Goal: Information Seeking & Learning: Check status

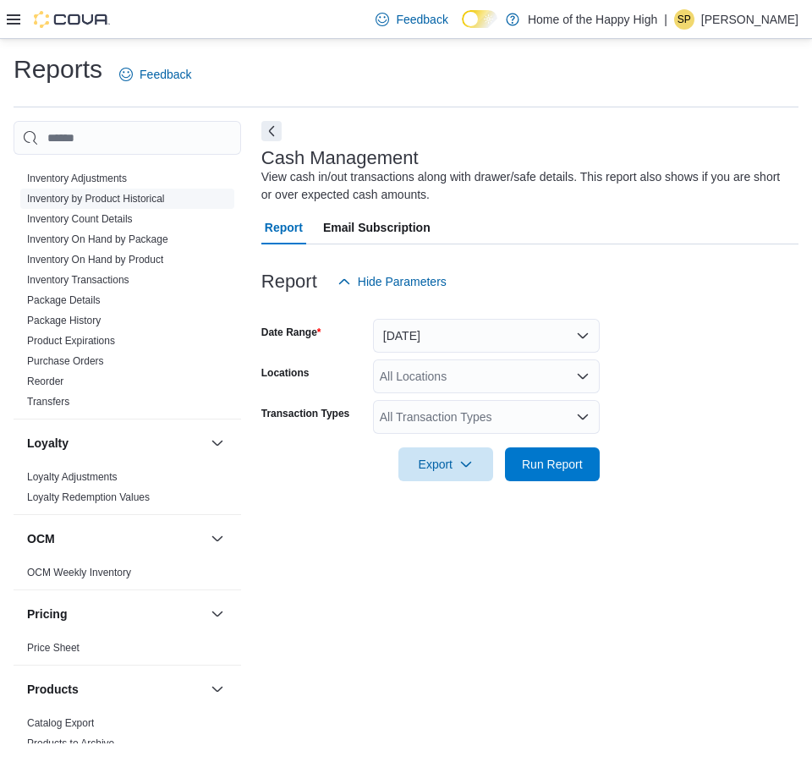
scroll to position [453, 0]
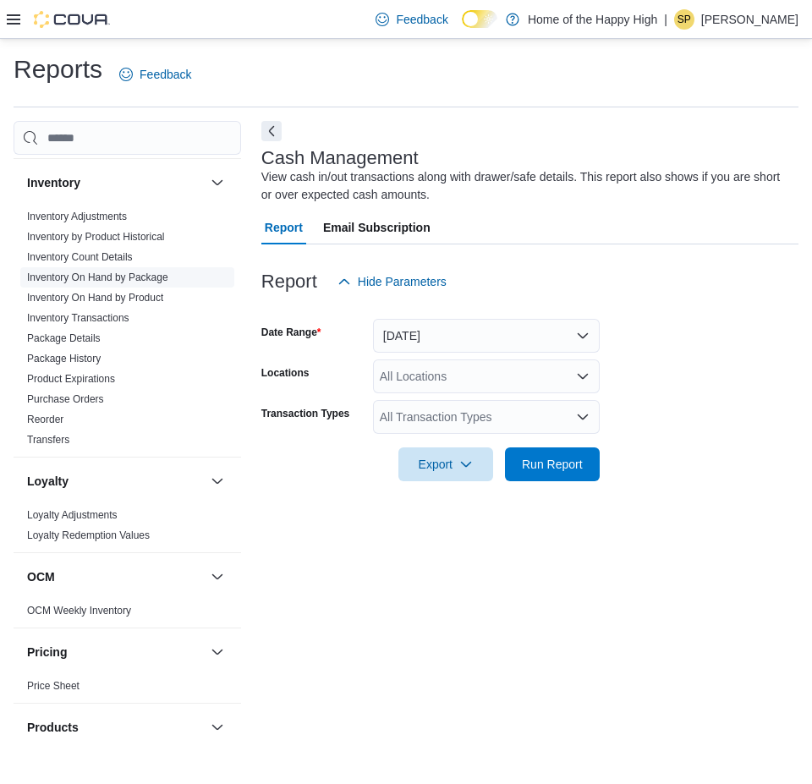
click at [128, 277] on link "Inventory On Hand by Package" at bounding box center [97, 277] width 141 height 12
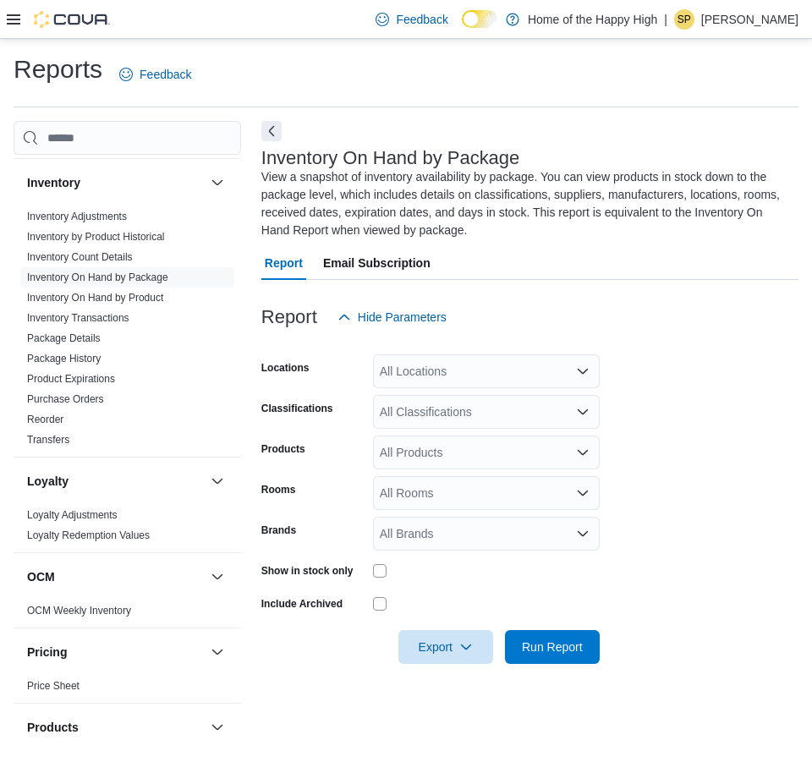
click at [428, 375] on div "All Locations" at bounding box center [486, 371] width 227 height 34
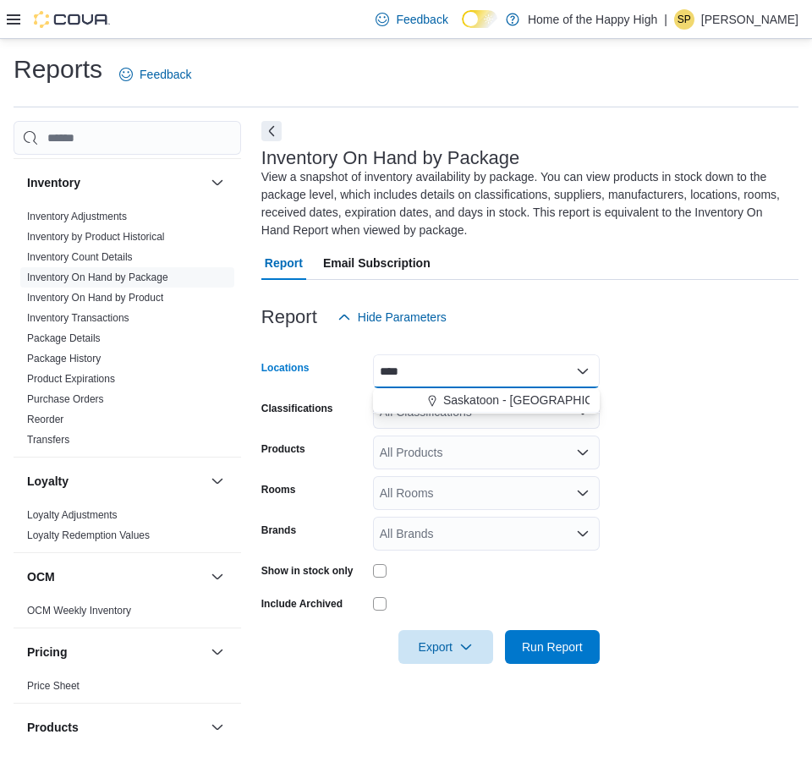
type input "****"
click at [474, 397] on span "Saskatoon - [GEOGRAPHIC_DATA] - Fire & Flower" at bounding box center [578, 400] width 271 height 17
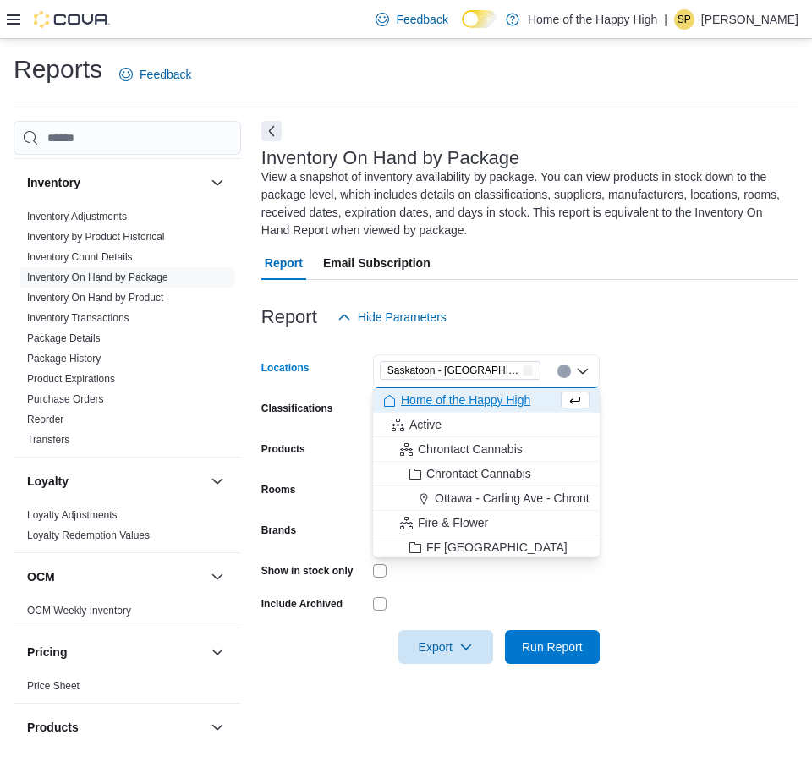
click at [743, 380] on form "Locations [GEOGRAPHIC_DATA] - [GEOGRAPHIC_DATA] - Fire & Flower Combo box. Sele…" at bounding box center [529, 499] width 537 height 330
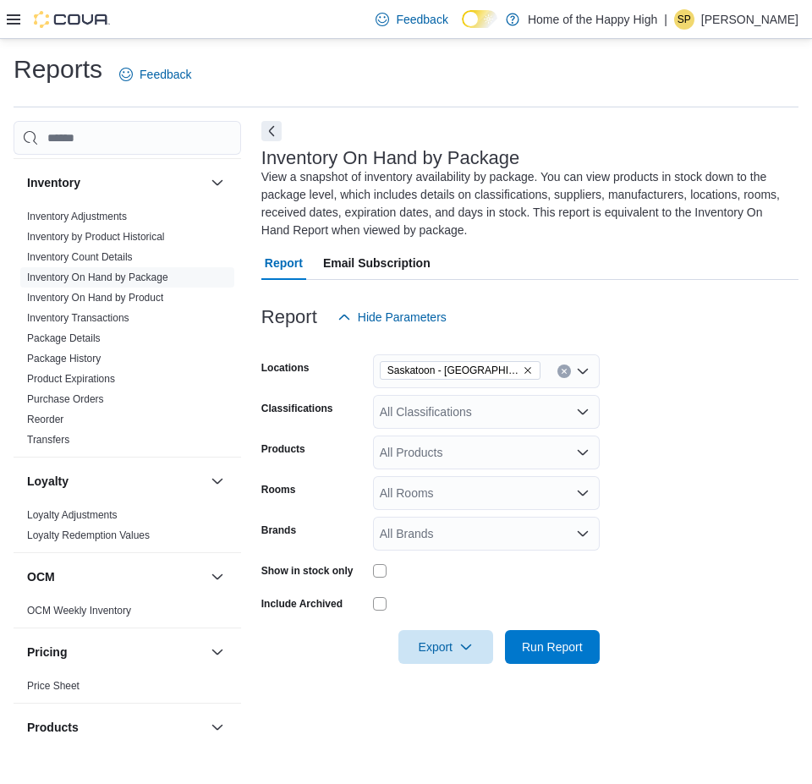
click at [475, 424] on div "All Classifications" at bounding box center [486, 412] width 227 height 34
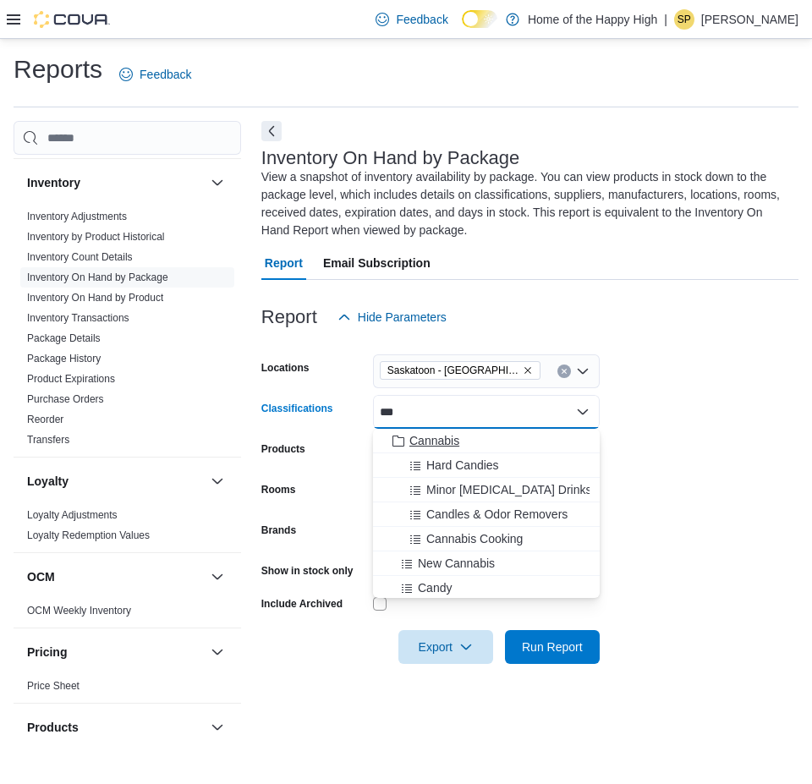
type input "***"
click at [463, 433] on div "Cannabis" at bounding box center [486, 440] width 206 height 17
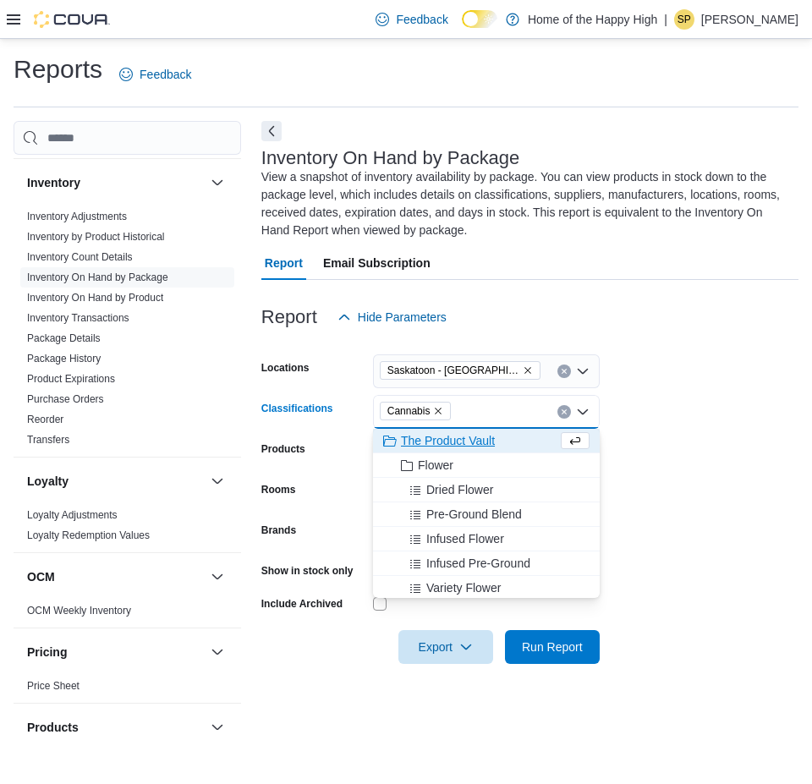
click at [636, 403] on form "Locations [GEOGRAPHIC_DATA] - [GEOGRAPHIC_DATA] - Fire & Flower Classifications…" at bounding box center [529, 499] width 537 height 330
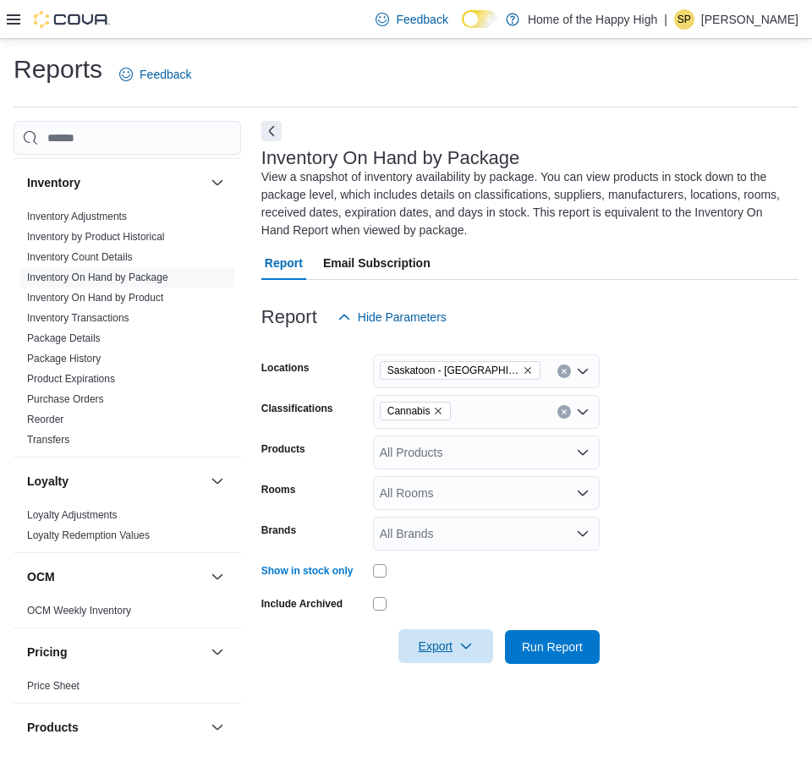
click at [440, 639] on span "Export" at bounding box center [445, 646] width 74 height 34
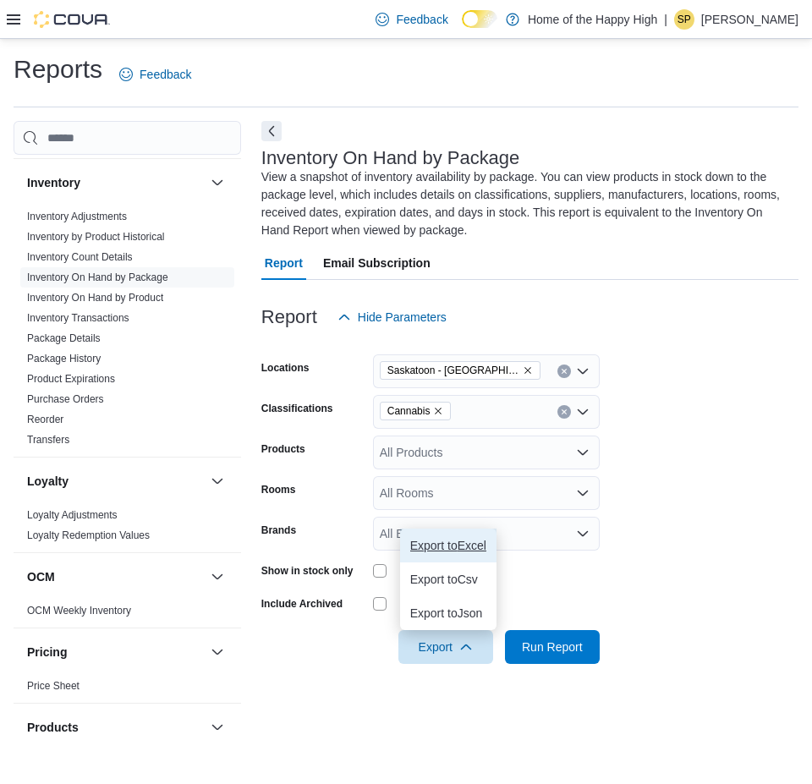
click at [447, 554] on button "Export to Excel" at bounding box center [448, 546] width 96 height 34
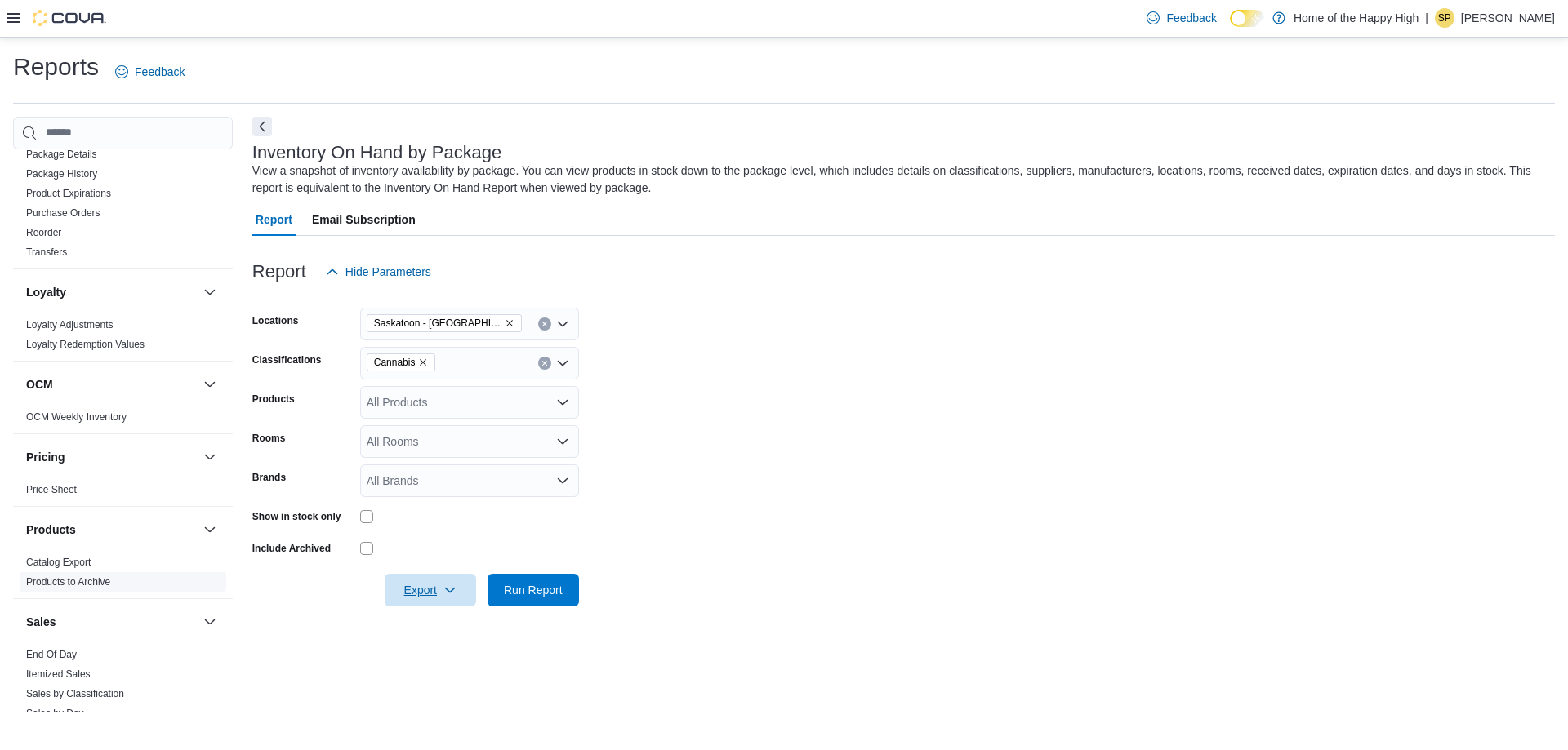
scroll to position [933, 0]
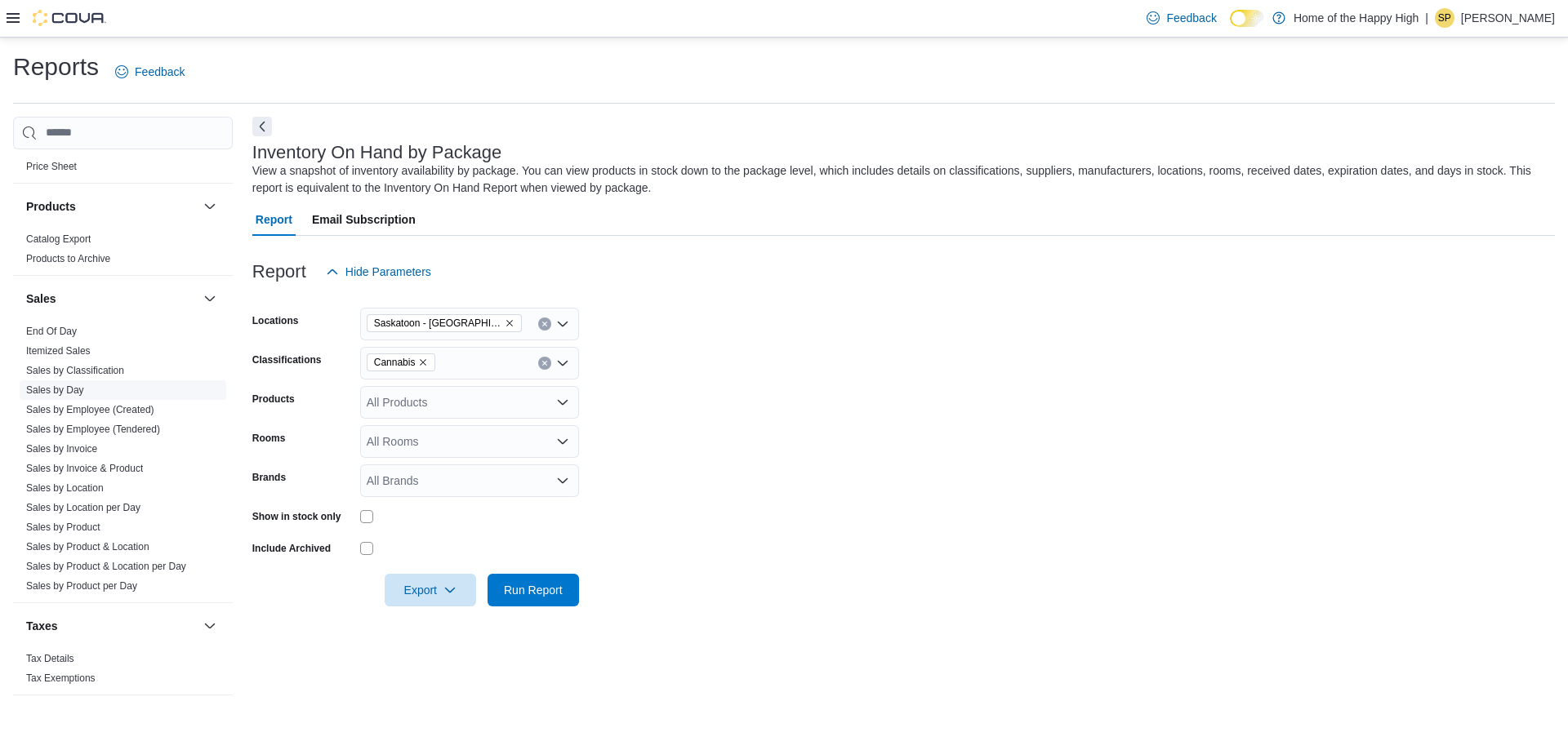
click at [67, 391] on link "Sales by Day" at bounding box center [55, 390] width 58 height 12
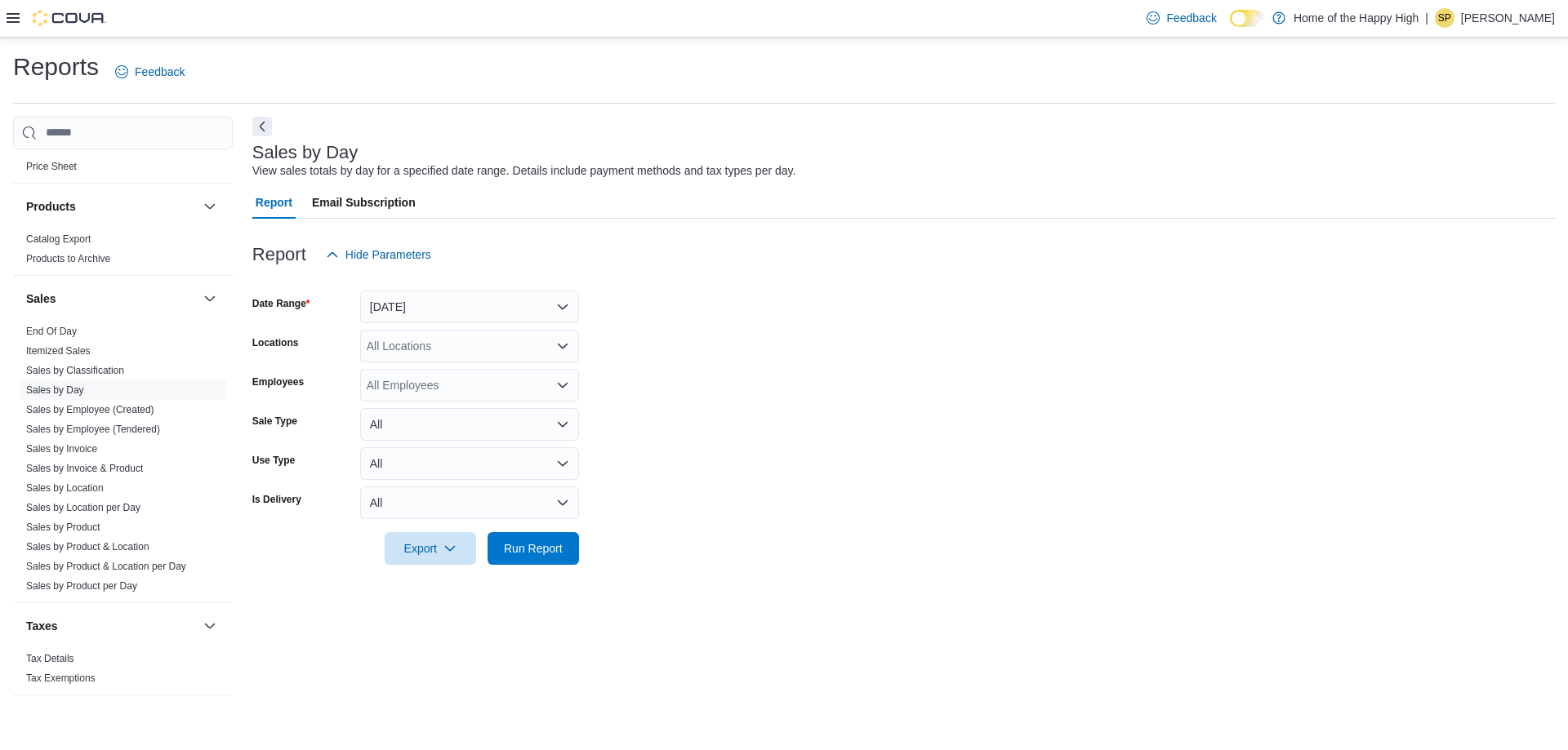
click at [451, 289] on div at bounding box center [903, 281] width 1302 height 19
click at [451, 293] on button "[DATE]" at bounding box center [469, 307] width 219 height 33
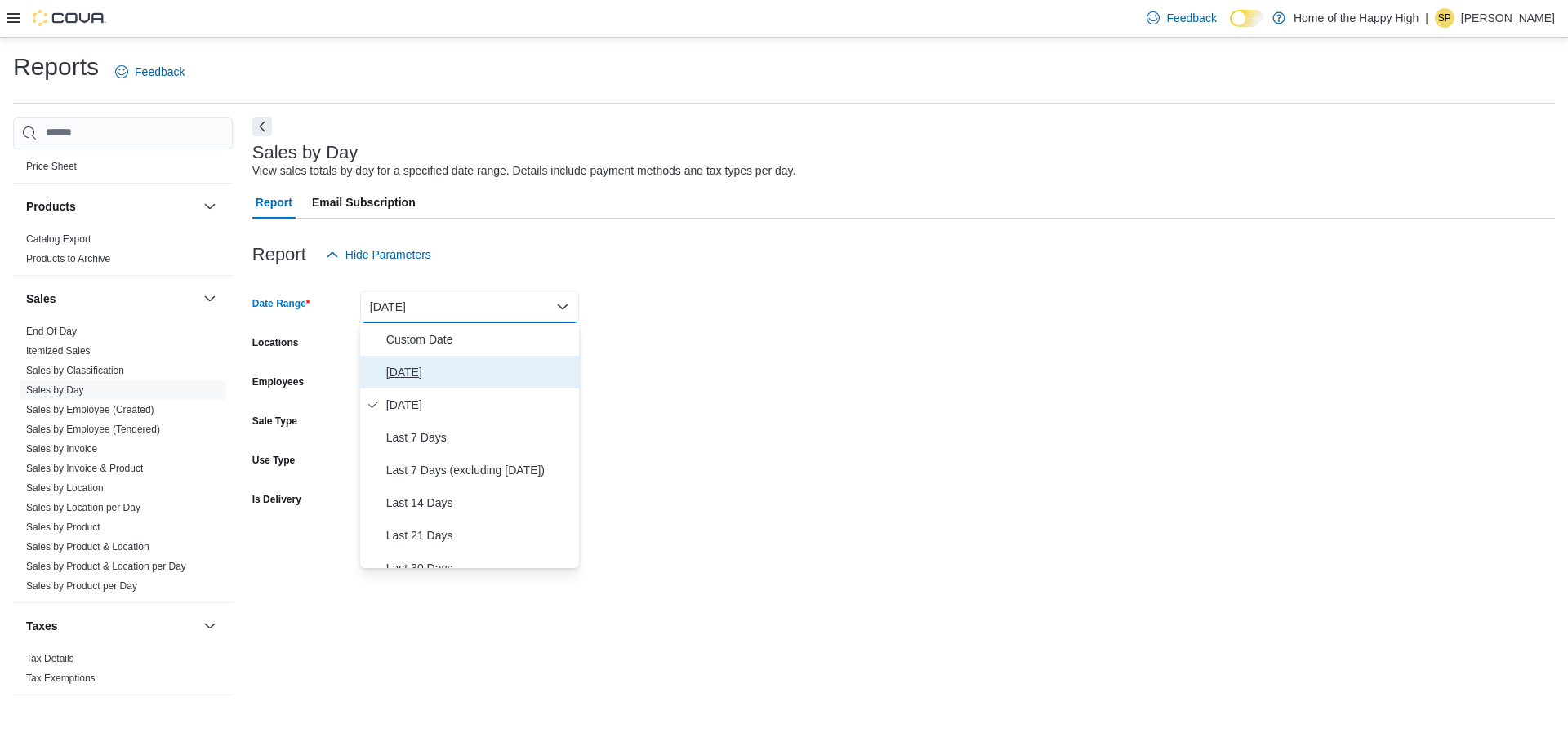
click at [418, 356] on button "[DATE]" at bounding box center [469, 373] width 219 height 33
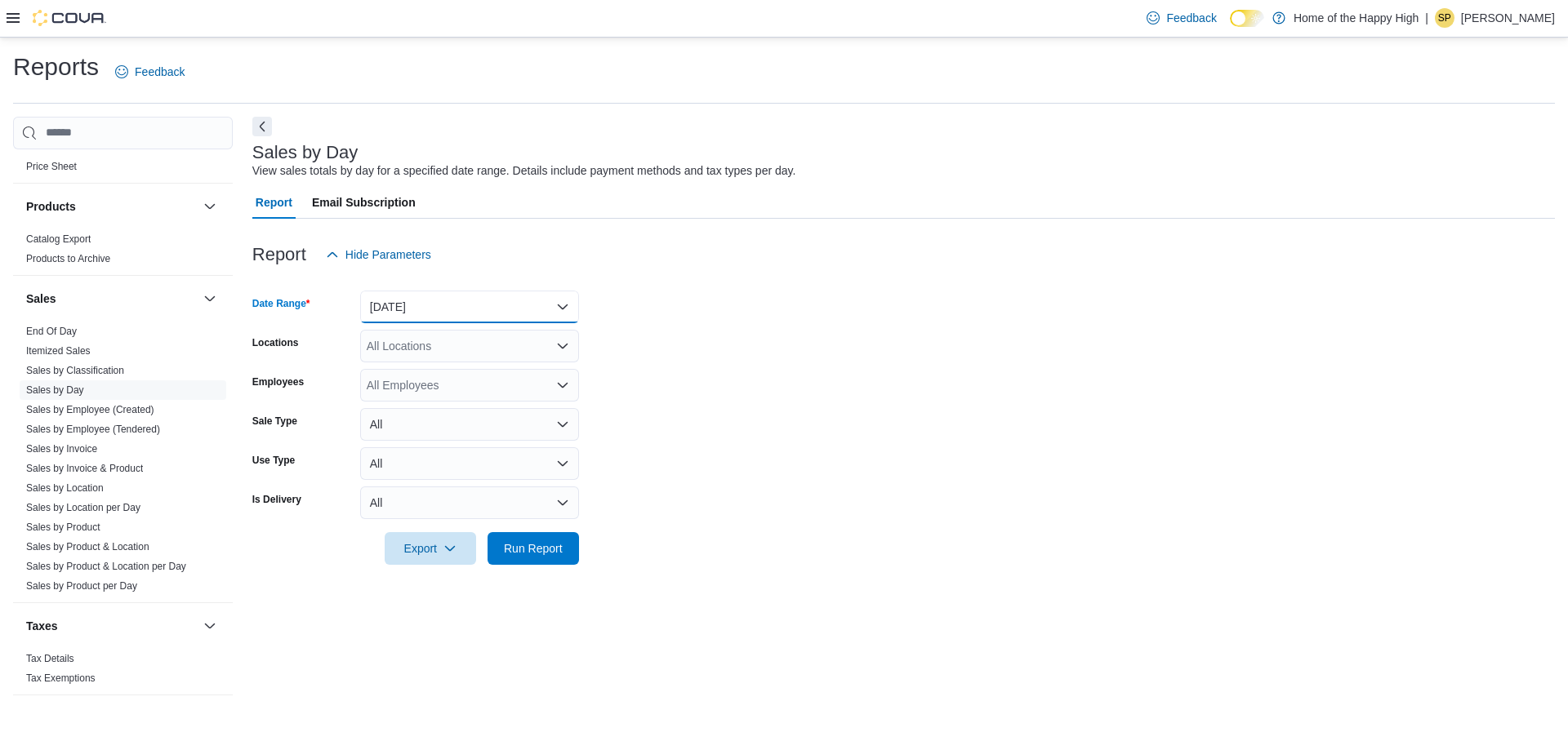
click at [415, 312] on button "[DATE]" at bounding box center [469, 307] width 219 height 33
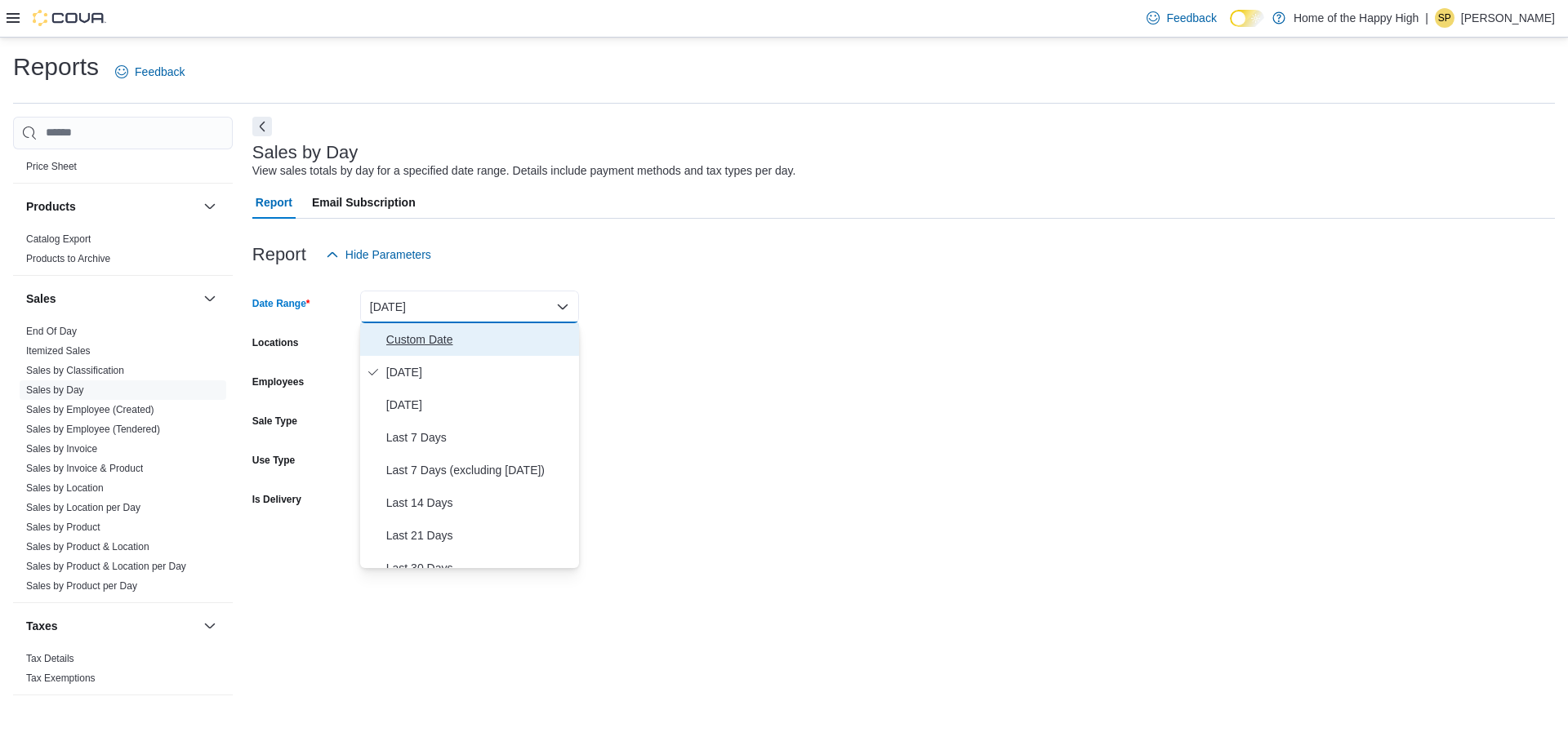
click at [419, 335] on span "Custom Date" at bounding box center [479, 340] width 186 height 19
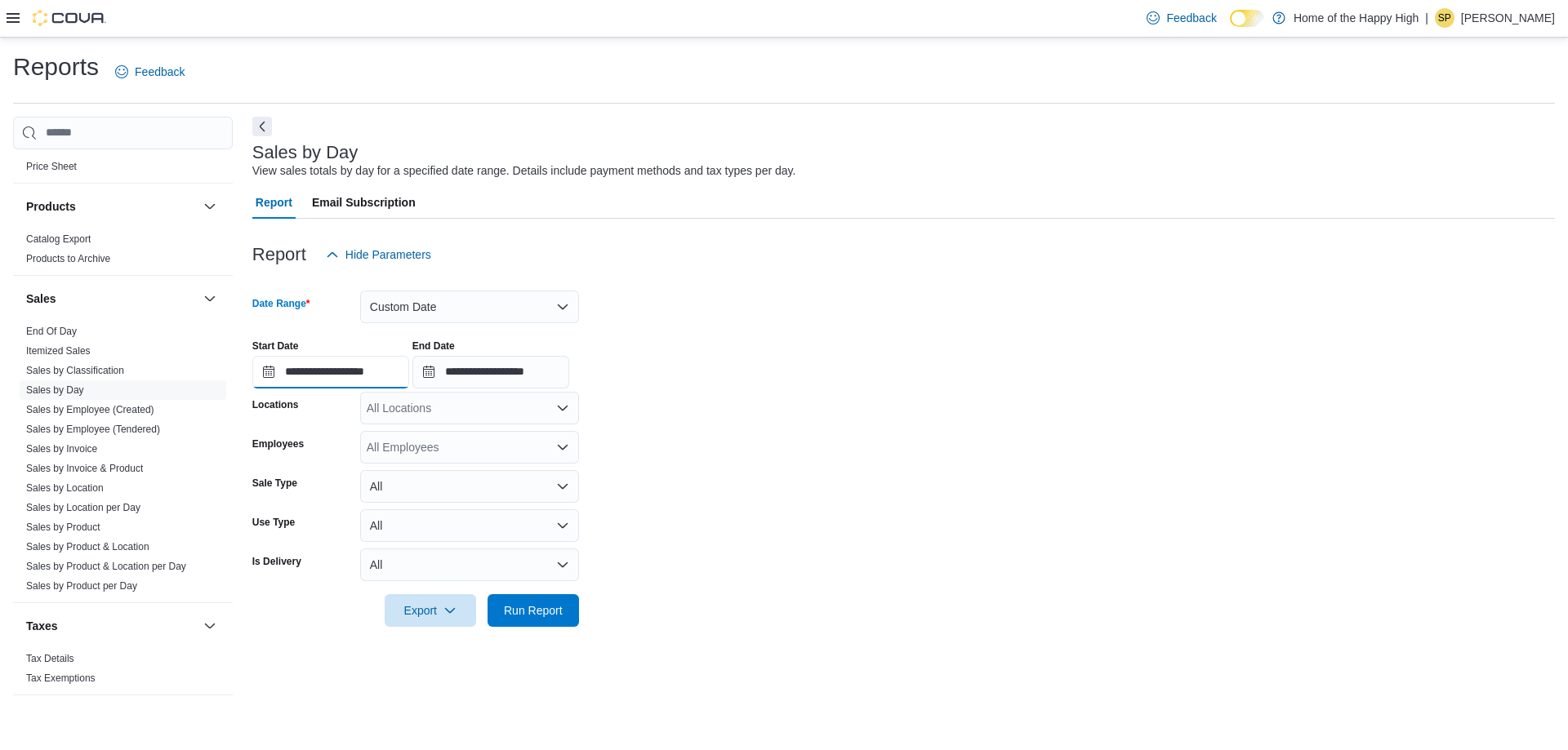
click at [392, 371] on input "**********" at bounding box center [330, 373] width 156 height 33
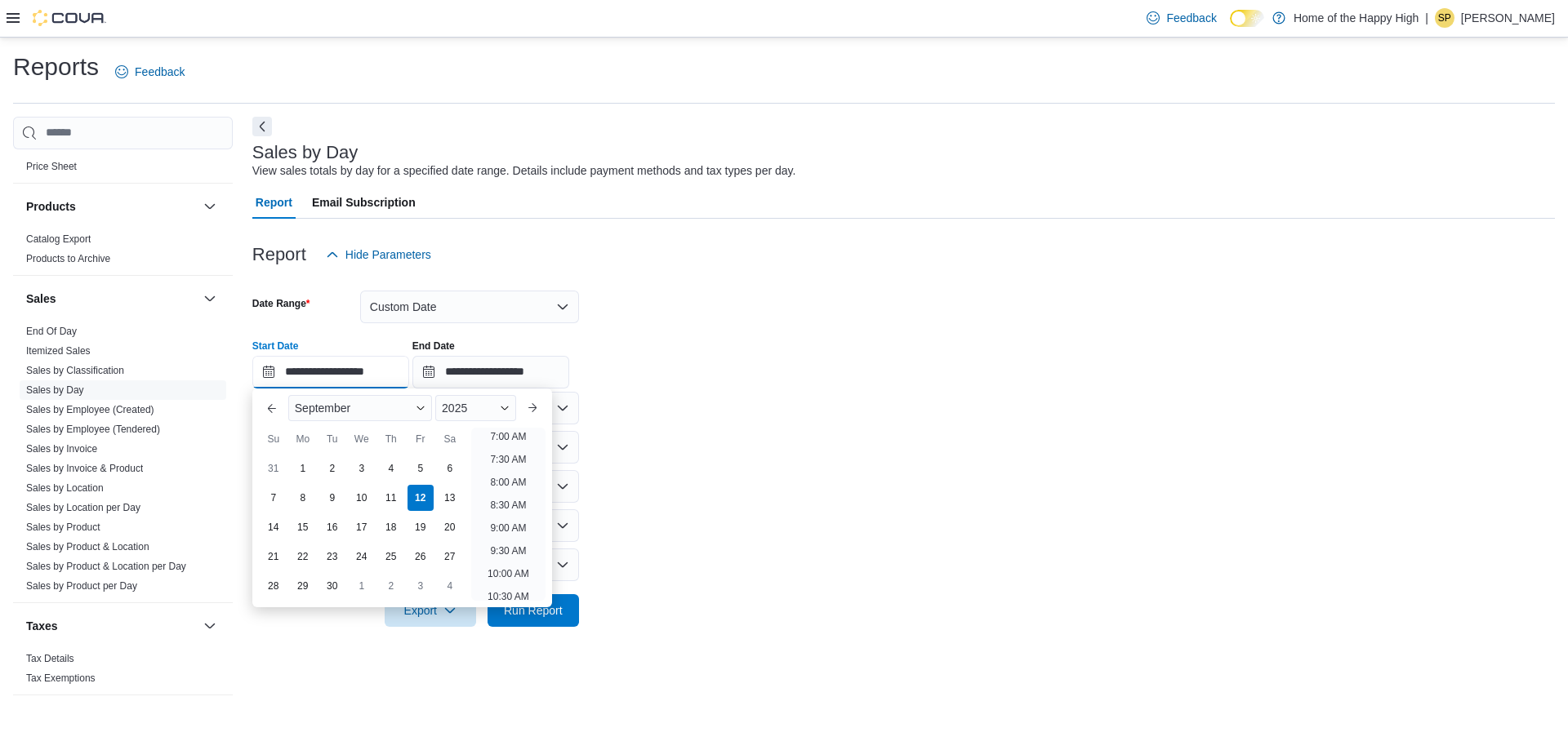
scroll to position [295, 0]
click at [514, 564] on li "9:00 AM" at bounding box center [508, 557] width 49 height 19
type input "**********"
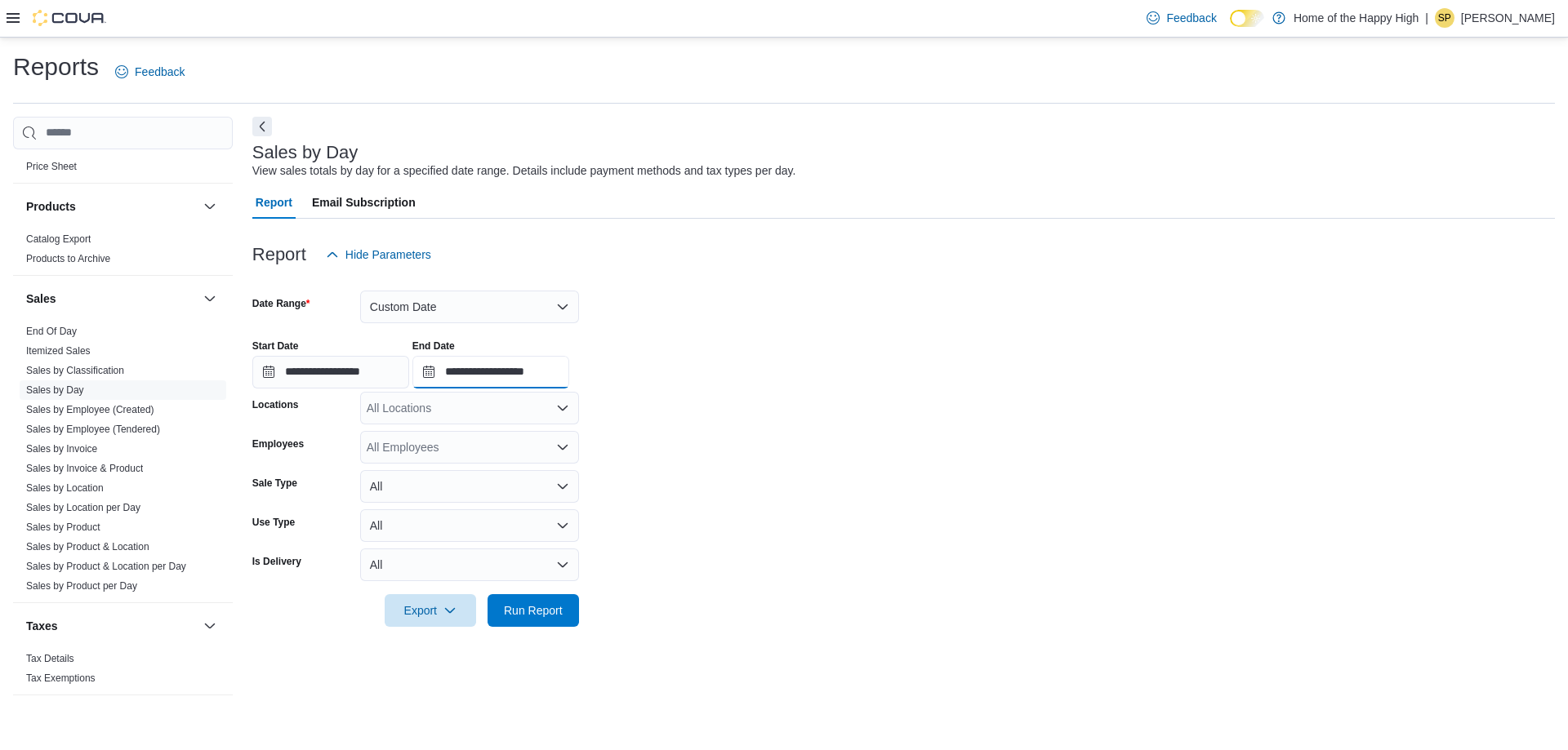
click at [501, 367] on input "**********" at bounding box center [490, 373] width 156 height 33
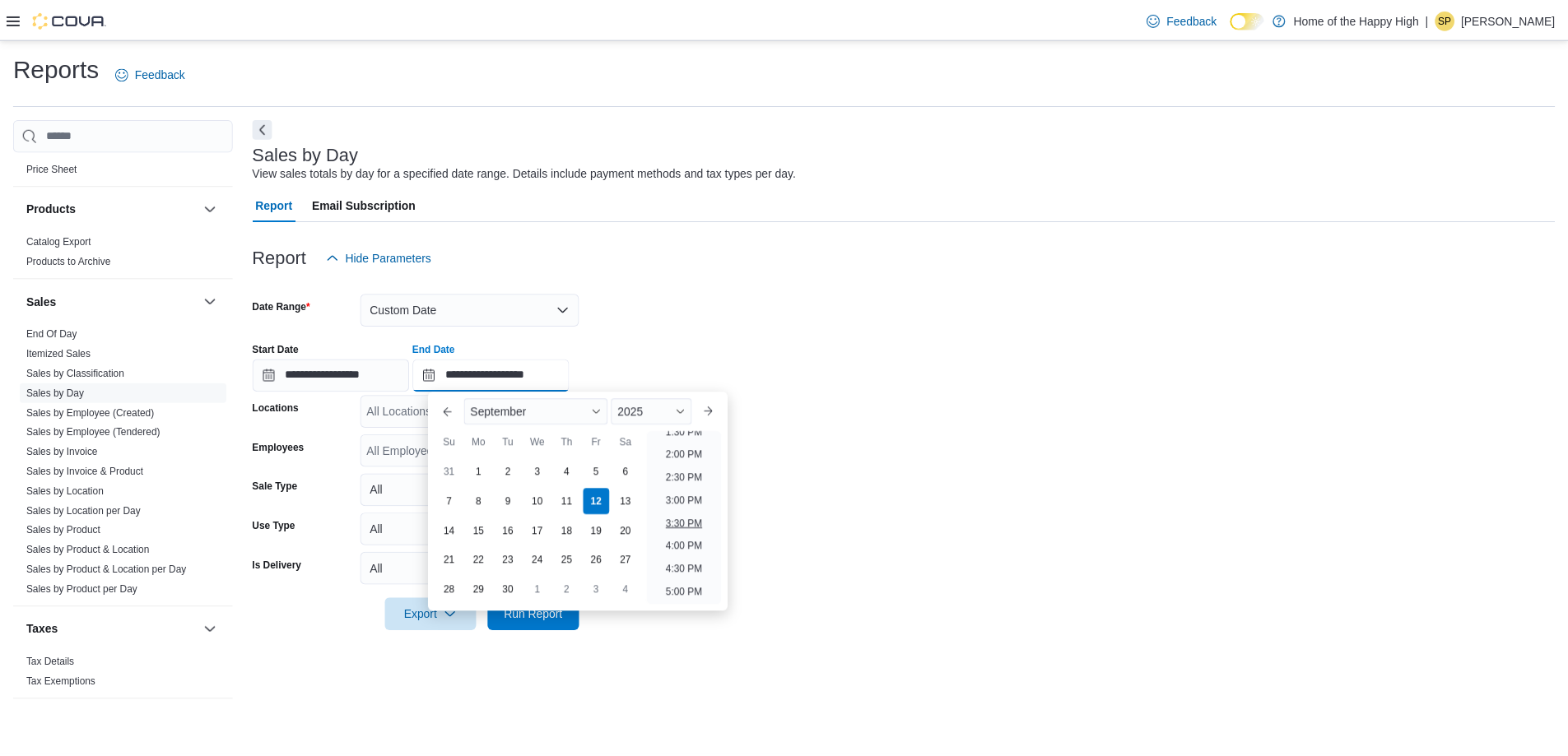
scroll to position [605, 0]
click at [693, 486] on li "2:00 PM" at bounding box center [690, 484] width 51 height 19
type input "**********"
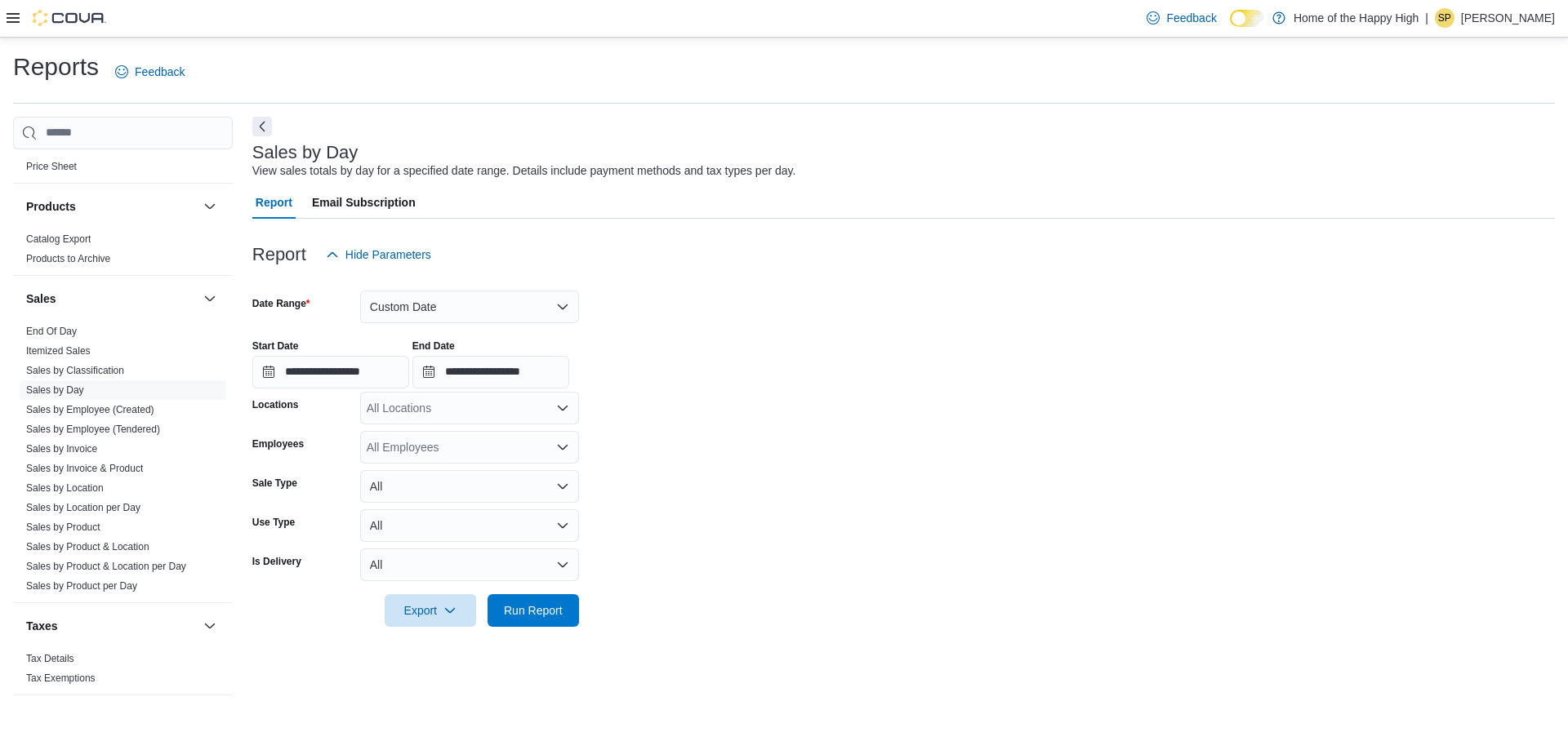
click at [445, 414] on div "All Locations" at bounding box center [469, 408] width 219 height 33
type input "****"
click at [474, 431] on span "Saskatoon - [GEOGRAPHIC_DATA] - Fire & Flower" at bounding box center [558, 435] width 262 height 16
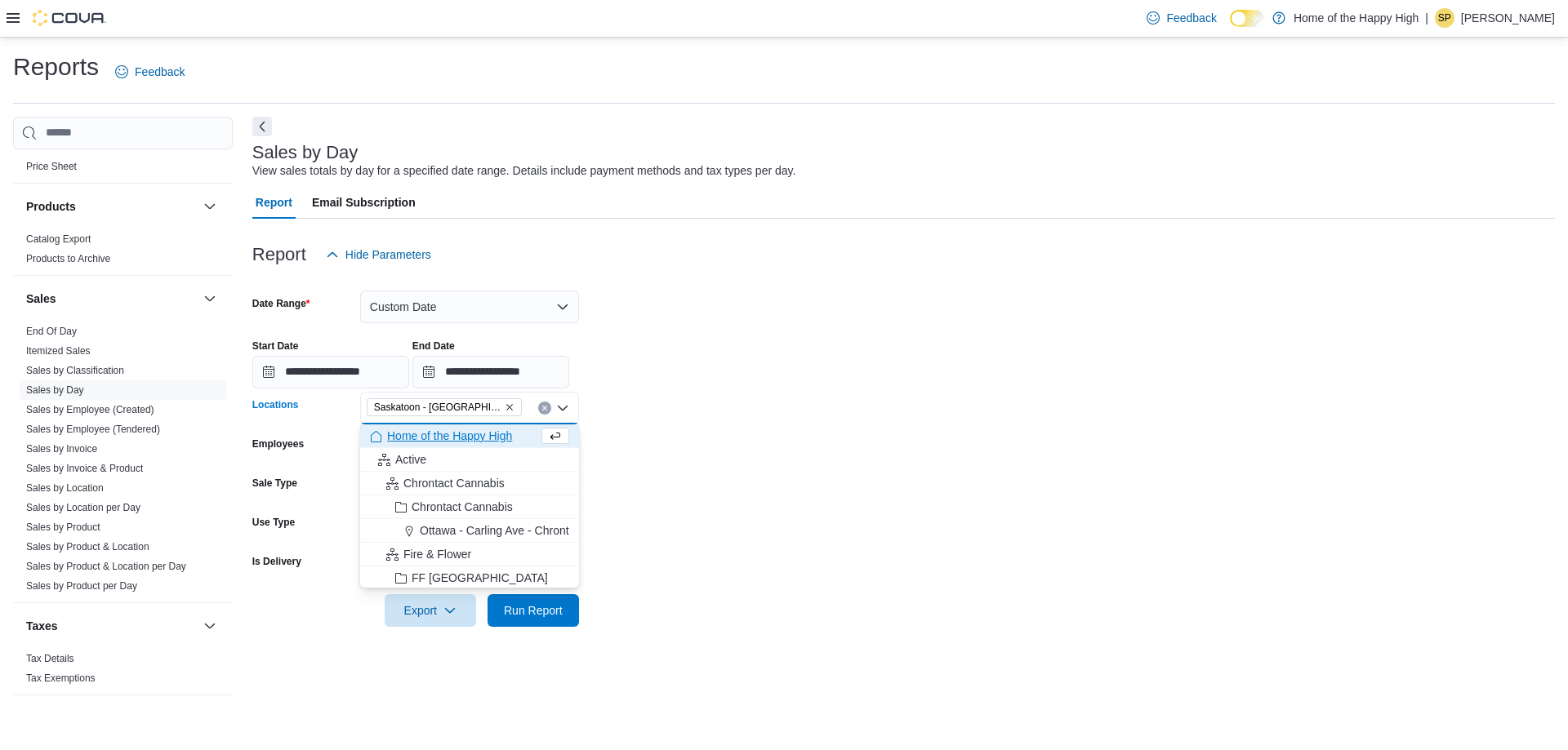
click at [783, 407] on form "**********" at bounding box center [903, 449] width 1302 height 356
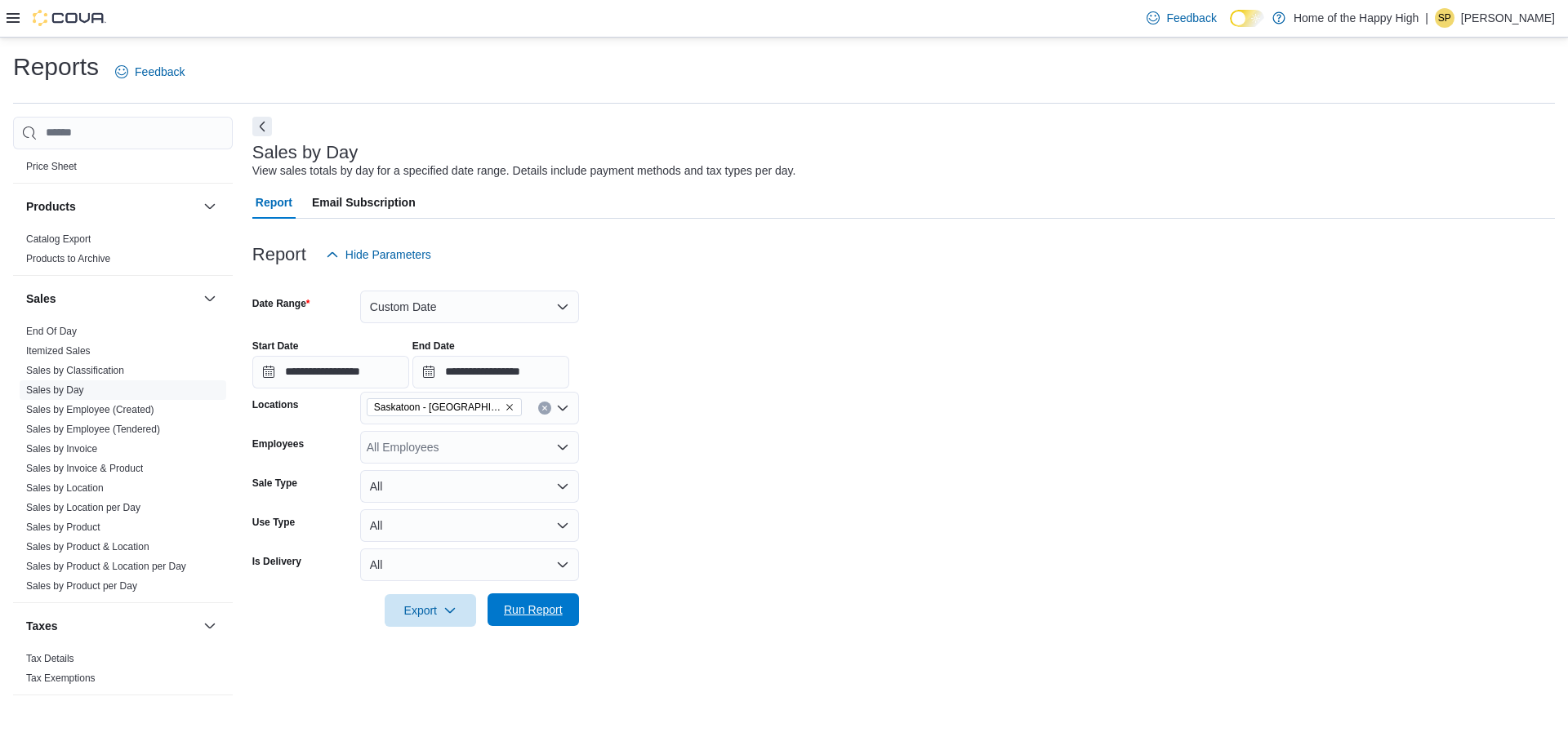
click at [537, 623] on span "Run Report" at bounding box center [533, 610] width 71 height 33
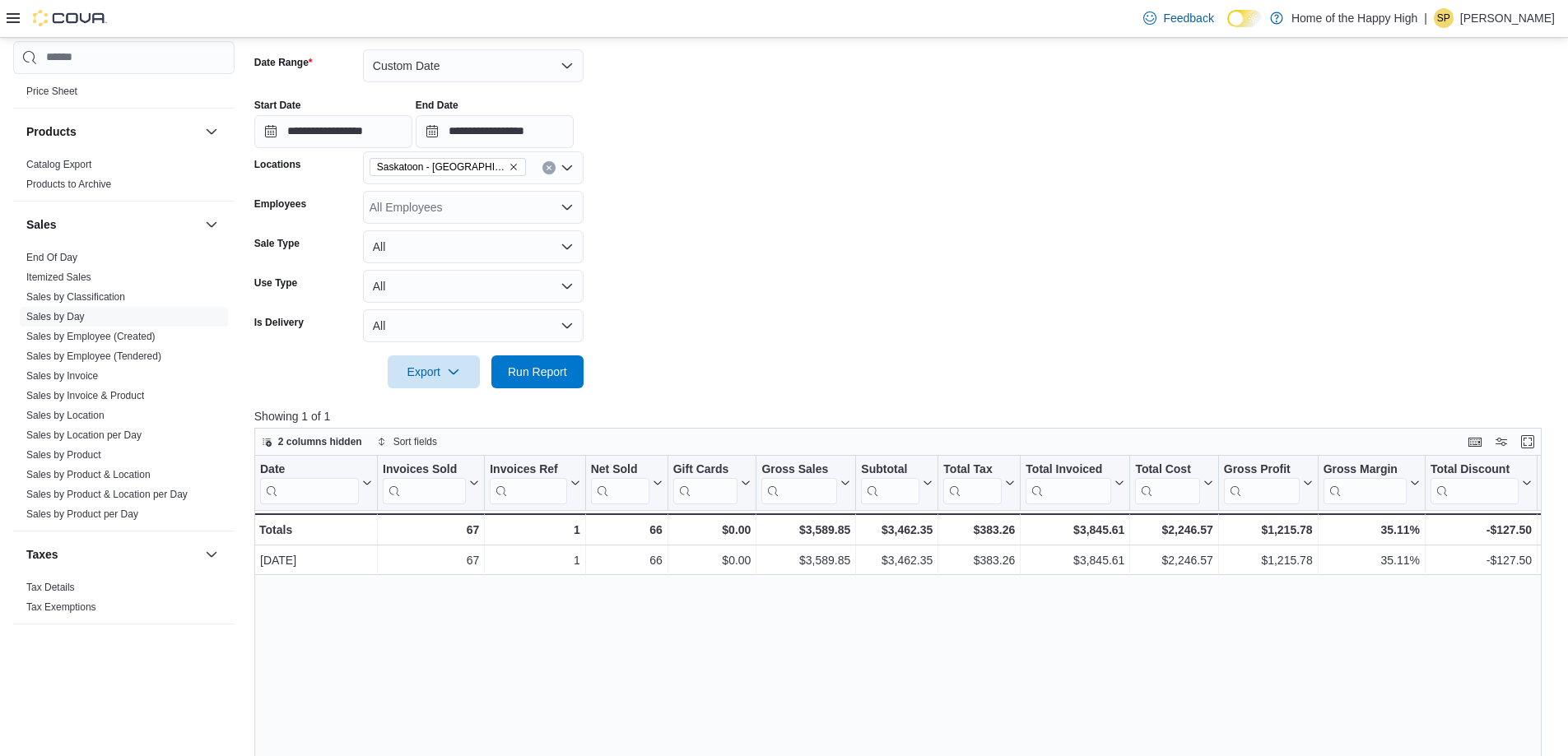
scroll to position [329, 0]
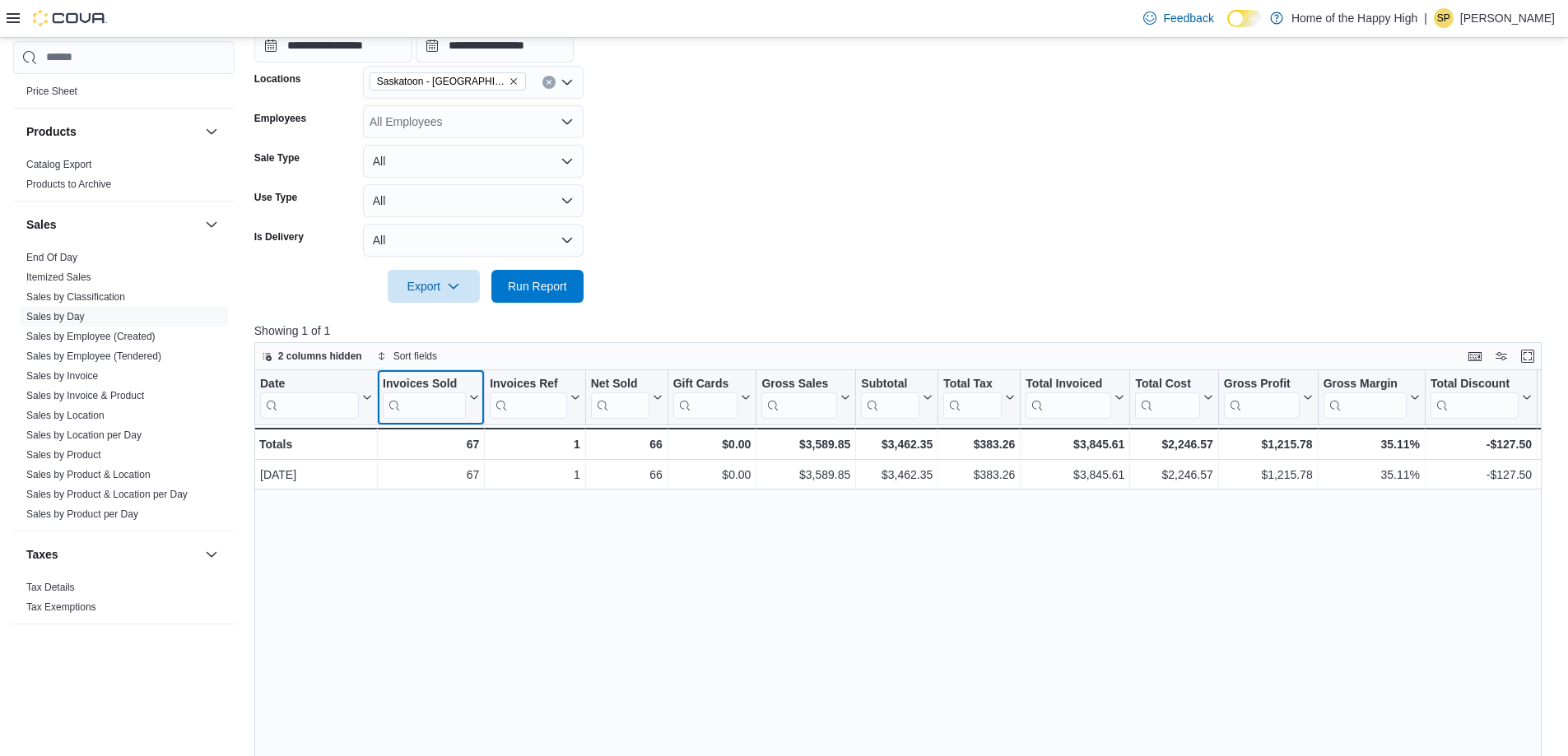
drag, startPoint x: 468, startPoint y: 381, endPoint x: 457, endPoint y: 378, distance: 11.4
click at [457, 378] on div "Invoices Sold" at bounding box center [423, 384] width 83 height 16
click at [461, 433] on button "Hide column" at bounding box center [430, 441] width 98 height 19
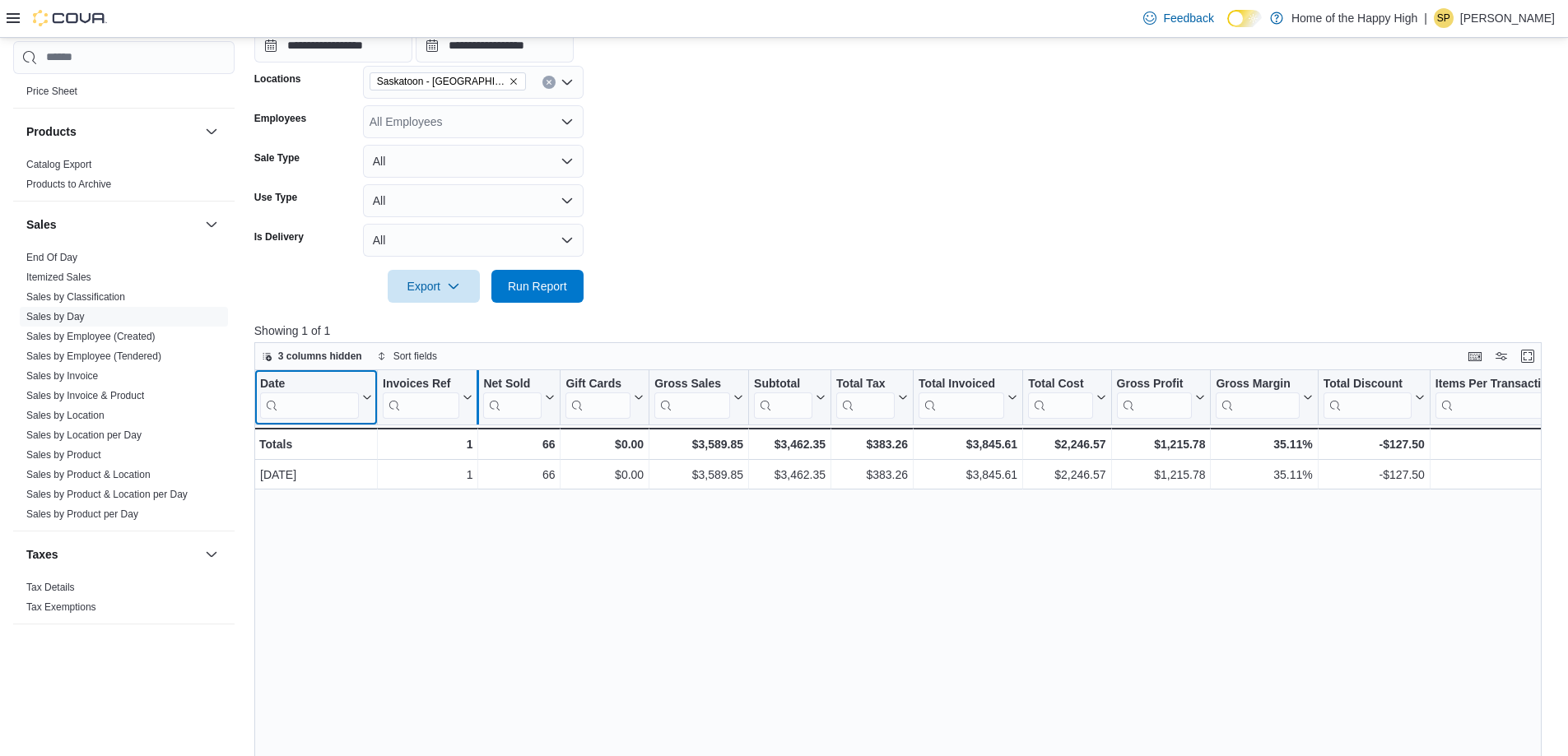
click at [472, 398] on div at bounding box center [478, 398] width 14 height 54
click at [467, 398] on icon at bounding box center [468, 398] width 8 height 4
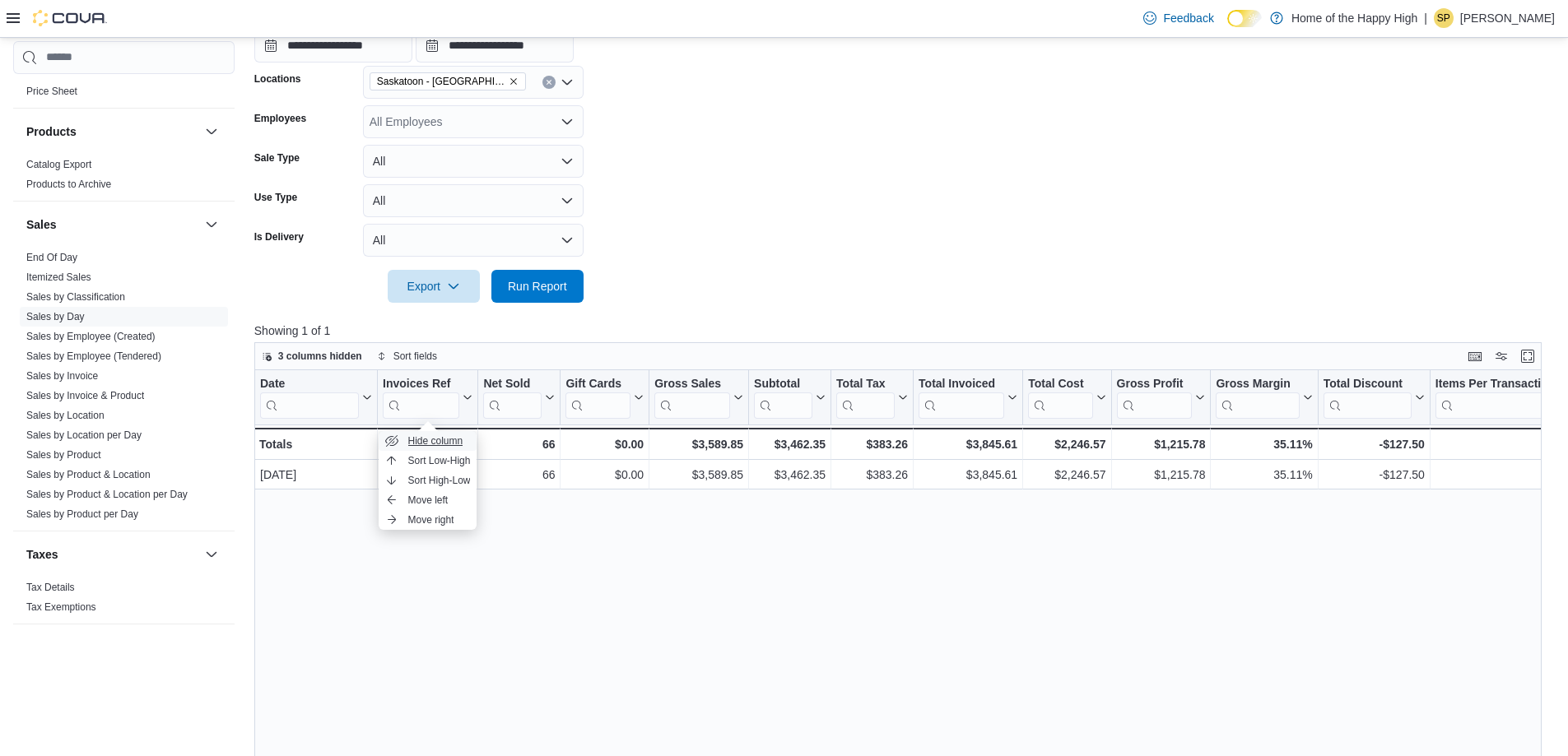
click at [449, 441] on span "Hide column" at bounding box center [435, 442] width 55 height 14
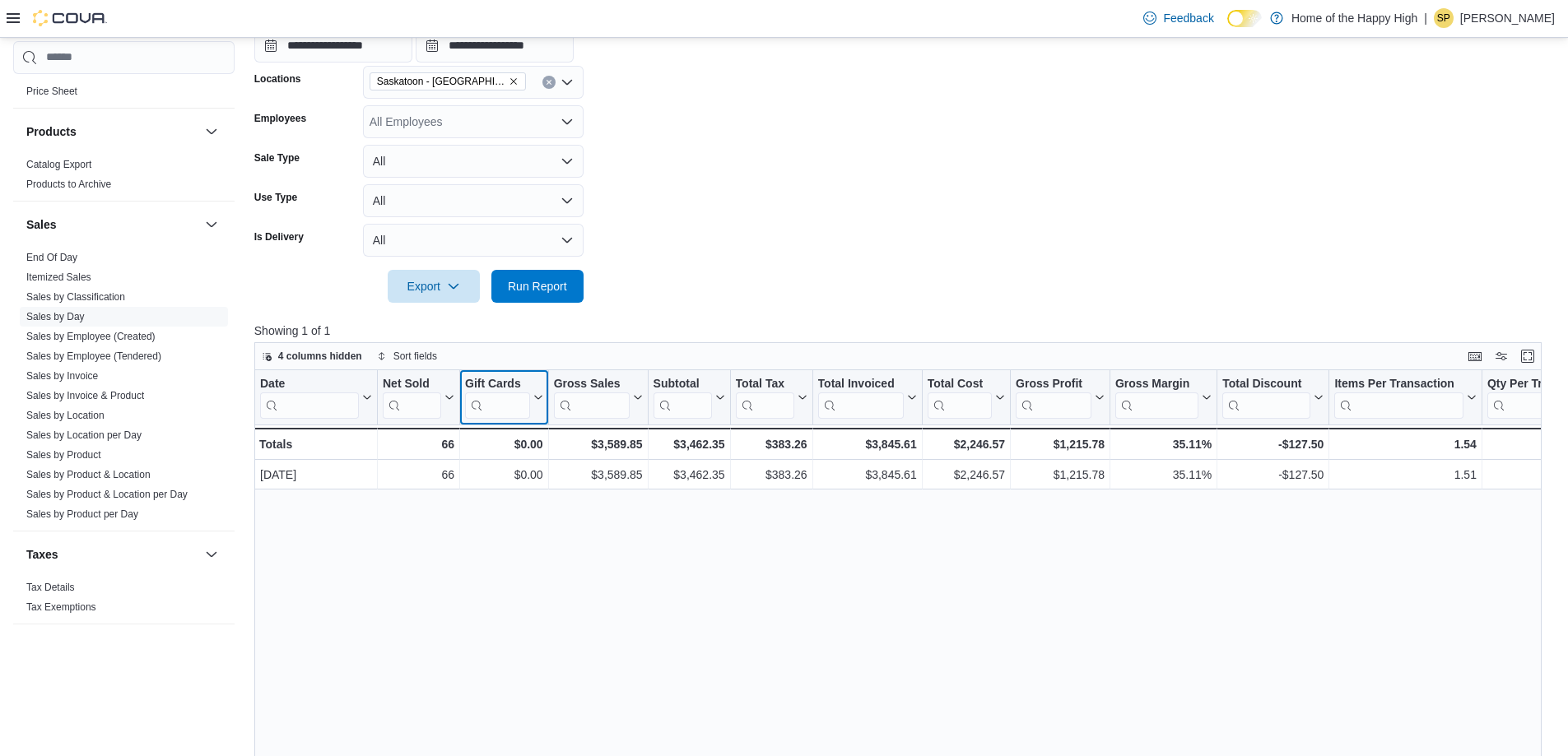
click at [534, 392] on button "Gift Cards" at bounding box center [504, 397] width 78 height 42
click at [527, 438] on span "Hide column" at bounding box center [511, 442] width 55 height 14
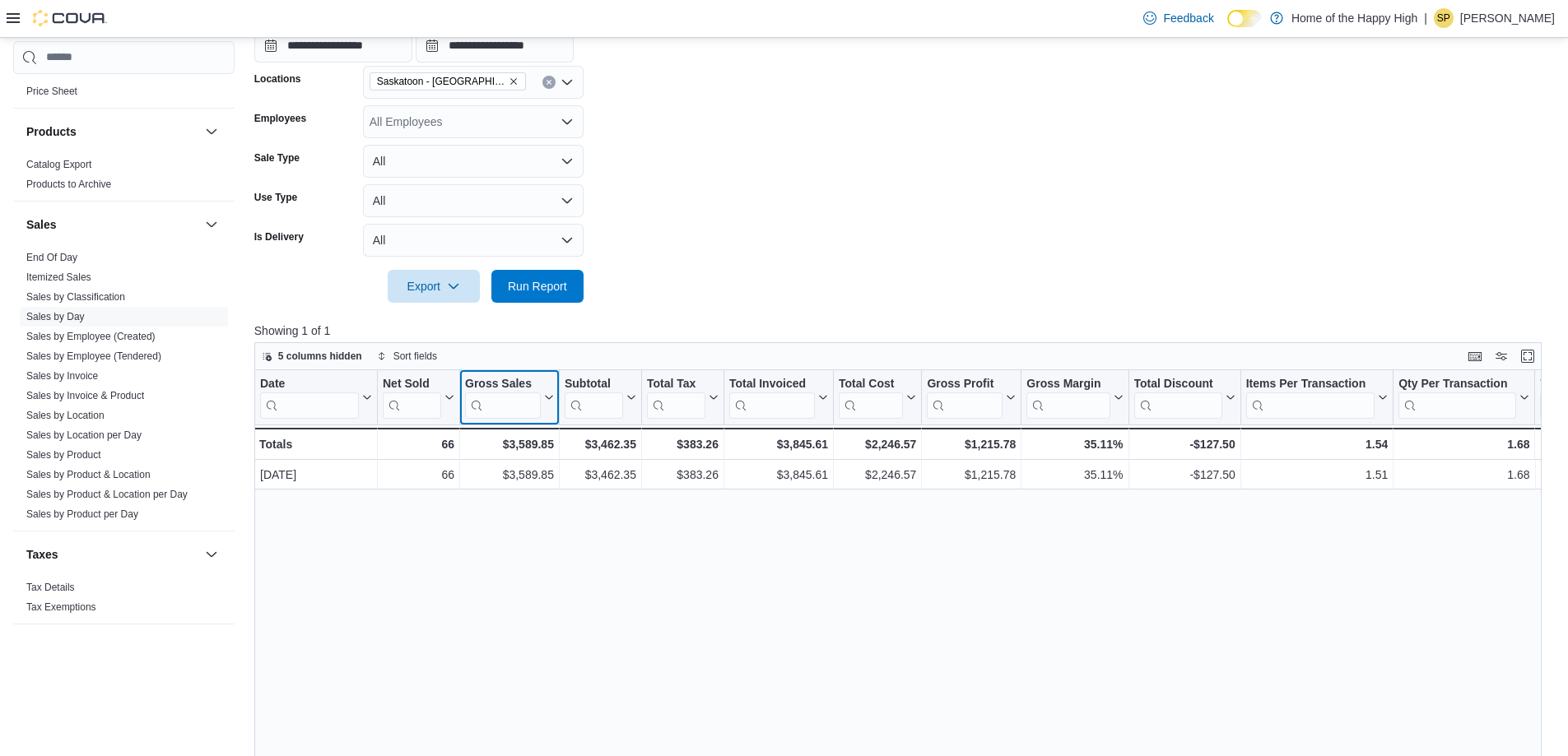
click at [543, 397] on icon at bounding box center [548, 397] width 14 height 10
click at [535, 438] on span "Hide column" at bounding box center [517, 442] width 55 height 14
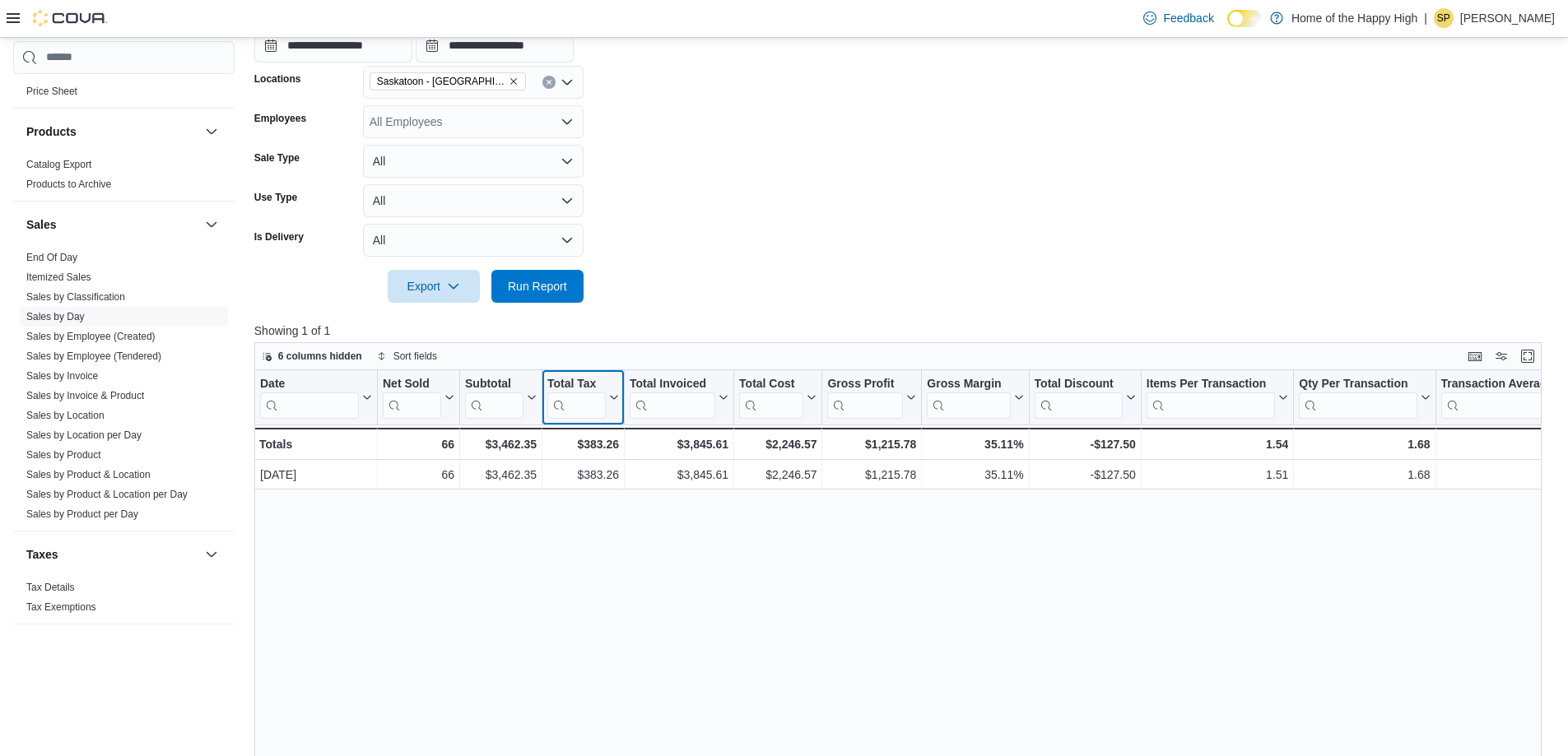
click at [610, 393] on icon at bounding box center [612, 397] width 14 height 10
click at [601, 436] on span "Hide column" at bounding box center [590, 442] width 55 height 14
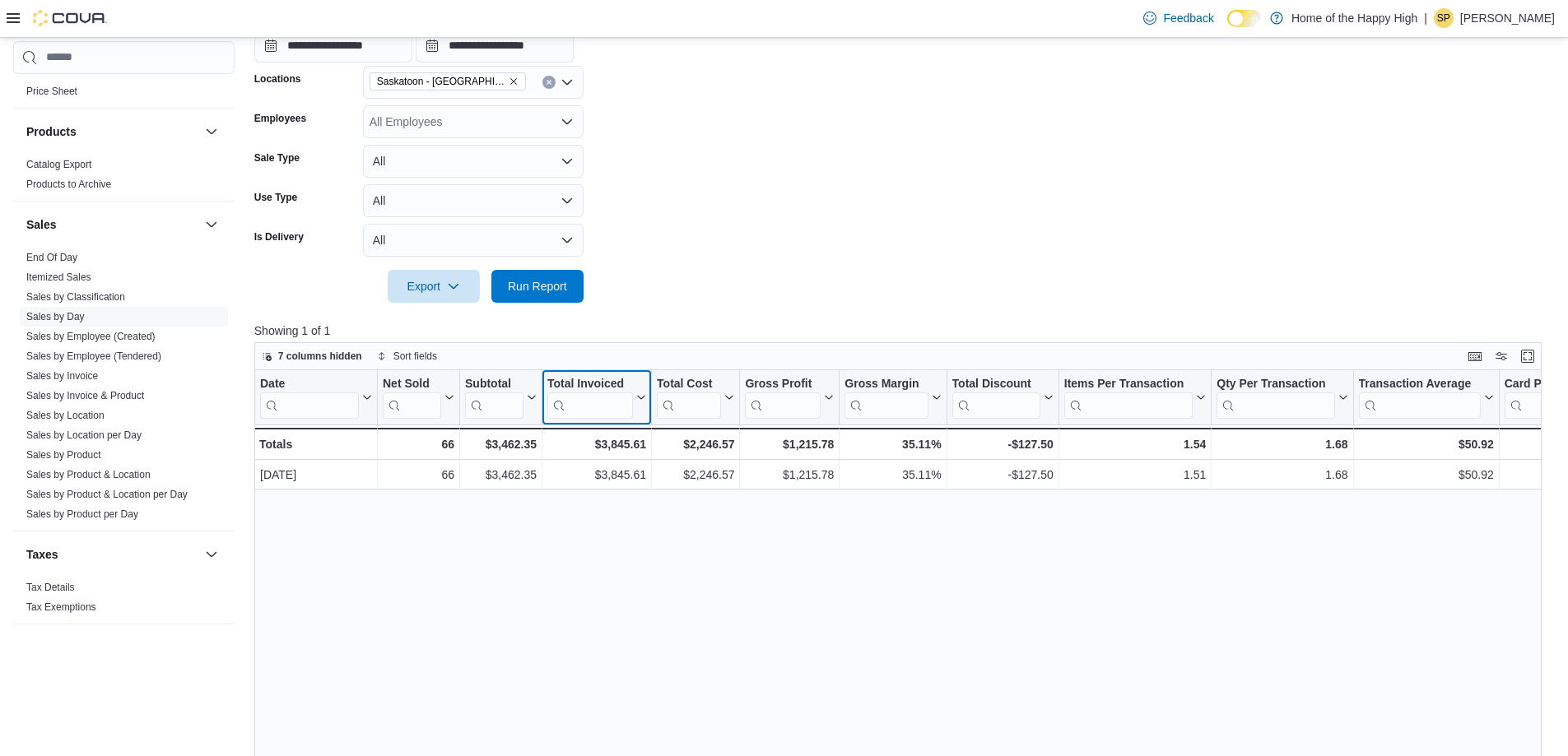
click at [638, 403] on button "Total Invoiced" at bounding box center [596, 397] width 98 height 42
click at [604, 445] on span "Hide column" at bounding box center [604, 442] width 55 height 14
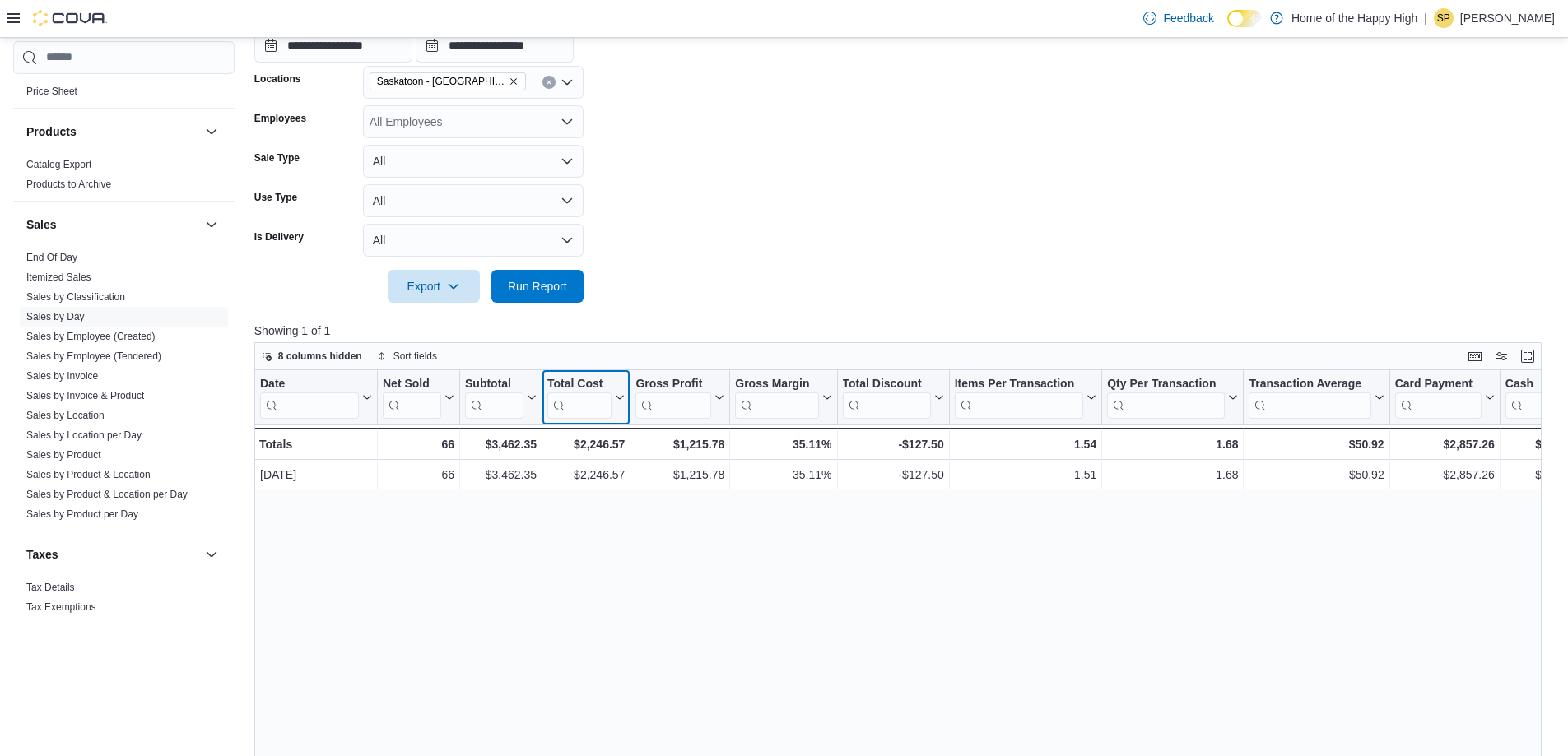
click at [620, 402] on icon at bounding box center [618, 397] width 14 height 10
click at [605, 440] on span "Hide column" at bounding box center [594, 442] width 55 height 14
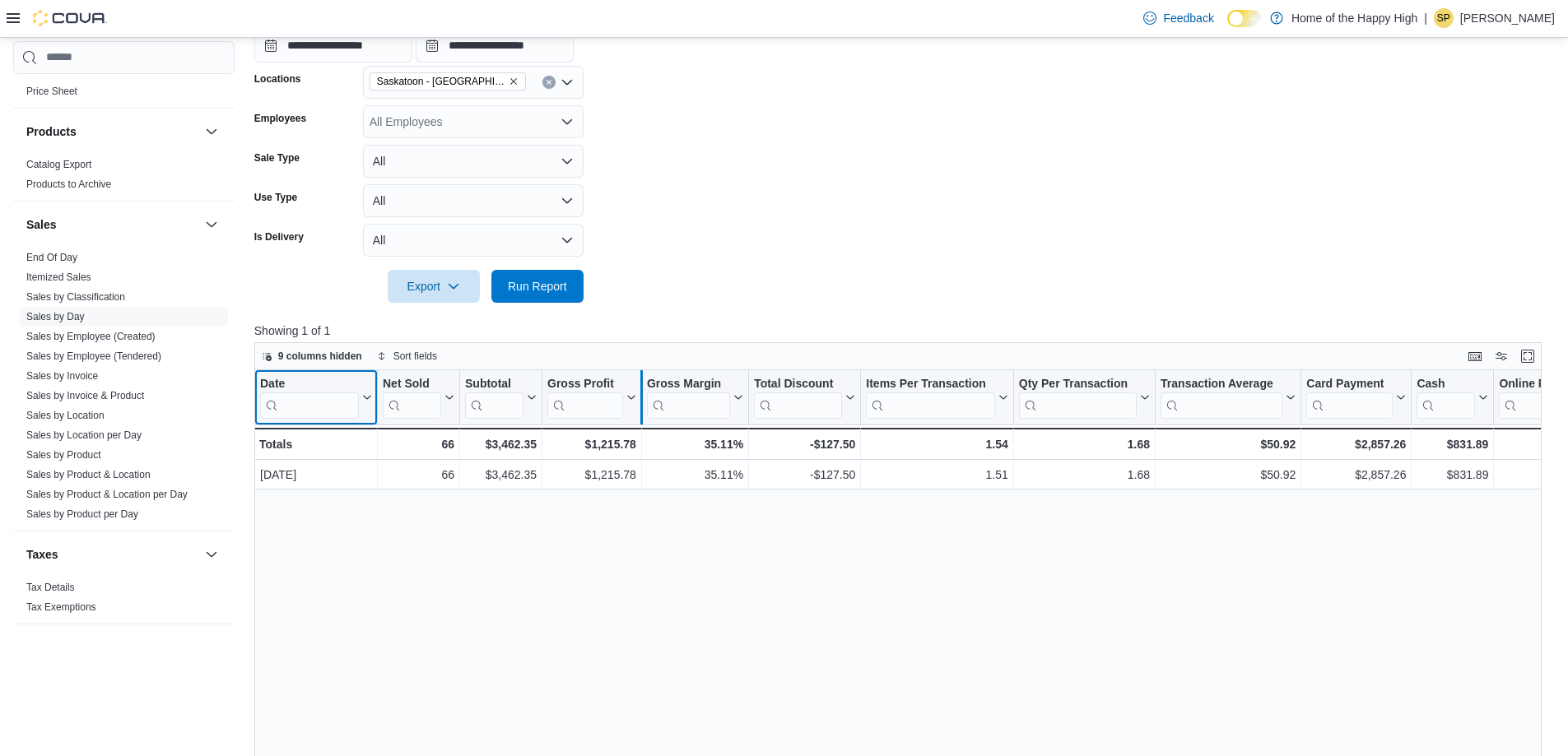
click at [635, 413] on div at bounding box center [641, 398] width 14 height 54
click at [627, 408] on button "Gross Profit" at bounding box center [591, 397] width 89 height 42
click at [610, 443] on span "Hide column" at bounding box center [600, 442] width 55 height 14
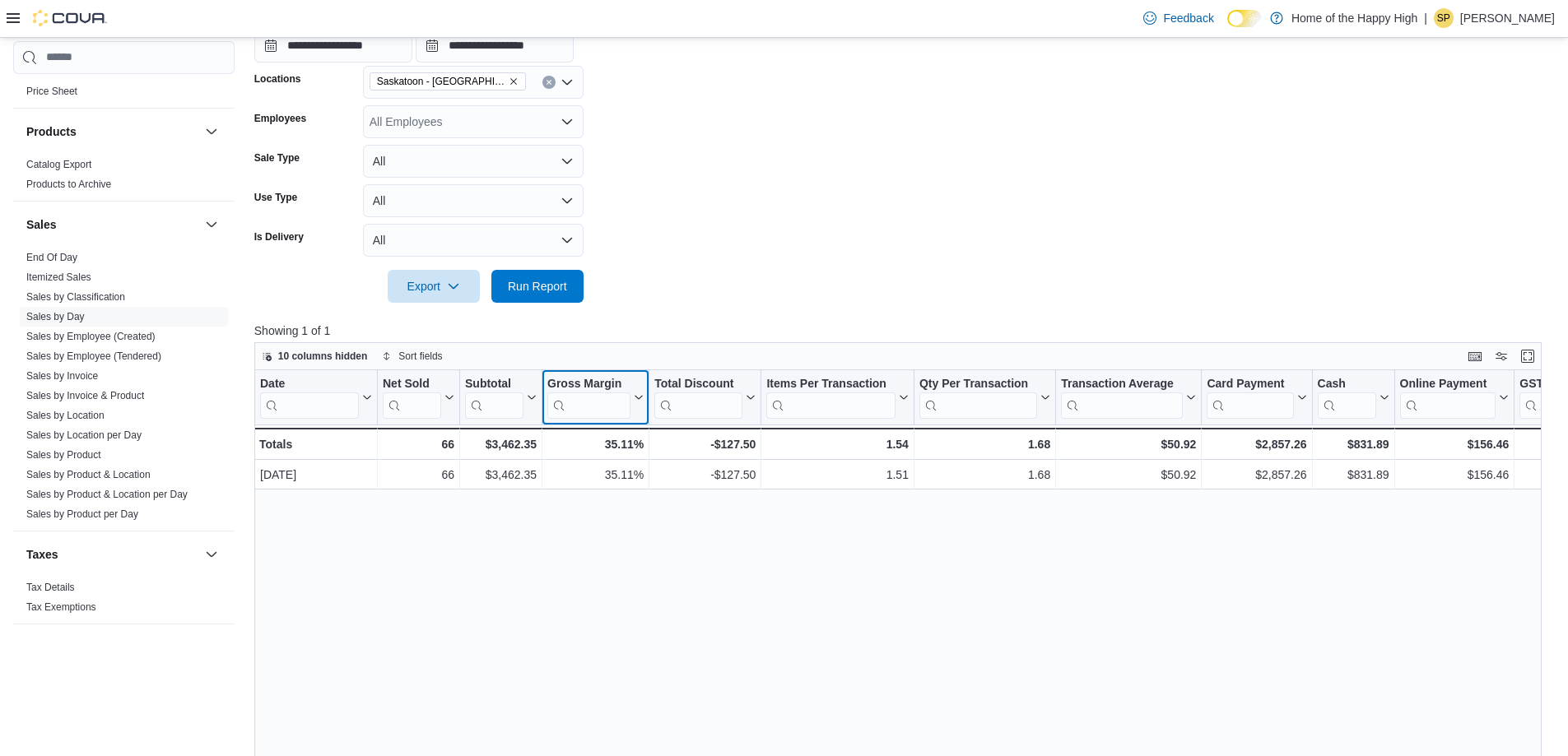
click at [638, 408] on button "Gross Margin" at bounding box center [595, 397] width 96 height 42
click at [623, 435] on span "Hide column" at bounding box center [602, 442] width 55 height 14
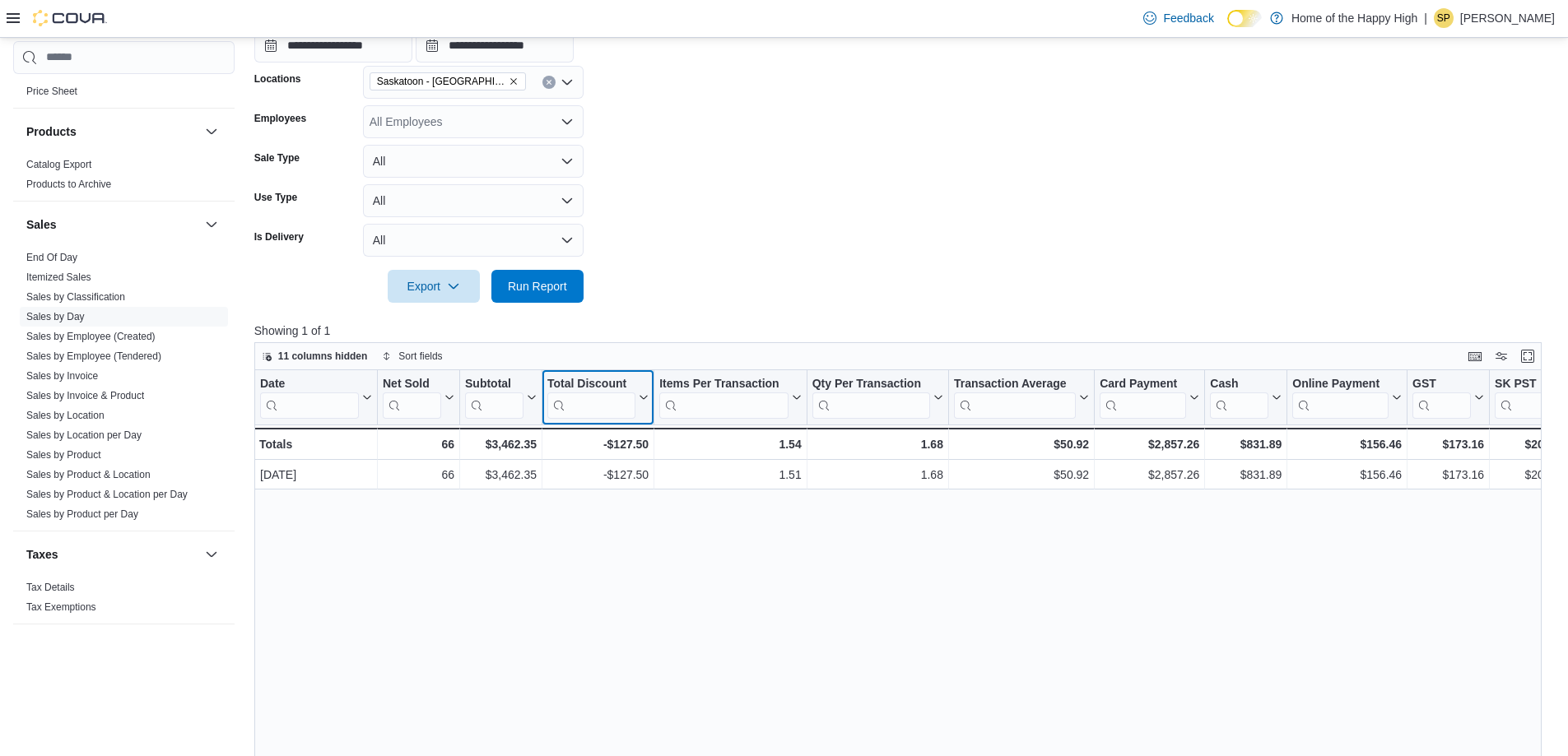
click at [645, 406] on button "Total Discount" at bounding box center [598, 397] width 101 height 42
click at [629, 435] on span "Hide column" at bounding box center [605, 442] width 55 height 14
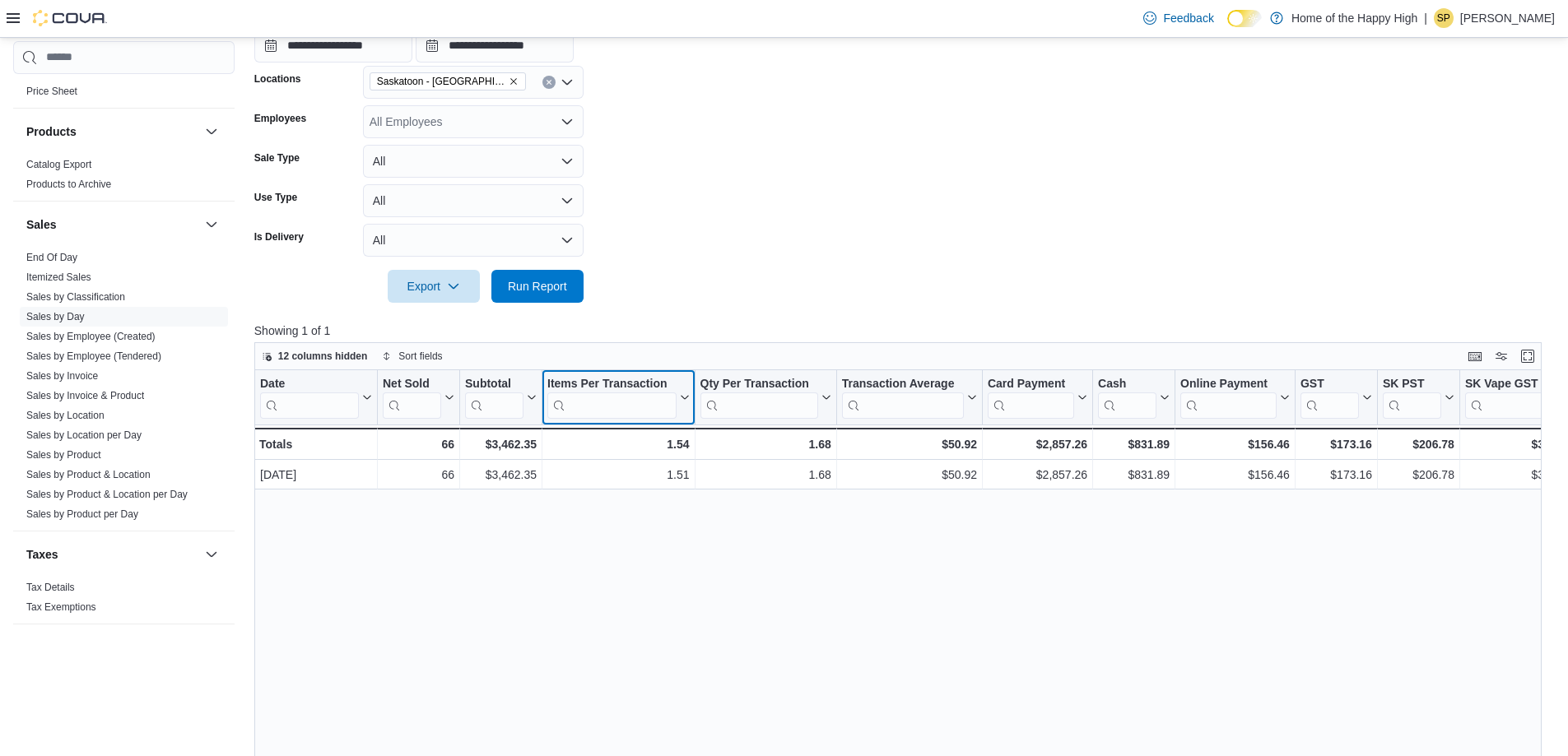
click at [685, 395] on icon at bounding box center [682, 397] width 14 height 10
click at [653, 438] on span "Hide column" at bounding box center [626, 442] width 55 height 14
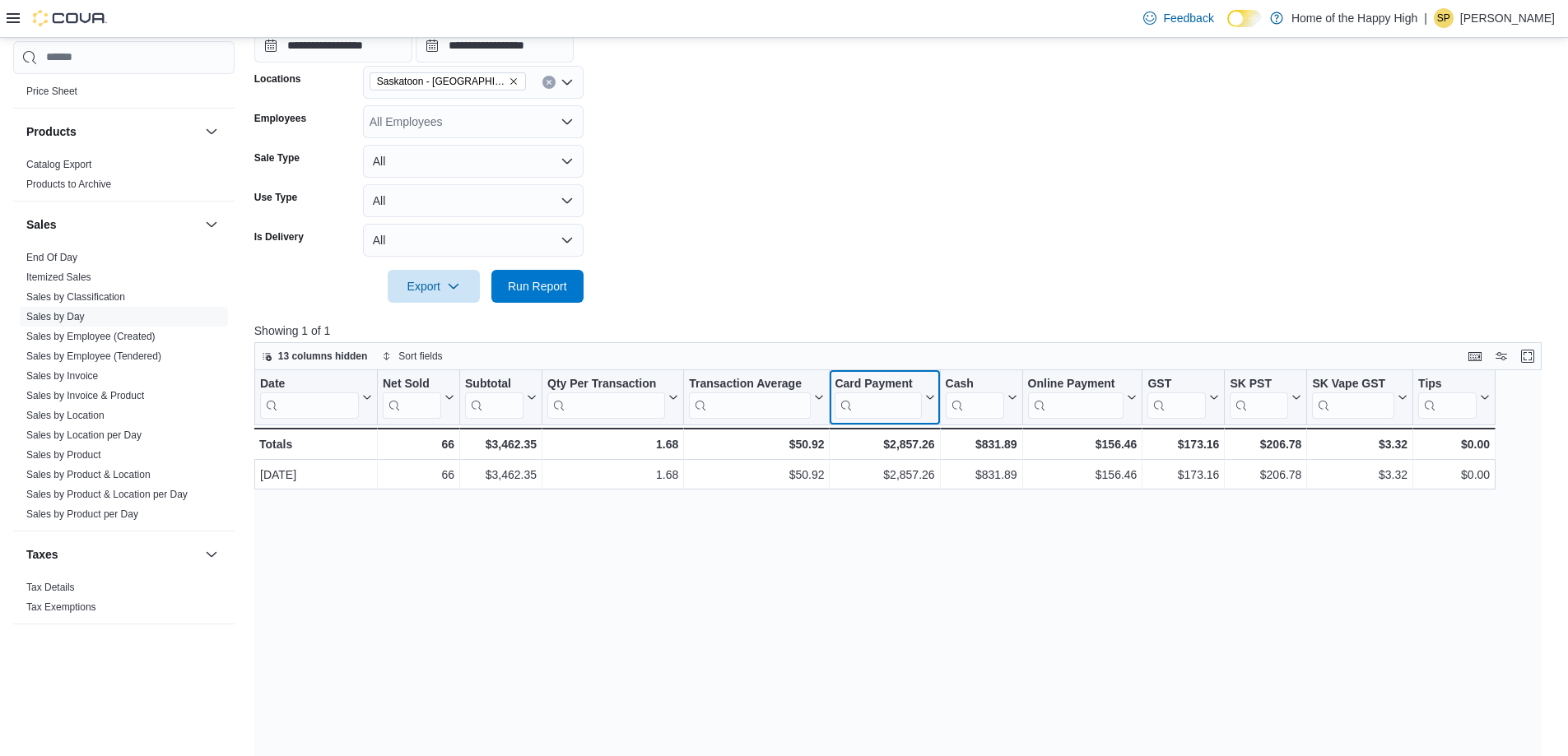
click at [789, 385] on button "Card Payment" at bounding box center [885, 397] width 99 height 42
click at [789, 438] on span "Hide column" at bounding box center [893, 442] width 55 height 14
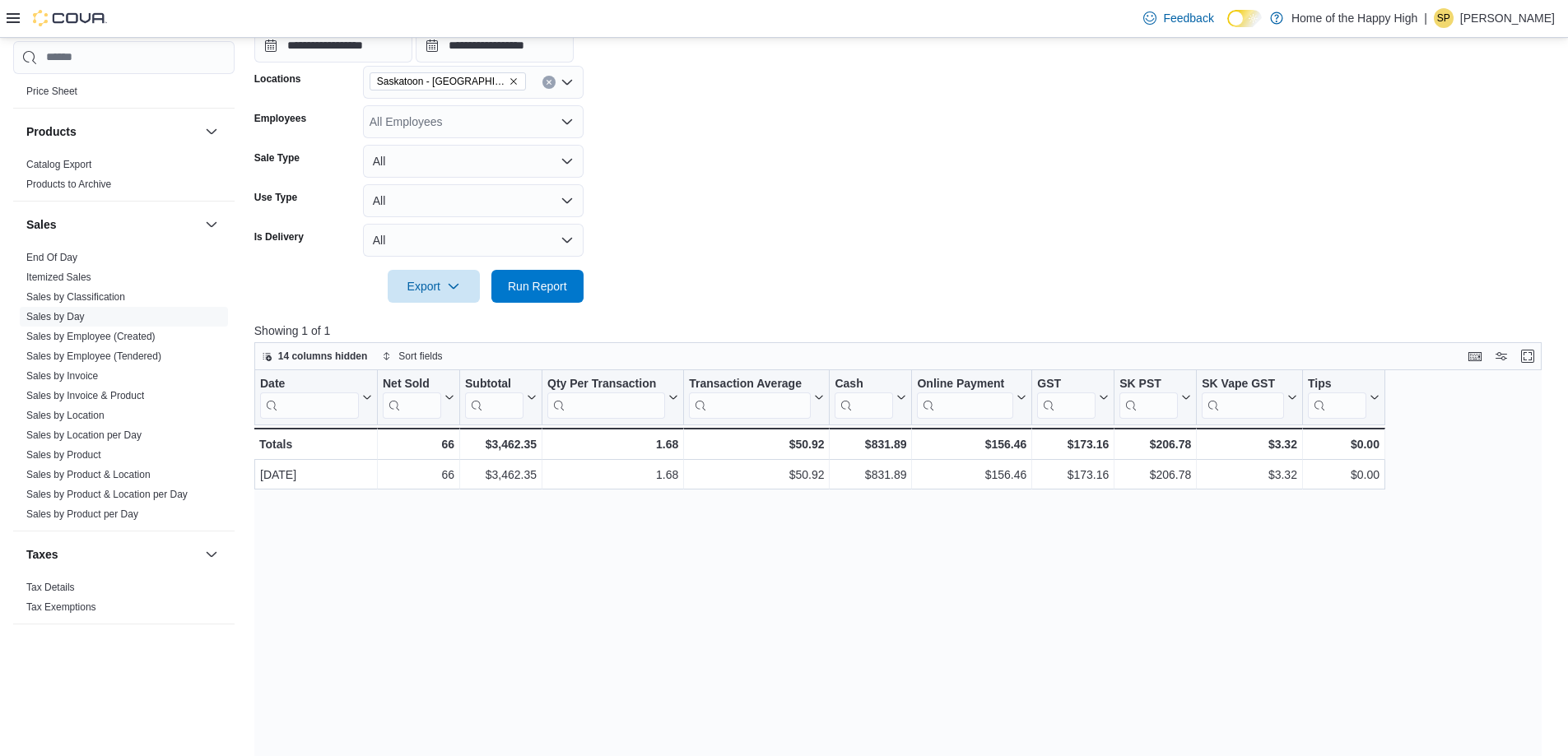
click at [446, 537] on div "Date Click to view column header actions Net Sold Click to view column header a…" at bounding box center [903, 659] width 1299 height 577
click at [328, 354] on span "14 columns hidden" at bounding box center [323, 356] width 90 height 14
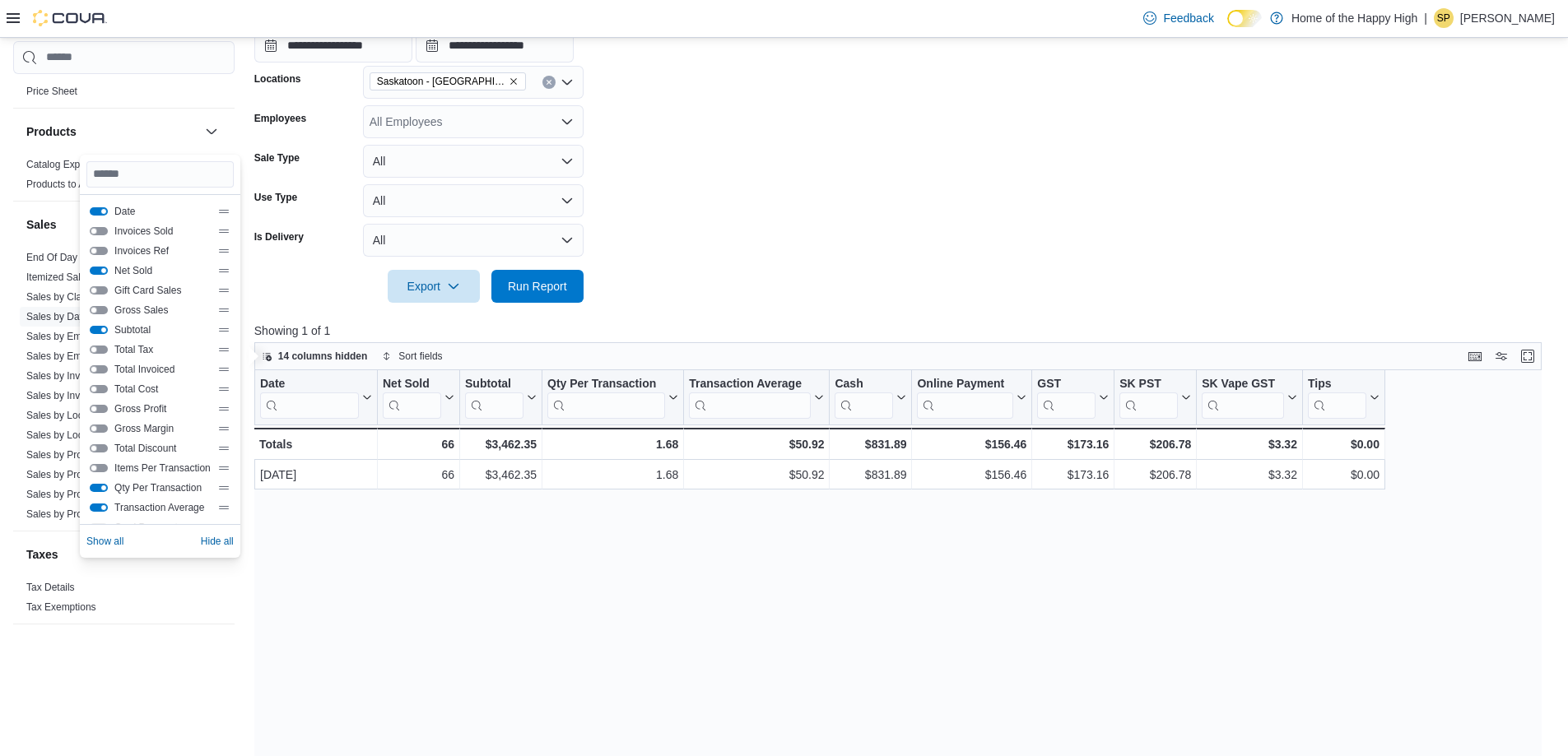
click at [119, 231] on span "Invoices Sold" at bounding box center [163, 232] width 96 height 14
click at [100, 226] on div "Invoices Sold" at bounding box center [160, 232] width 141 height 14
click at [99, 227] on button "Invoices Sold" at bounding box center [98, 231] width 18 height 8
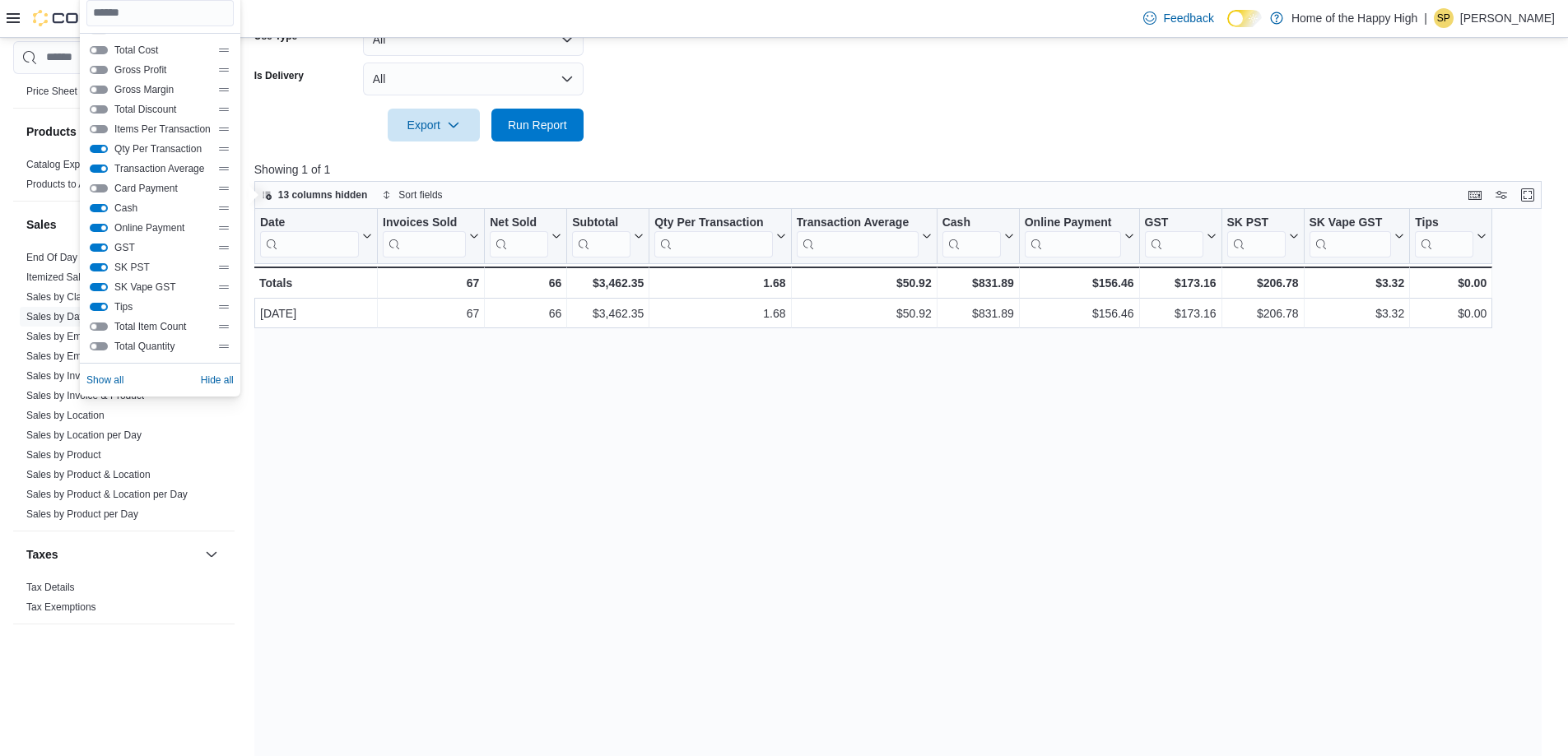
scroll to position [533, 0]
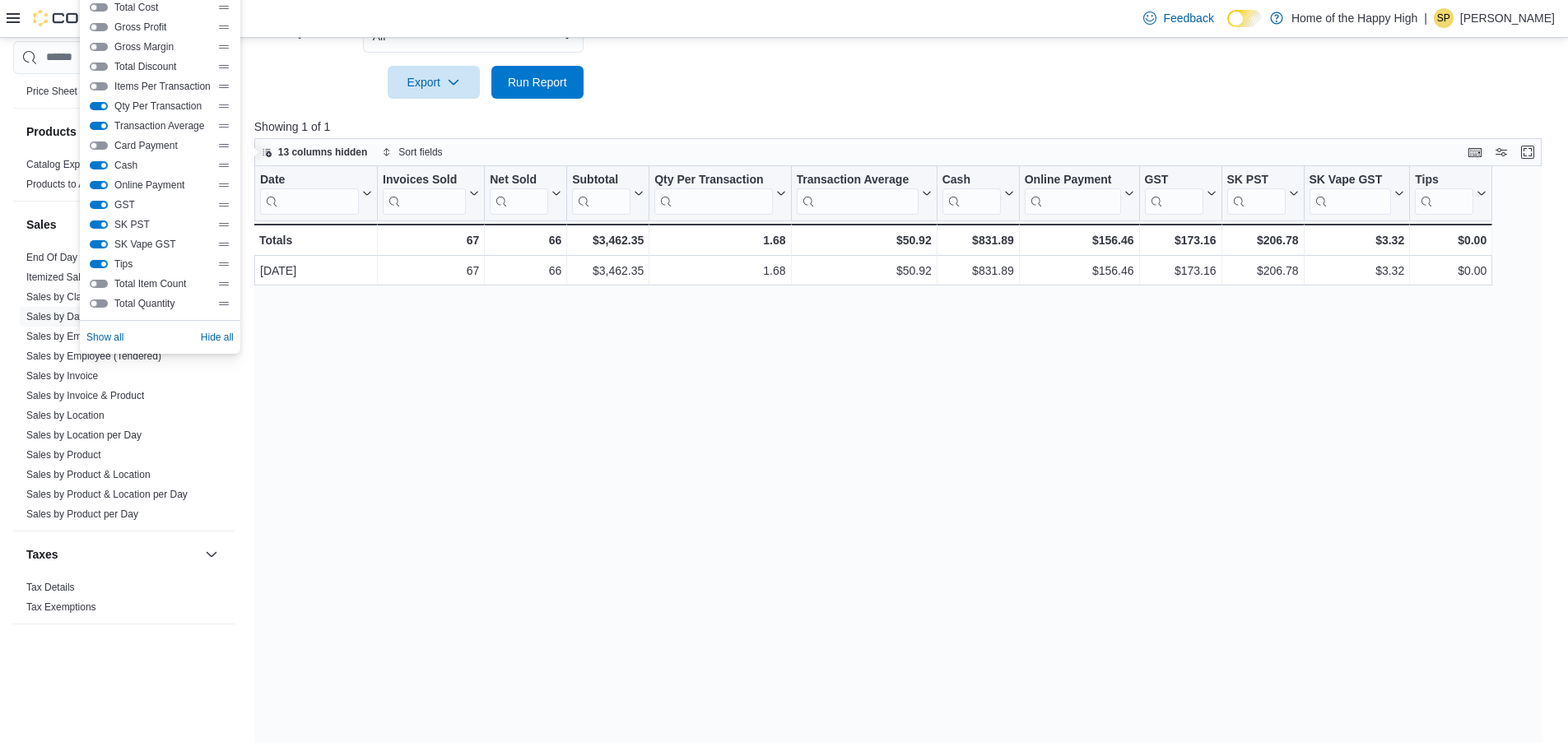
click at [96, 306] on button "Total Quantity" at bounding box center [98, 304] width 18 height 8
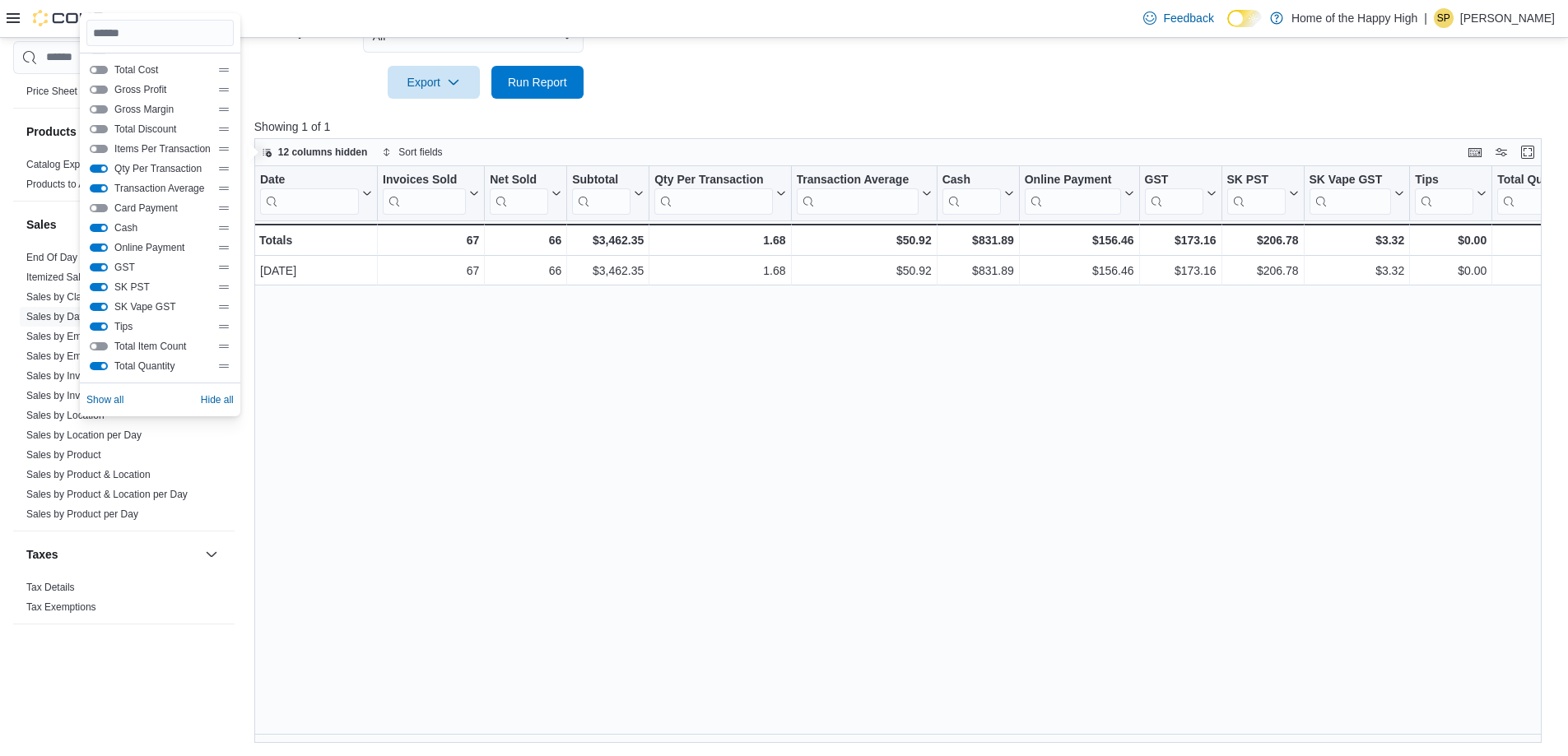
scroll to position [450, 0]
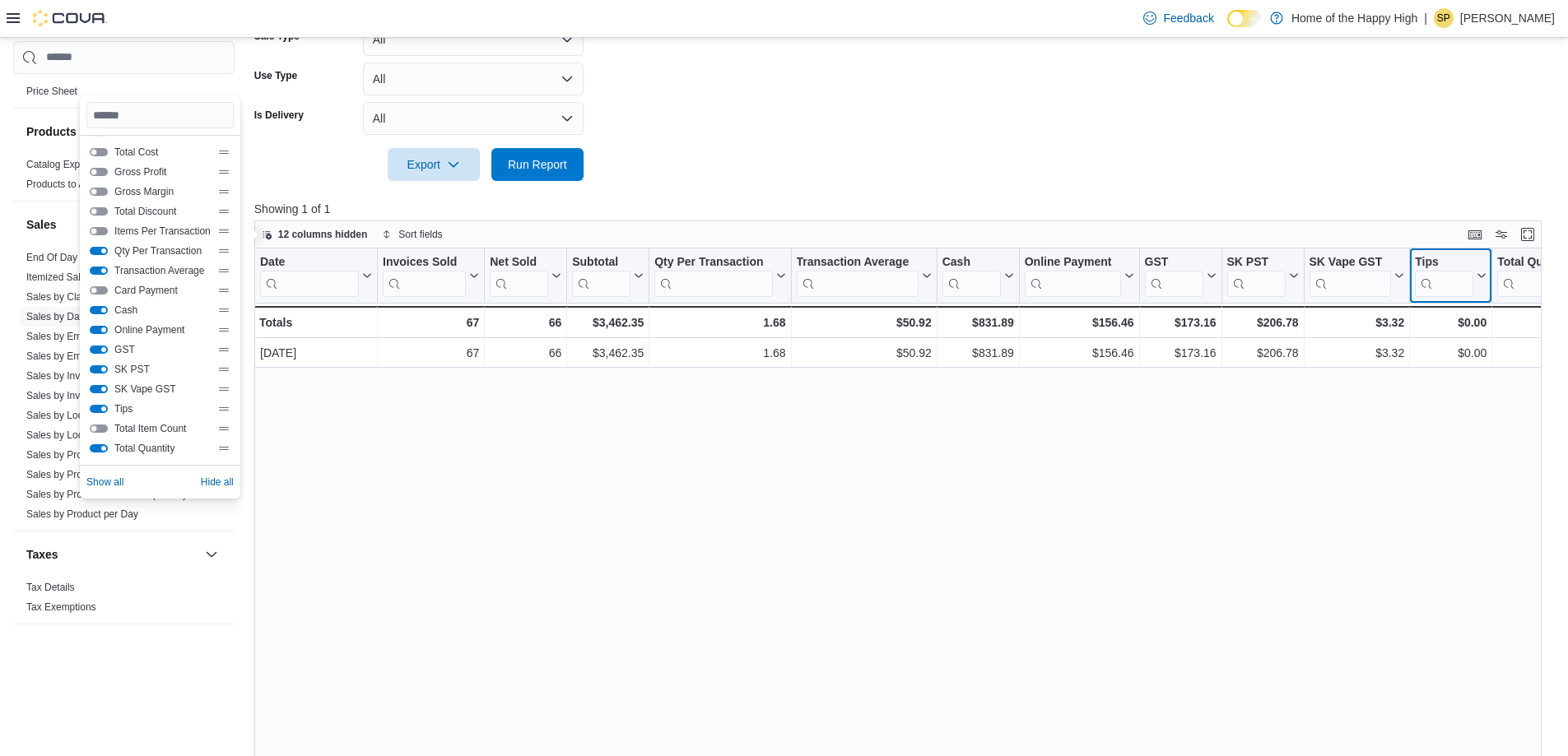
click at [789, 266] on div "Tips" at bounding box center [1444, 263] width 58 height 16
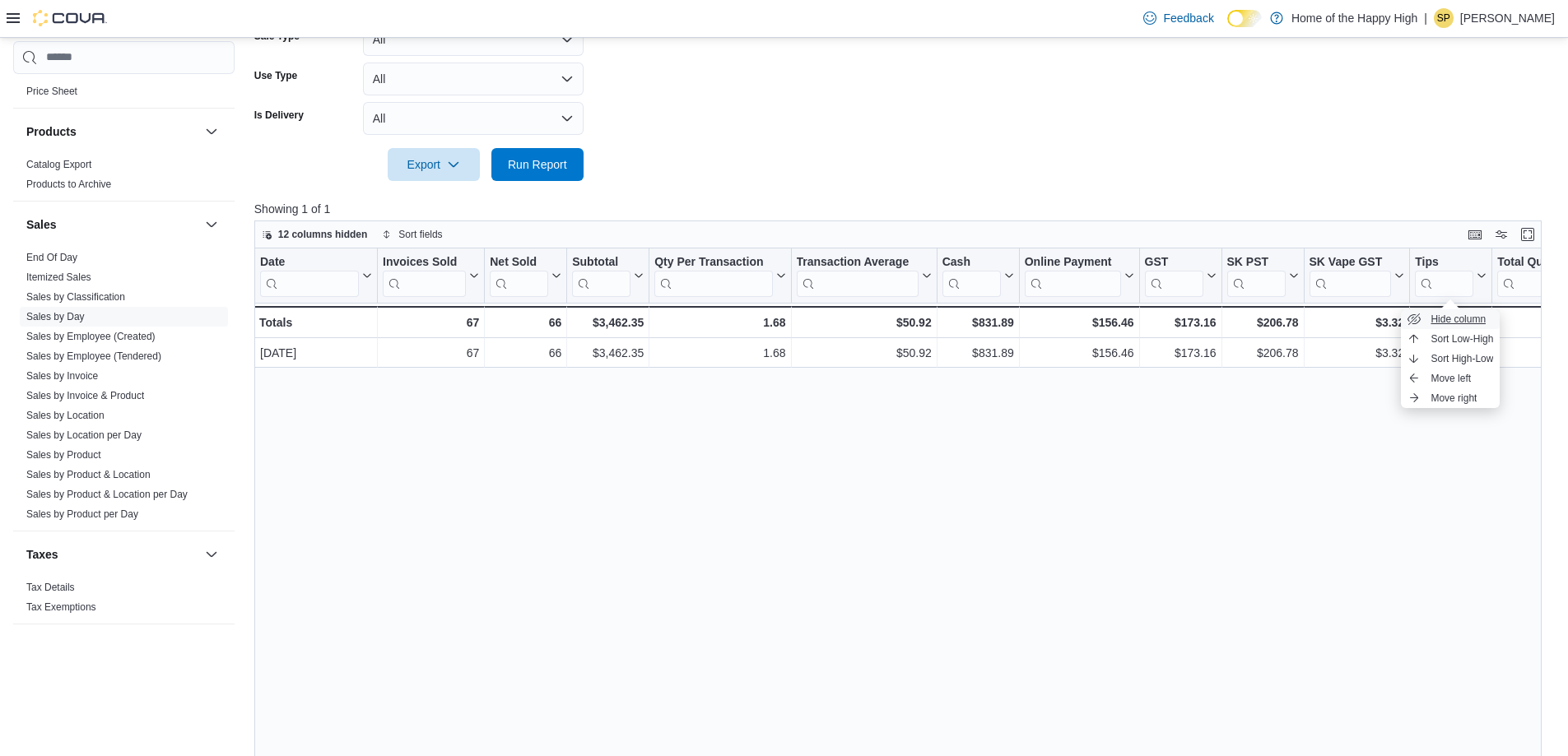
drag, startPoint x: 1446, startPoint y: 266, endPoint x: 1469, endPoint y: 320, distance: 58.7
click at [789, 320] on span "Hide column" at bounding box center [1458, 319] width 55 height 14
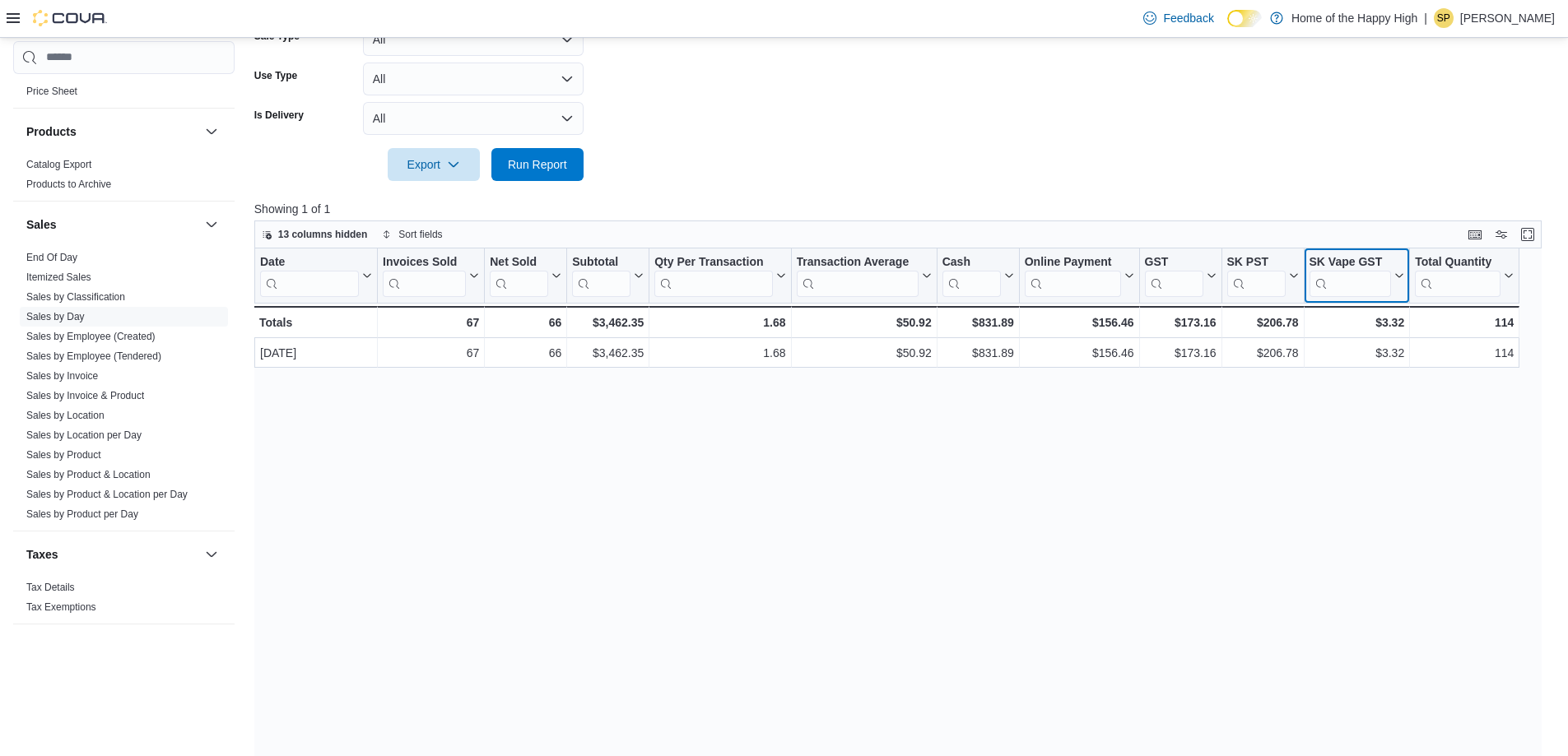
click at [789, 264] on div "SK Vape GST" at bounding box center [1350, 263] width 83 height 16
click at [789, 318] on span "Hide column" at bounding box center [1364, 319] width 55 height 14
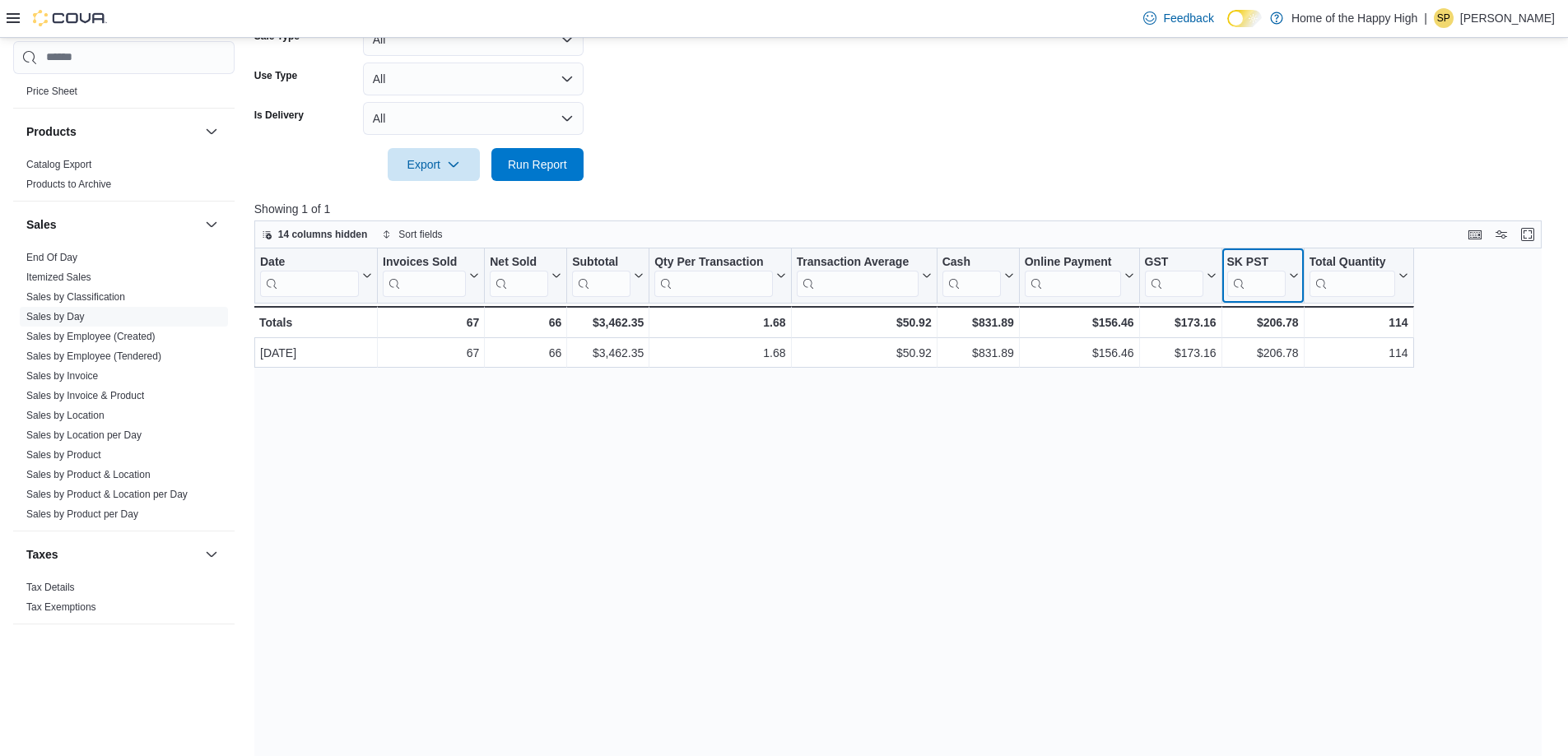
click at [789, 265] on button "SK PST" at bounding box center [1262, 275] width 72 height 42
click at [789, 323] on span "Hide column" at bounding box center [1270, 319] width 55 height 14
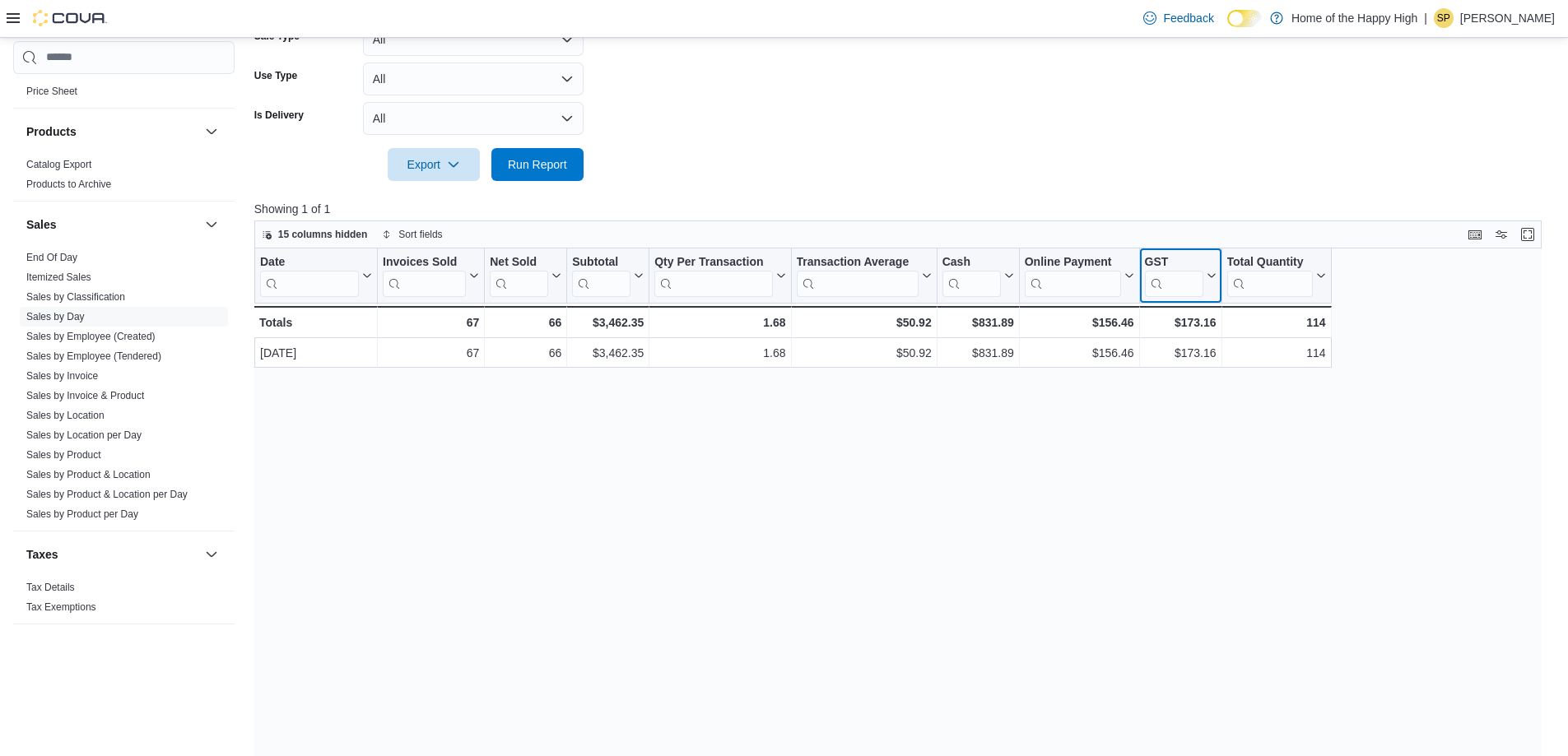
click at [789, 271] on icon at bounding box center [1210, 275] width 14 height 10
click at [789, 309] on button "Hide column" at bounding box center [1180, 319] width 98 height 19
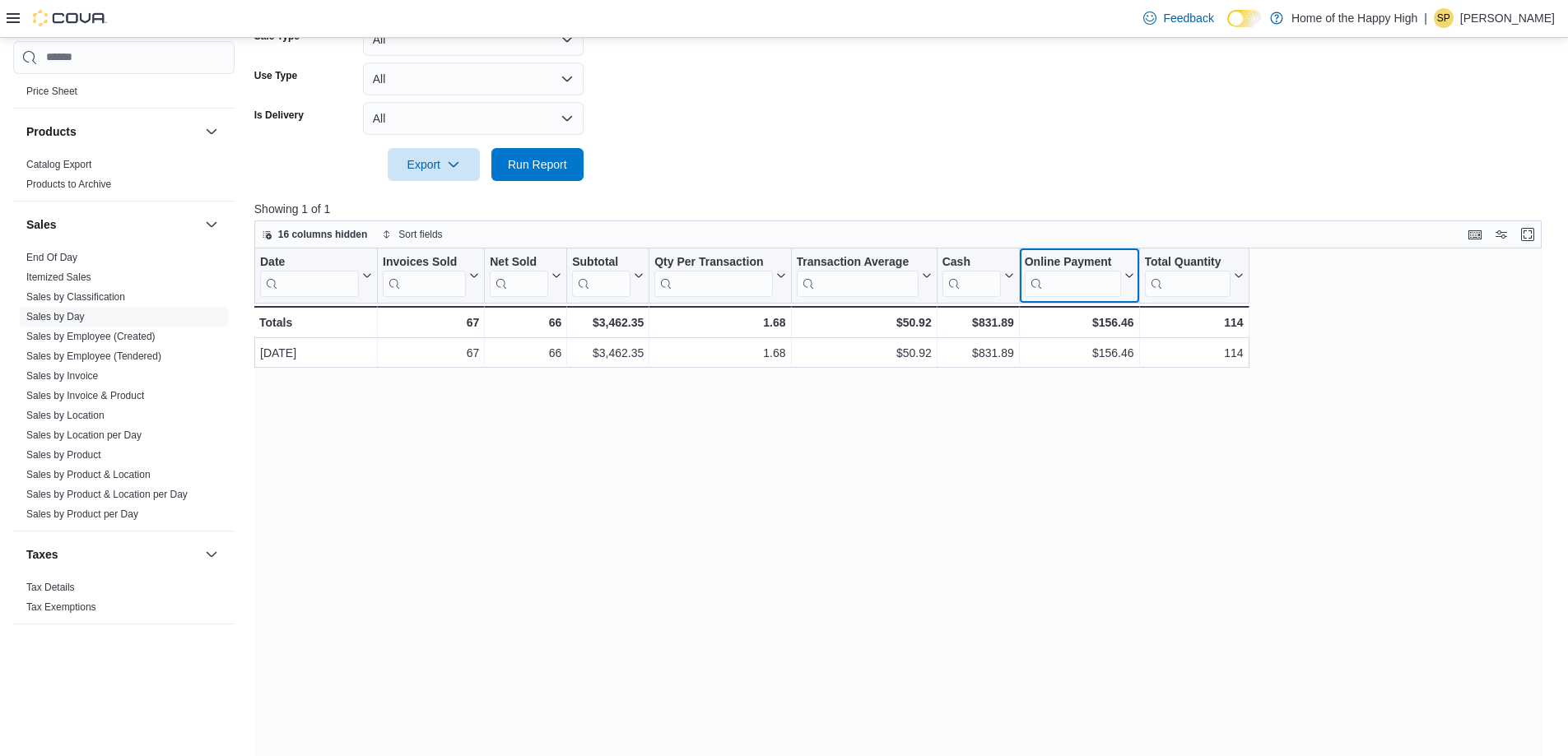
click at [789, 269] on button "Online Payment" at bounding box center [1078, 275] width 109 height 42
click at [789, 312] on span "Hide column" at bounding box center [1086, 319] width 55 height 14
click at [789, 270] on icon at bounding box center [1007, 275] width 14 height 10
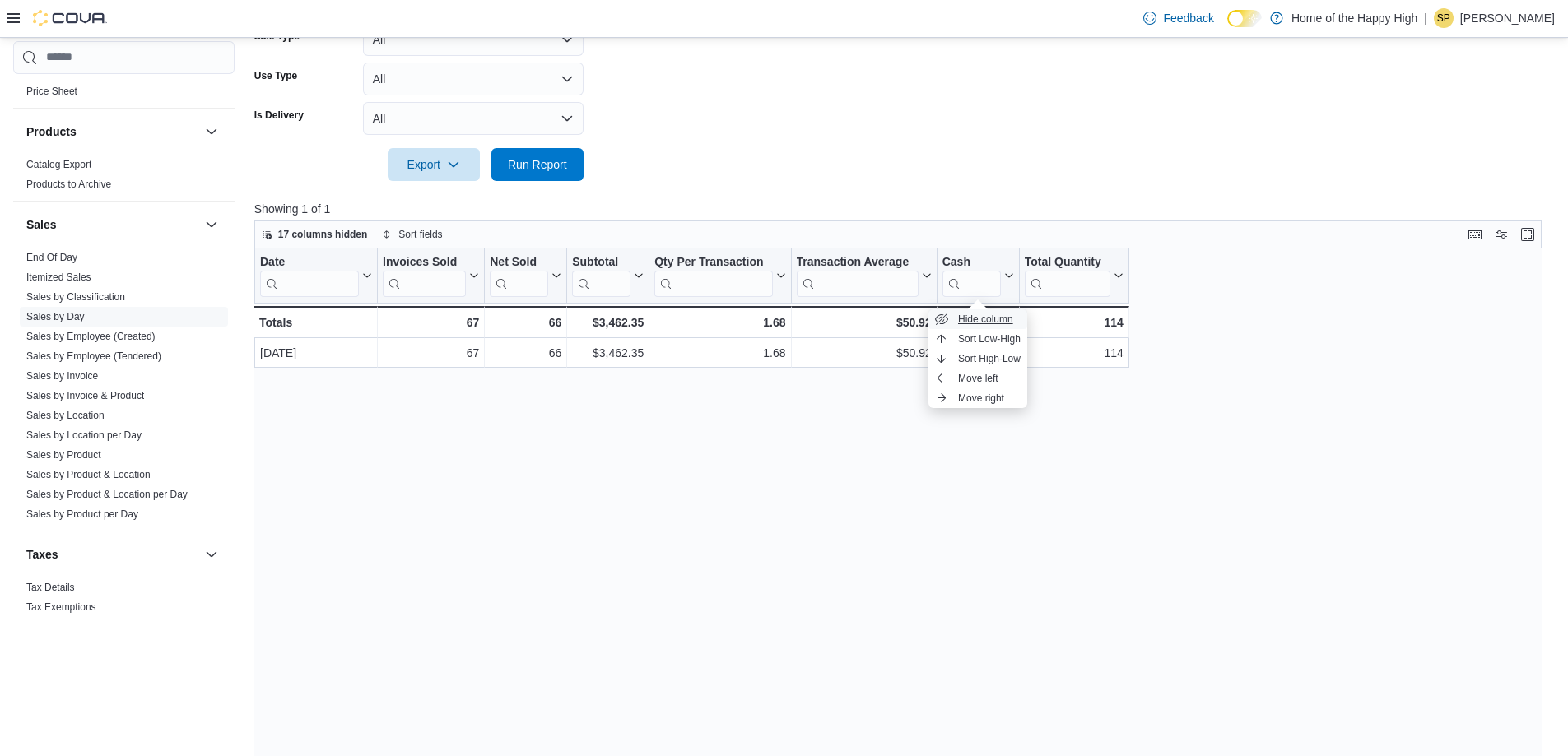
click at [789, 309] on button "Hide column" at bounding box center [977, 319] width 98 height 19
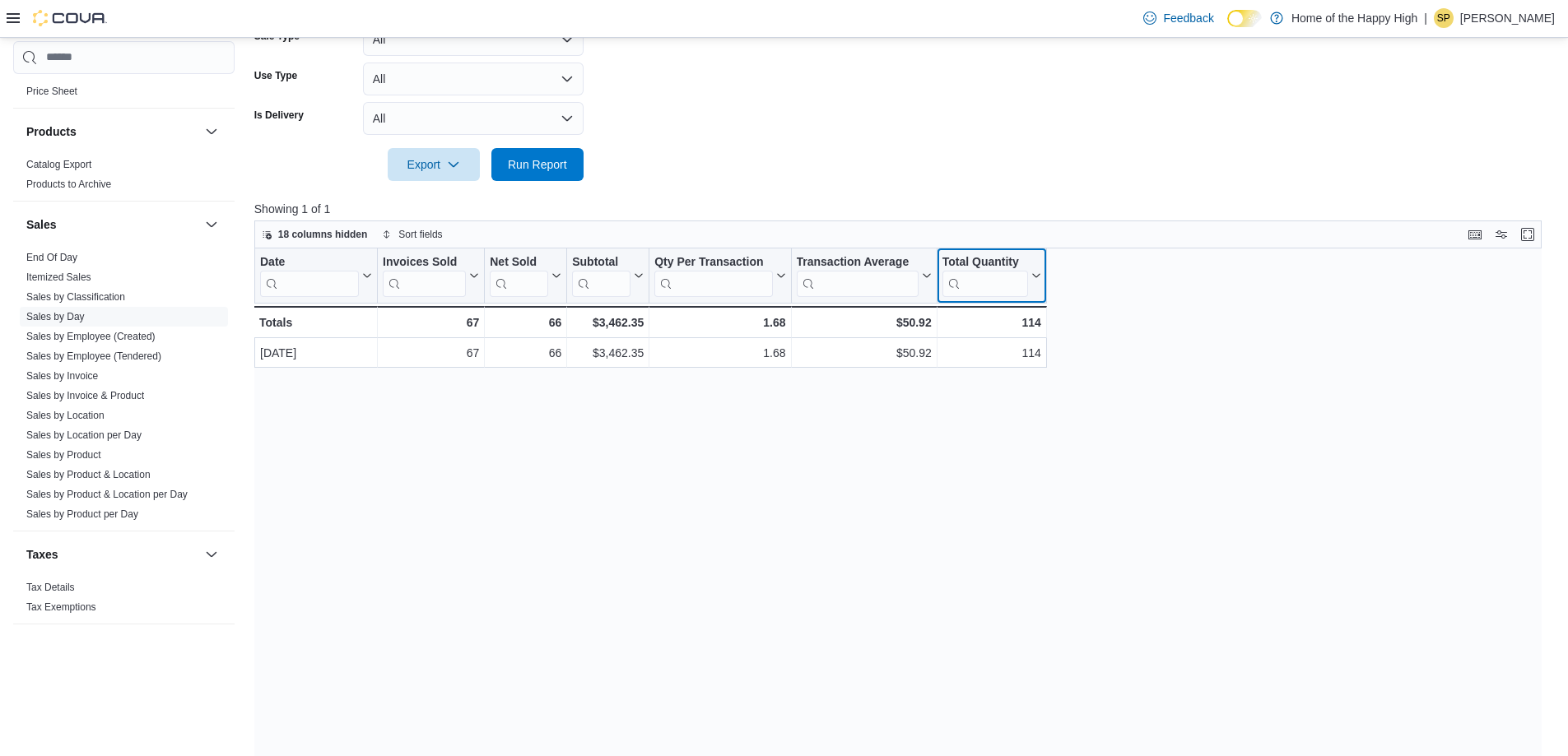
drag, startPoint x: 953, startPoint y: 257, endPoint x: 987, endPoint y: 251, distance: 34.5
click at [789, 251] on div "Total Quantity Click to view column header actions" at bounding box center [991, 275] width 109 height 55
drag, startPoint x: 544, startPoint y: 259, endPoint x: 382, endPoint y: 256, distance: 162.0
click at [382, 256] on div "Date Click to view column header actions Invoices Sold Click to view column hea…" at bounding box center [650, 293] width 792 height 90
drag, startPoint x: 478, startPoint y: 278, endPoint x: 449, endPoint y: 279, distance: 29.0
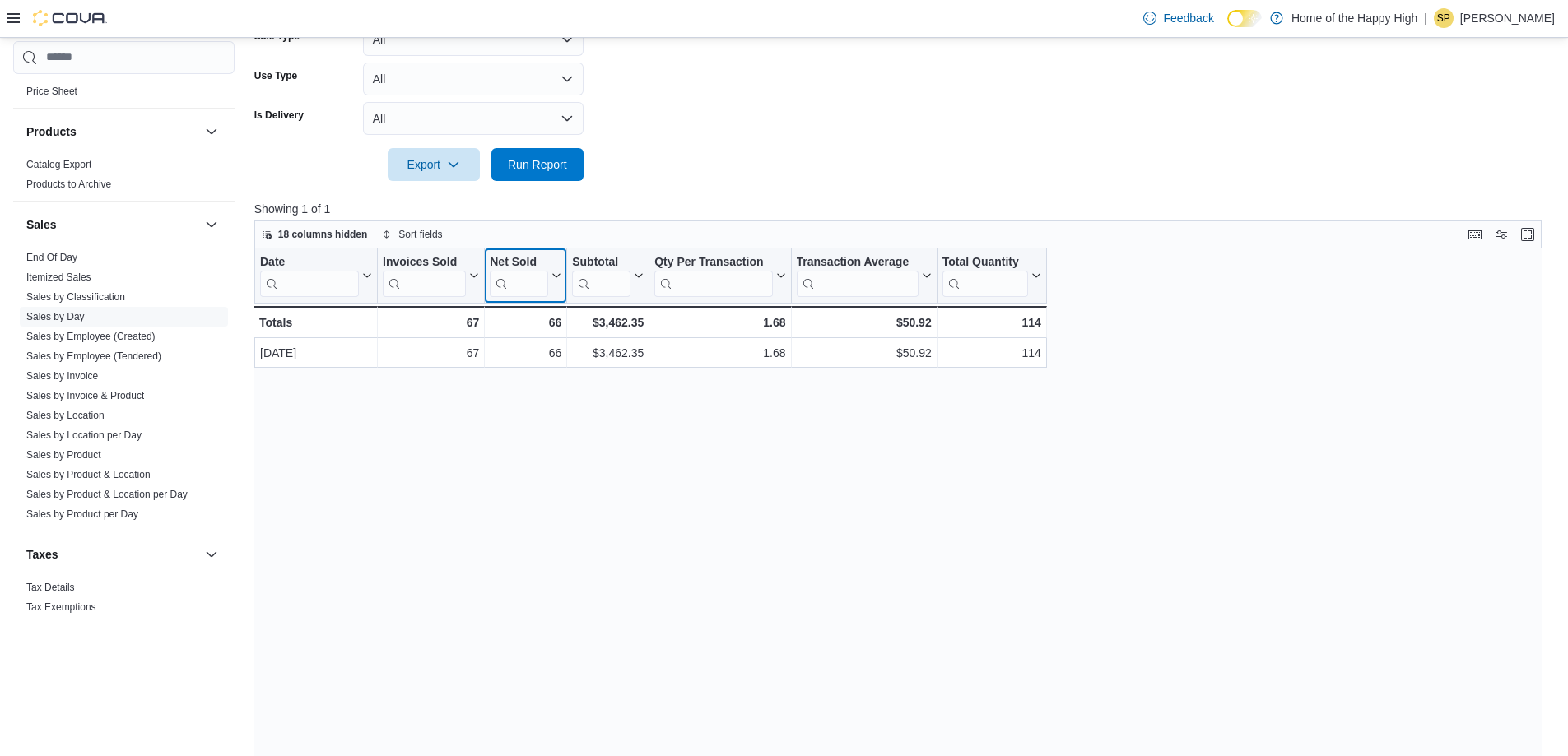
click at [449, 279] on div at bounding box center [456, 275] width 14 height 54
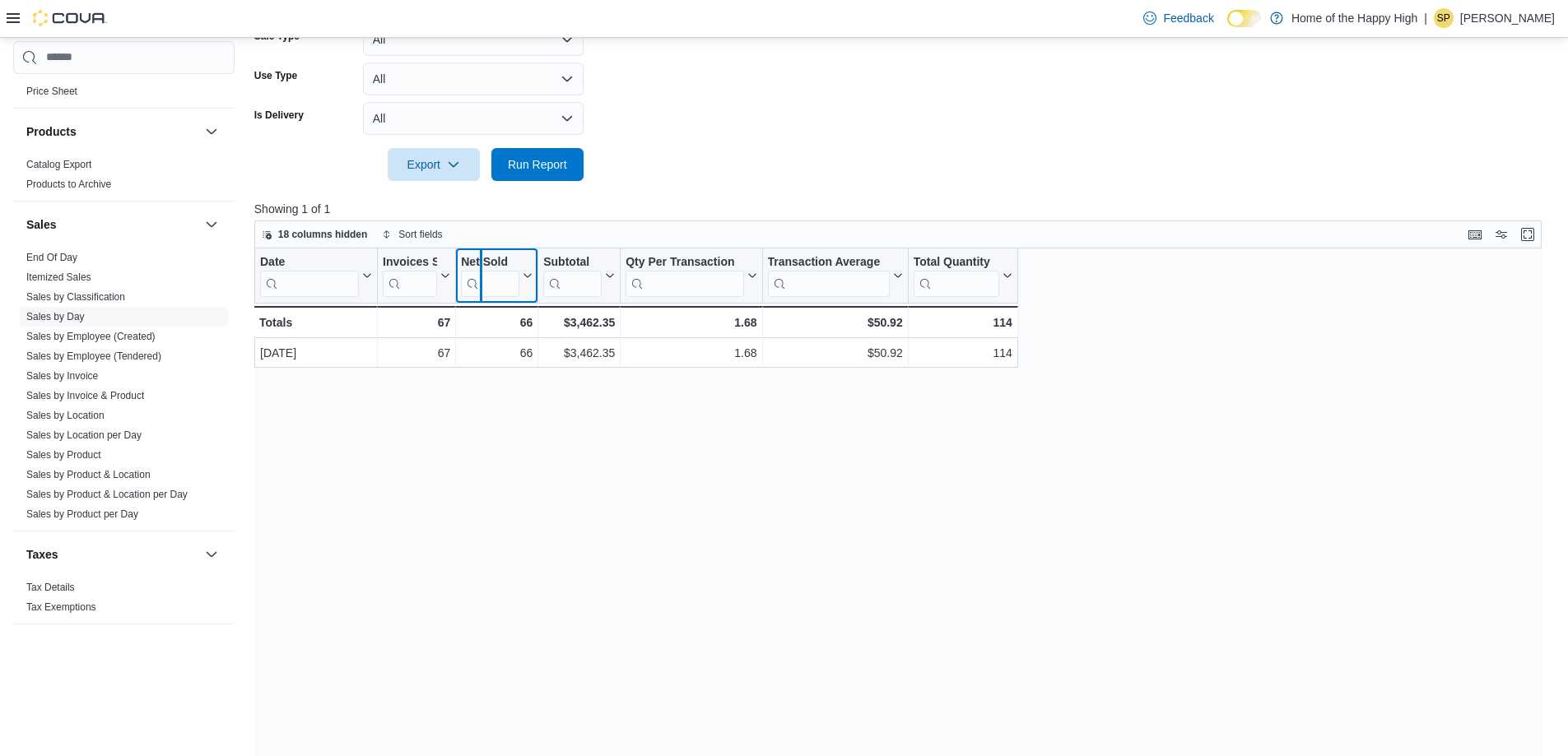
drag, startPoint x: 449, startPoint y: 278, endPoint x: 478, endPoint y: 280, distance: 29.1
click at [478, 280] on div at bounding box center [481, 275] width 14 height 54
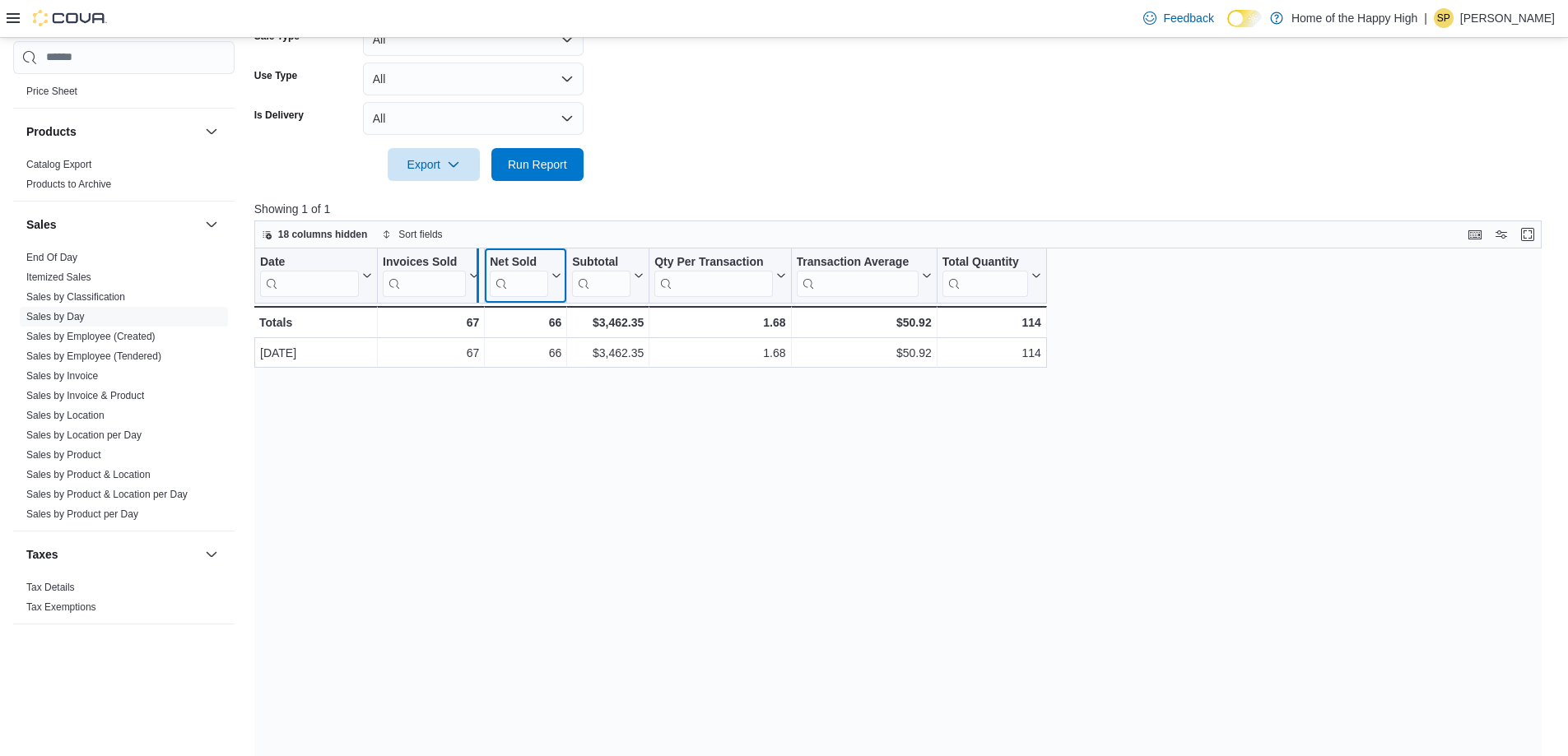
click at [471, 282] on div at bounding box center [478, 275] width 14 height 54
click at [399, 235] on span "Sort fields" at bounding box center [419, 234] width 44 height 14
click at [436, 296] on span "Pick fields to sort by" at bounding box center [425, 298] width 88 height 14
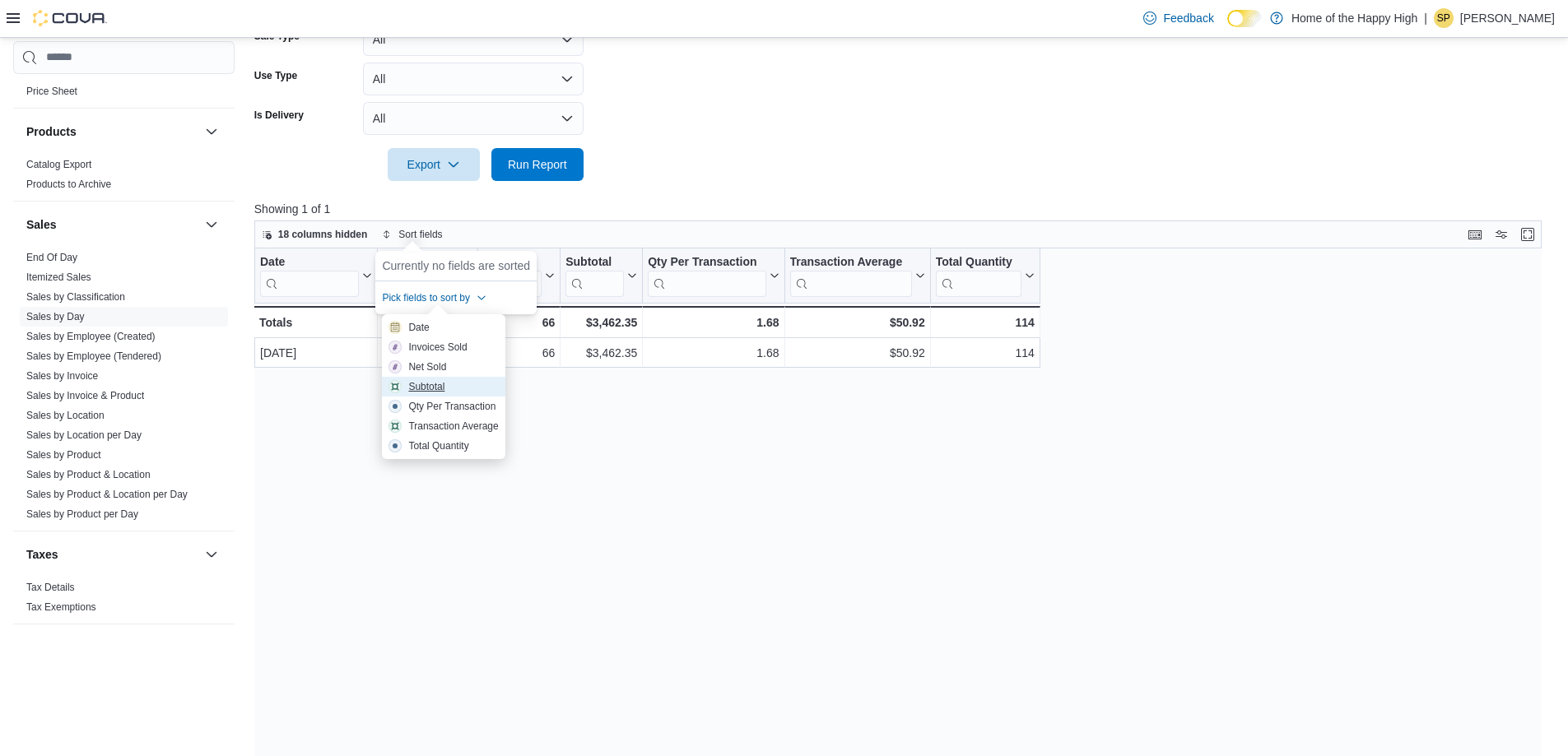
click at [427, 381] on div "Subtotal" at bounding box center [425, 387] width 36 height 14
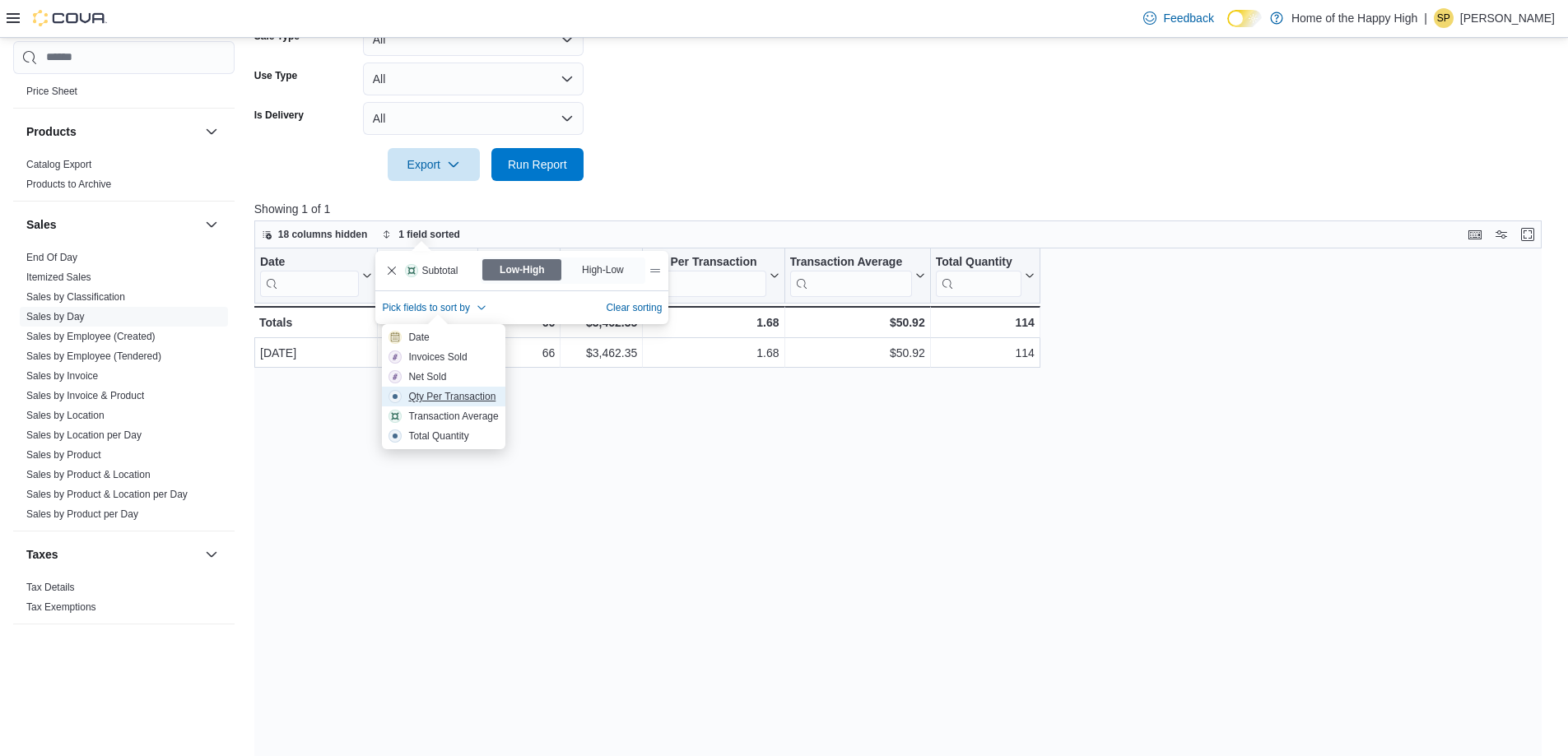
click at [453, 396] on div "Qty Per Transaction" at bounding box center [452, 397] width 88 height 14
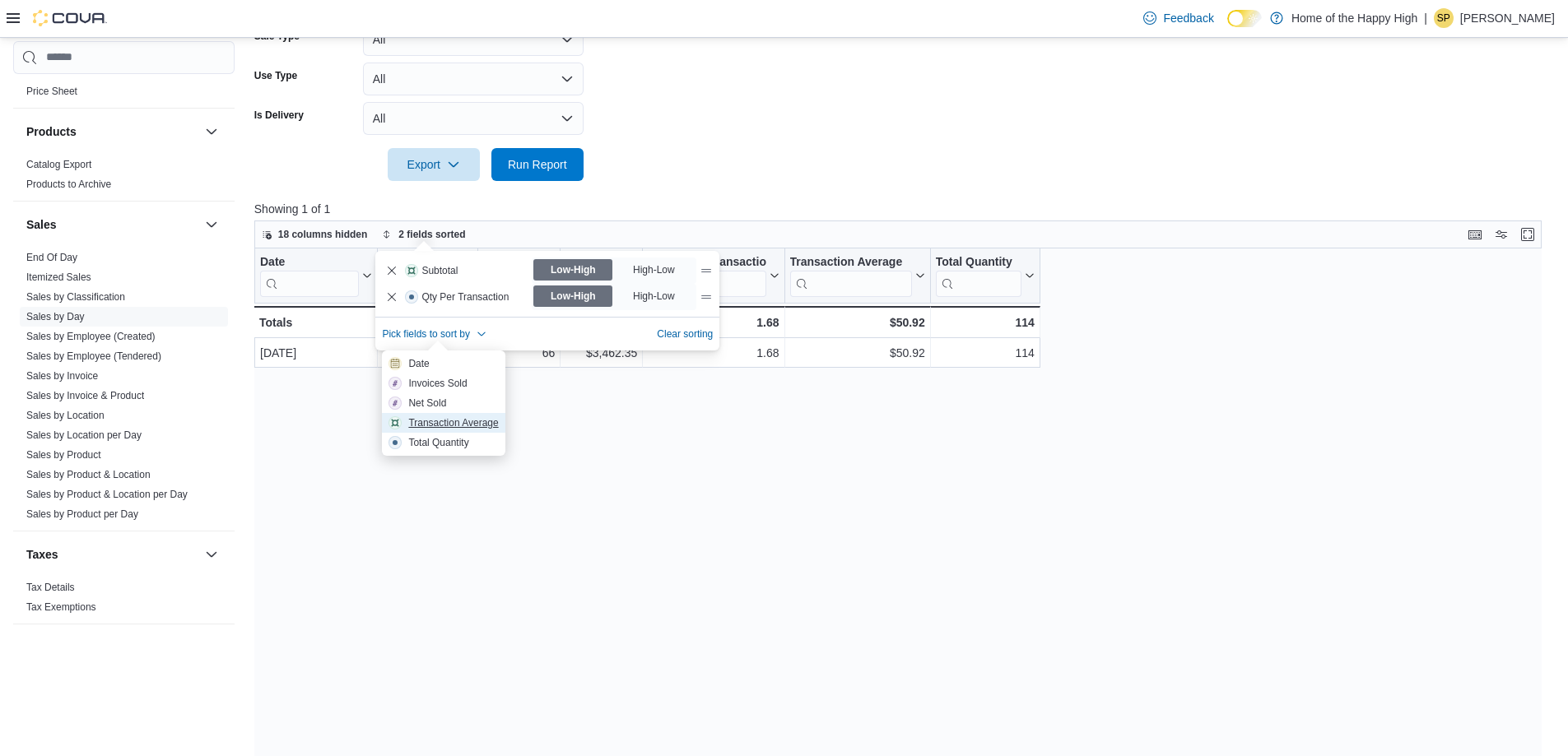
click at [449, 423] on div "Transaction Average" at bounding box center [453, 423] width 90 height 14
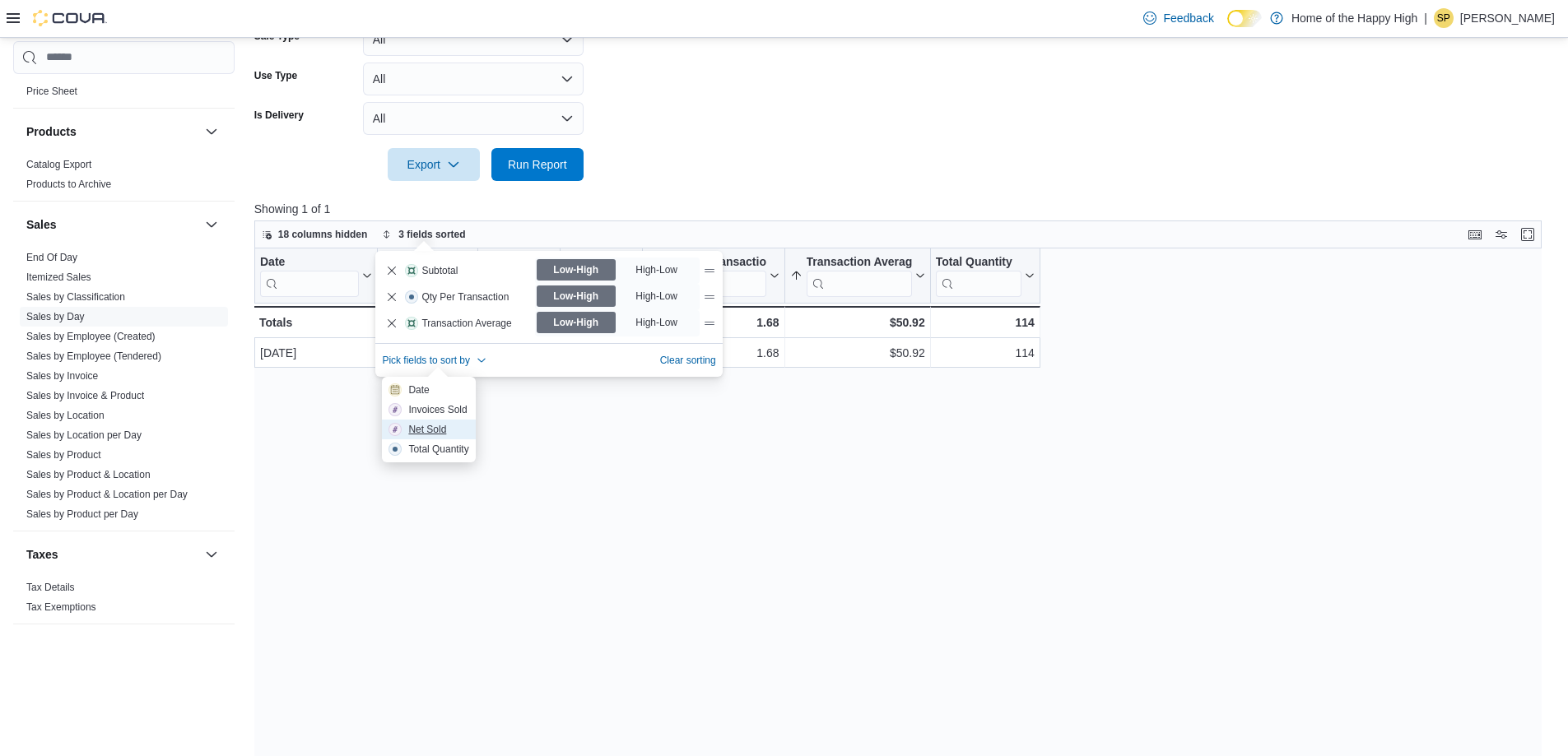
click at [435, 431] on div "Net Sold" at bounding box center [426, 430] width 38 height 14
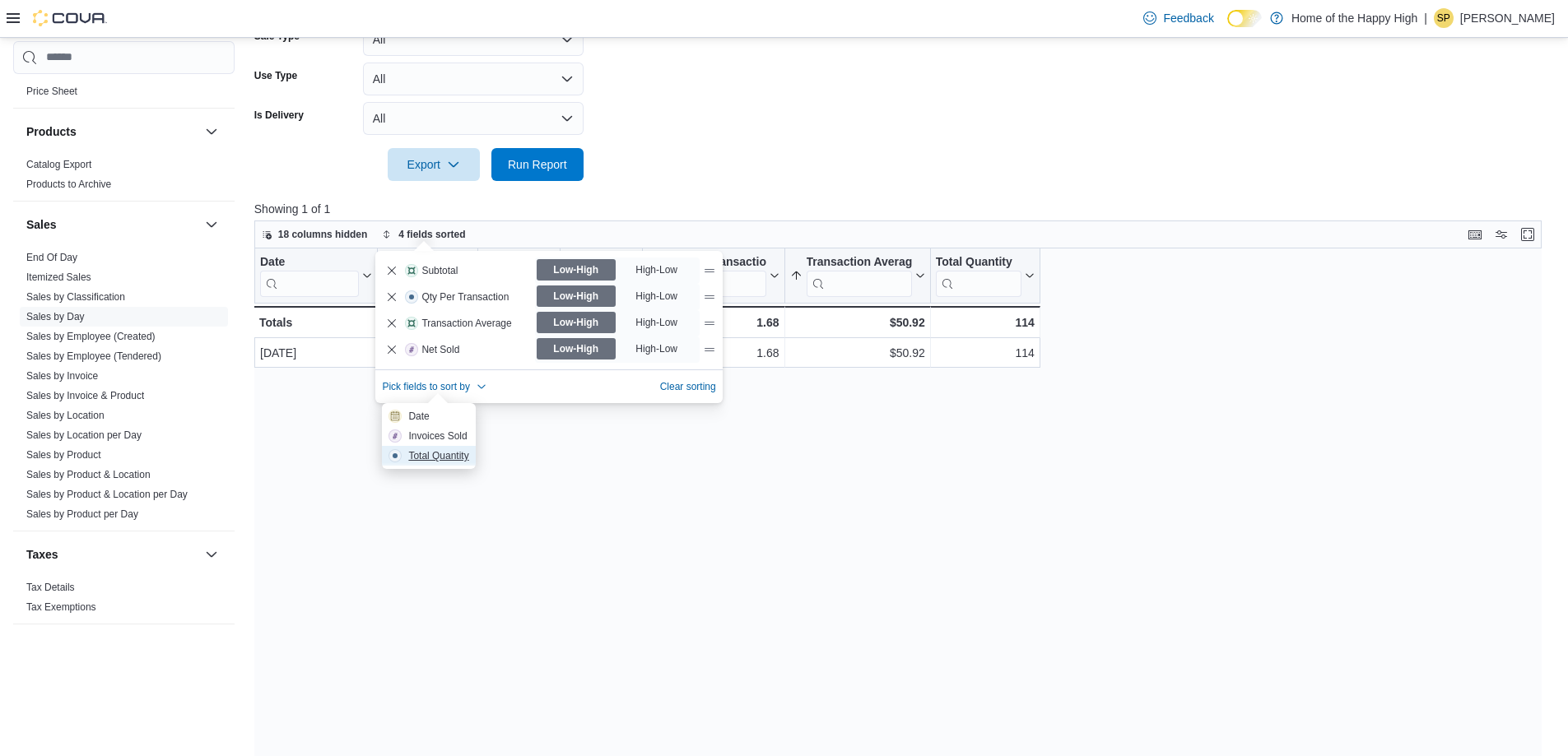
click at [435, 458] on div "Total Quantity" at bounding box center [438, 456] width 60 height 14
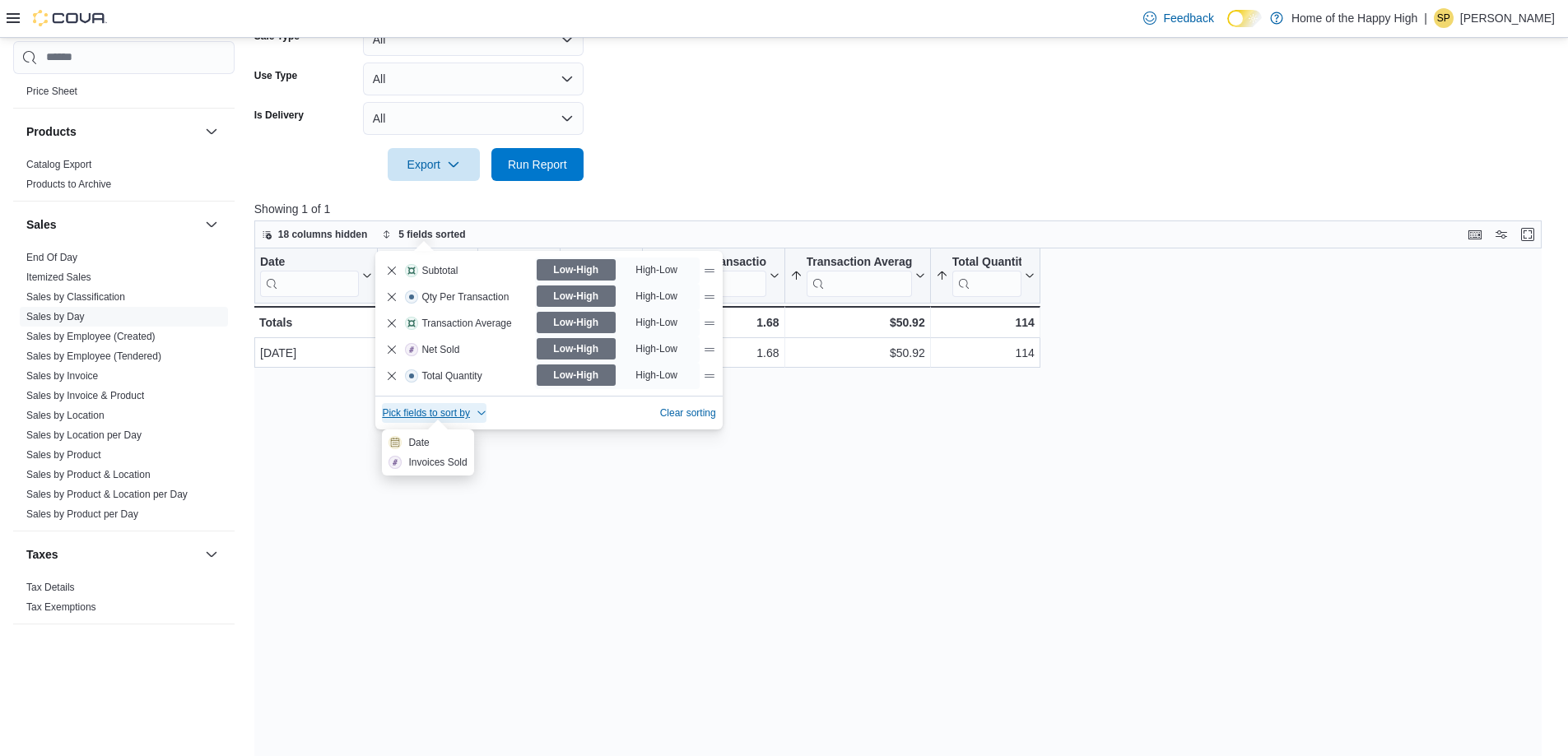
click at [590, 487] on div "Date Click to view column header actions Invoices Sold Click to view column hea…" at bounding box center [903, 536] width 1299 height 577
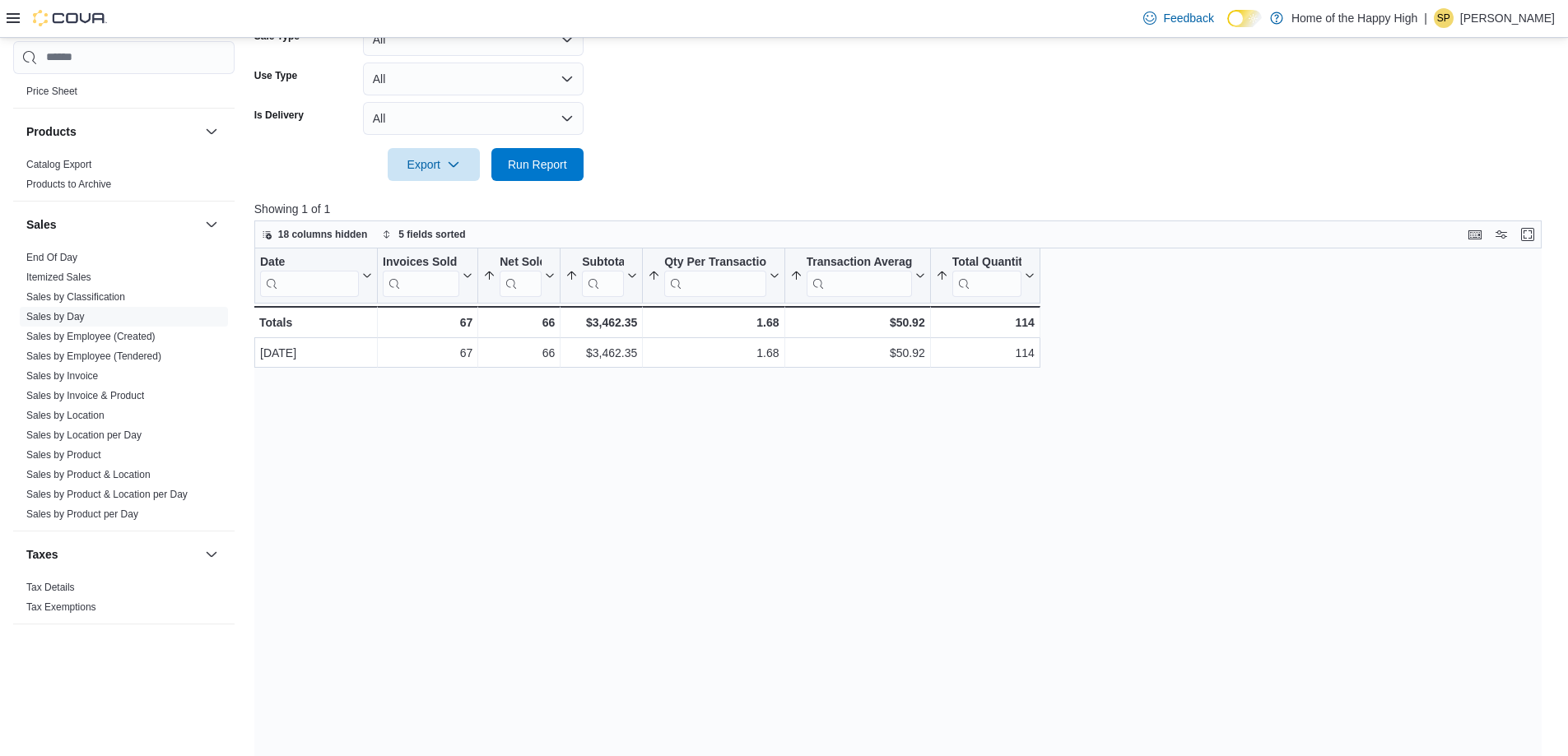
click at [628, 492] on div "Date Click to view column header actions Invoices Sold Click to view column hea…" at bounding box center [903, 536] width 1299 height 577
click at [504, 415] on div "Date Click to view column header actions Invoices Sold Click to view column hea…" at bounding box center [903, 536] width 1299 height 577
click at [469, 275] on icon at bounding box center [467, 276] width 8 height 4
click at [423, 317] on span "Hide column" at bounding box center [435, 319] width 55 height 14
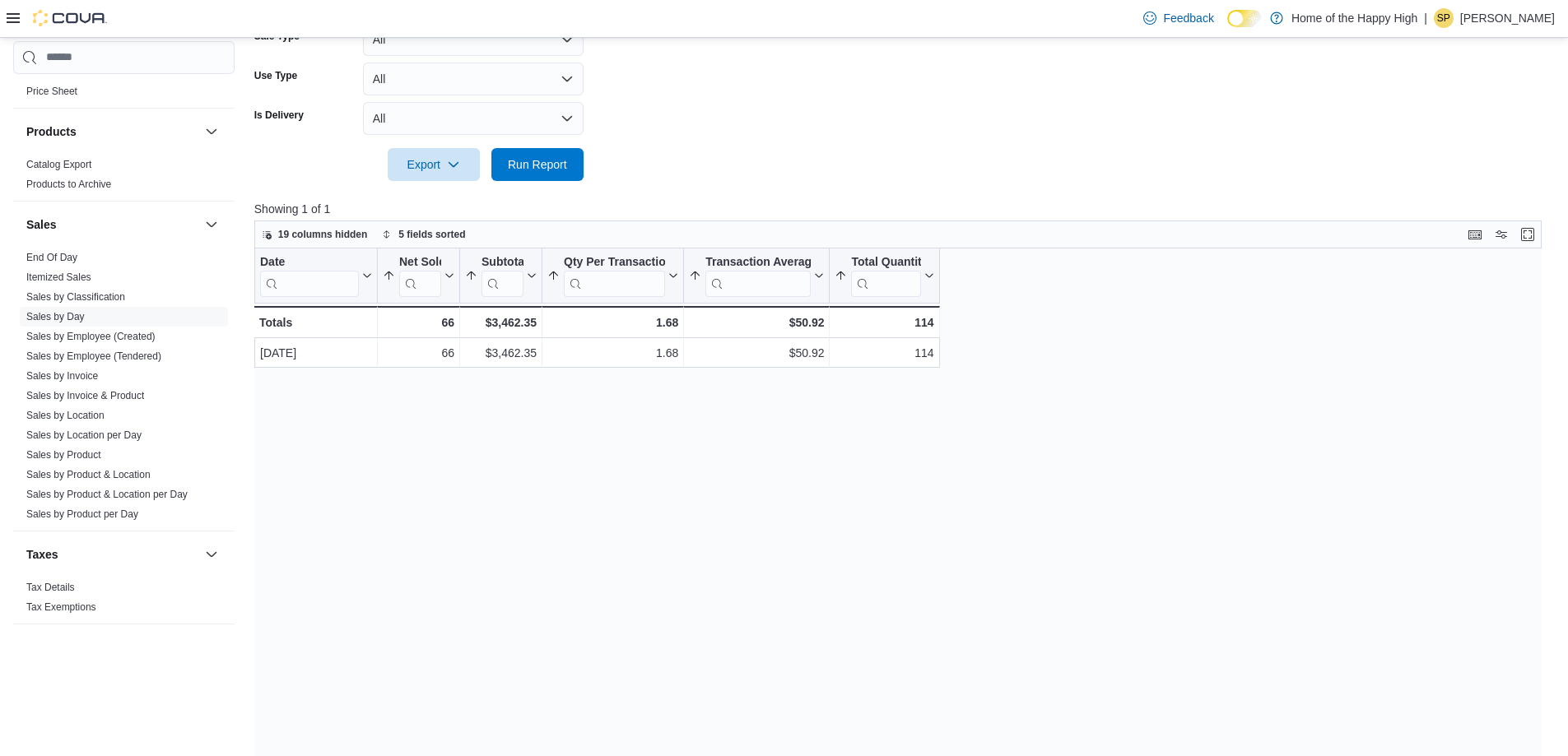
click at [464, 440] on div "Date Click to view column header actions Net Sold Sorted by Subtotal, ascending…" at bounding box center [903, 536] width 1299 height 577
click at [424, 234] on span "5 fields sorted" at bounding box center [431, 234] width 67 height 14
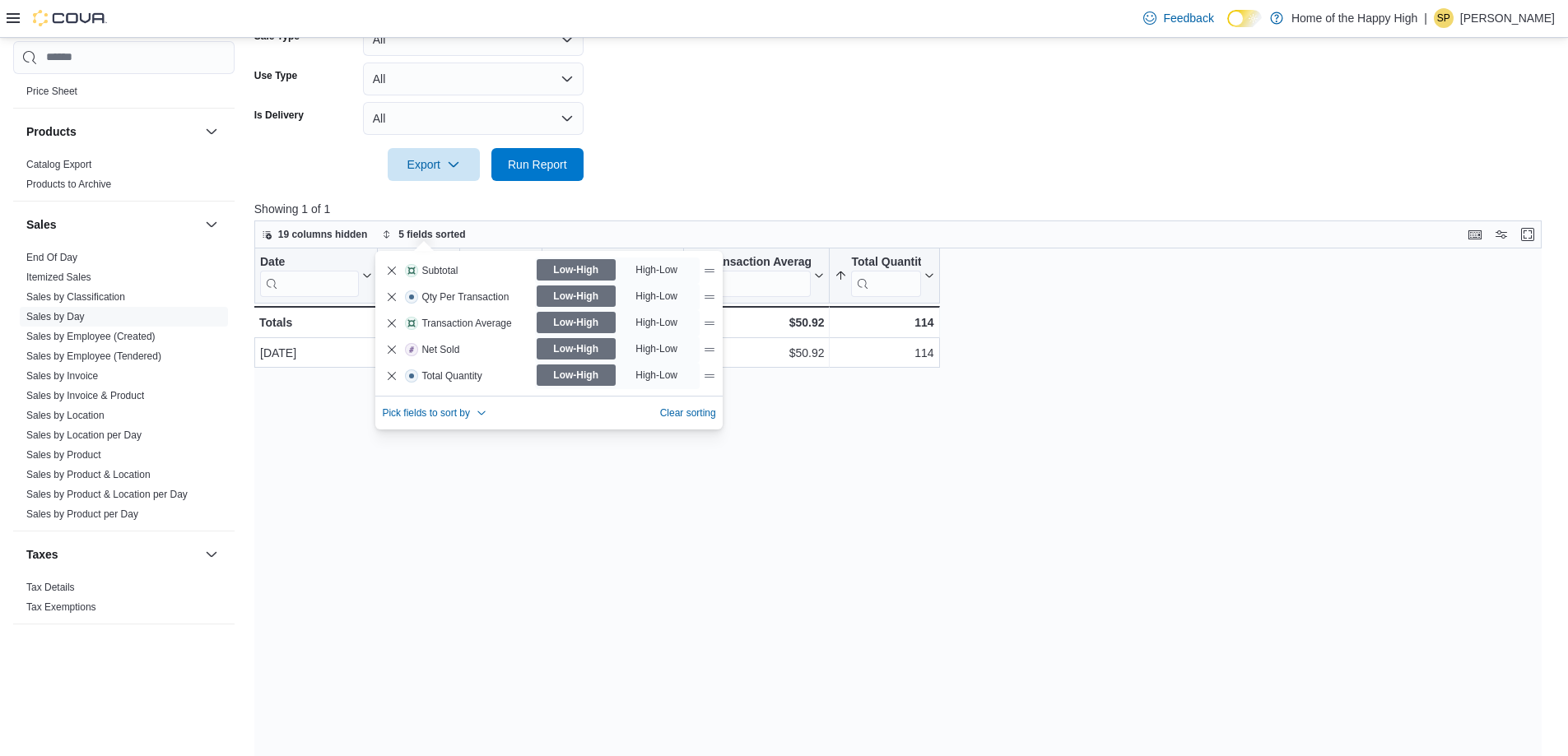
click at [504, 459] on div "Date Click to view column header actions Net Sold Sorted by Subtotal, ascending…" at bounding box center [903, 536] width 1299 height 577
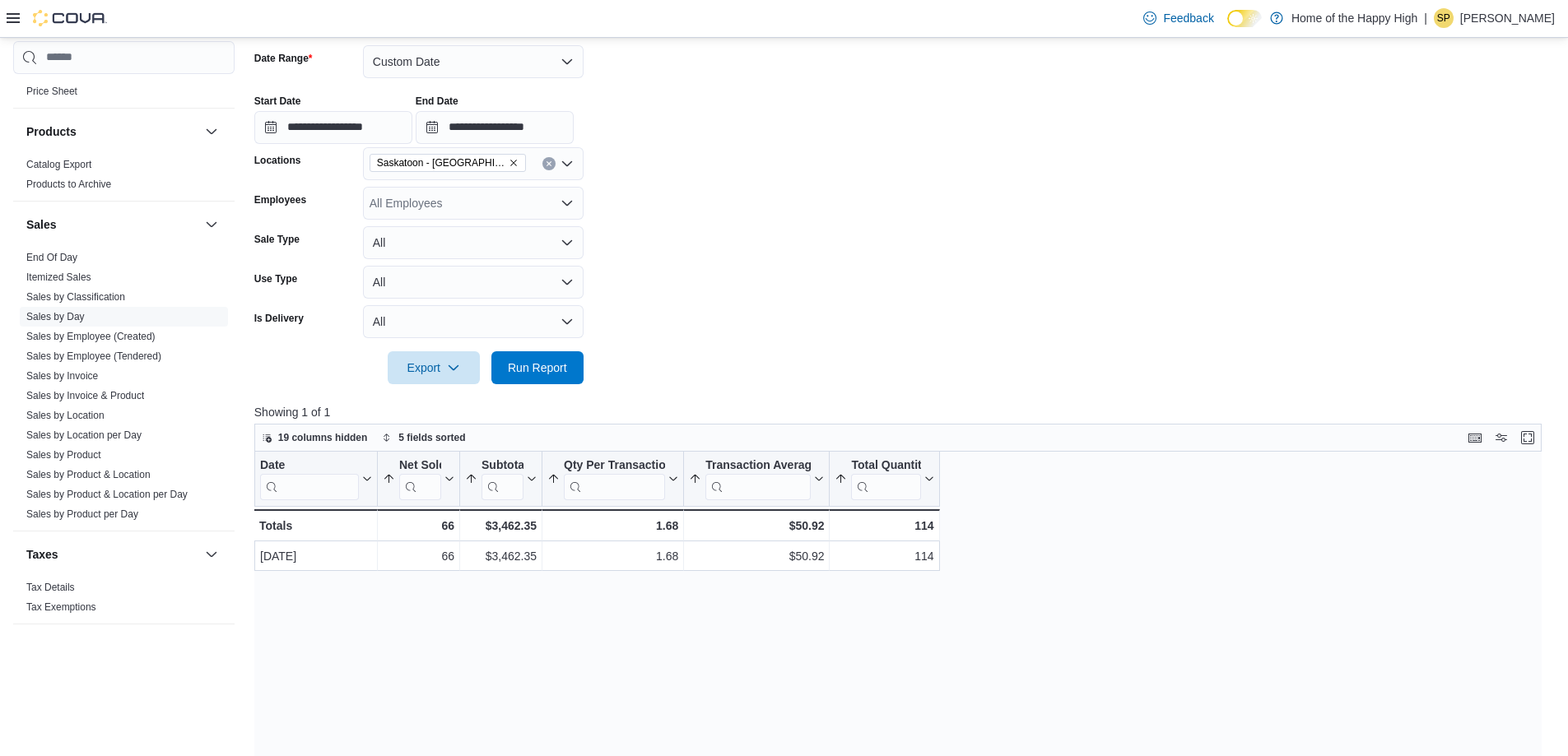
scroll to position [122, 0]
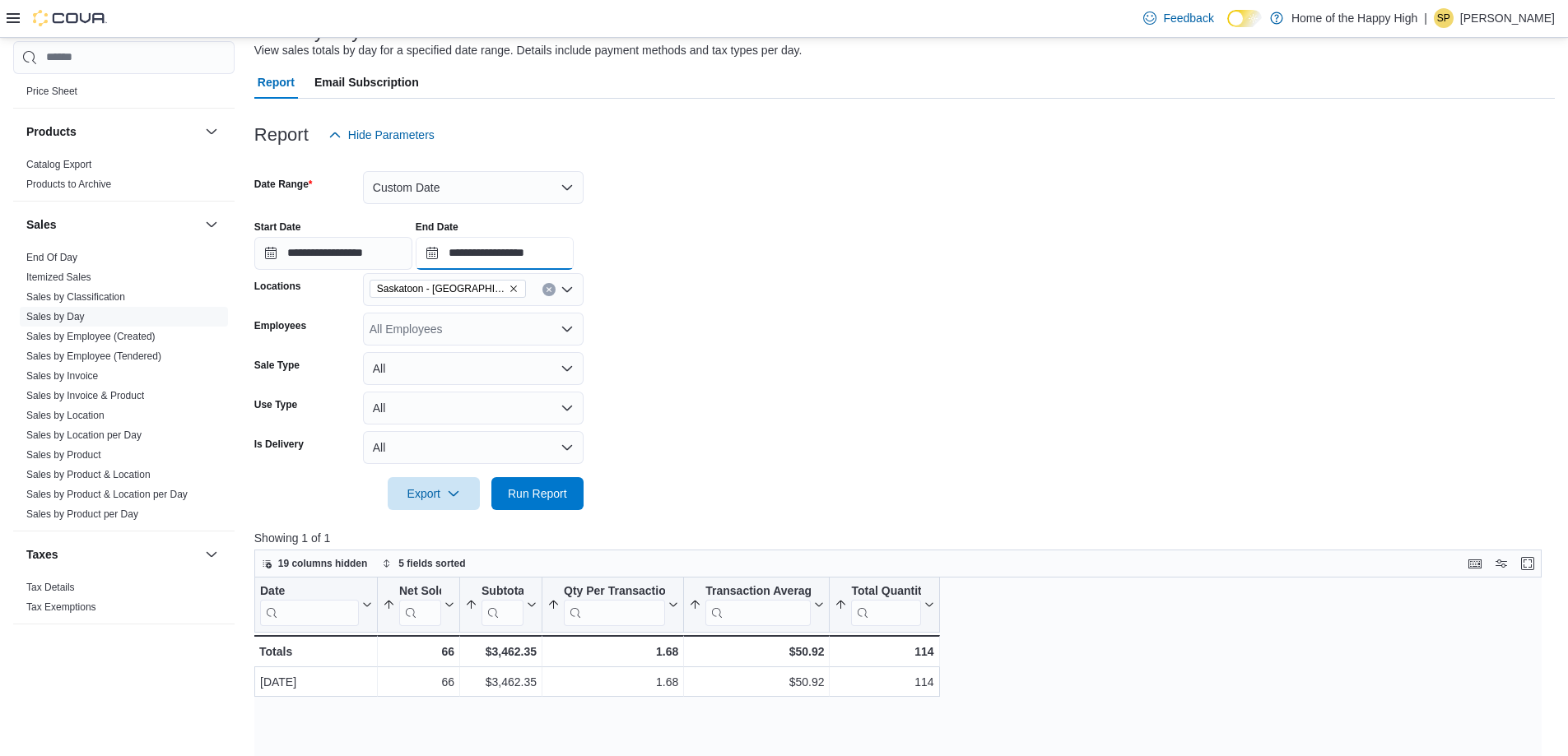
click at [547, 245] on input "**********" at bounding box center [494, 254] width 158 height 33
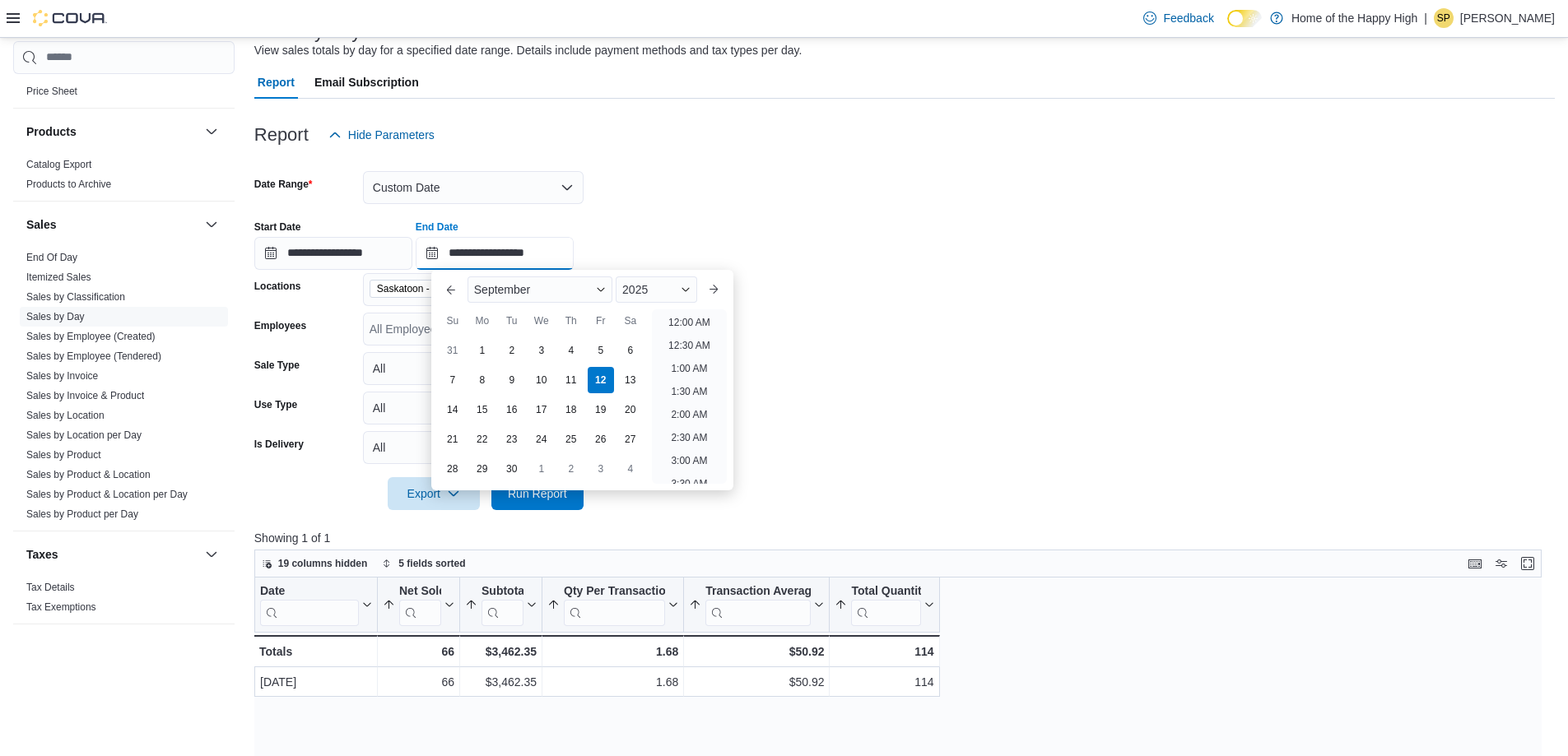
scroll to position [696, 0]
click at [674, 324] on li "3:00 PM" at bounding box center [690, 317] width 51 height 19
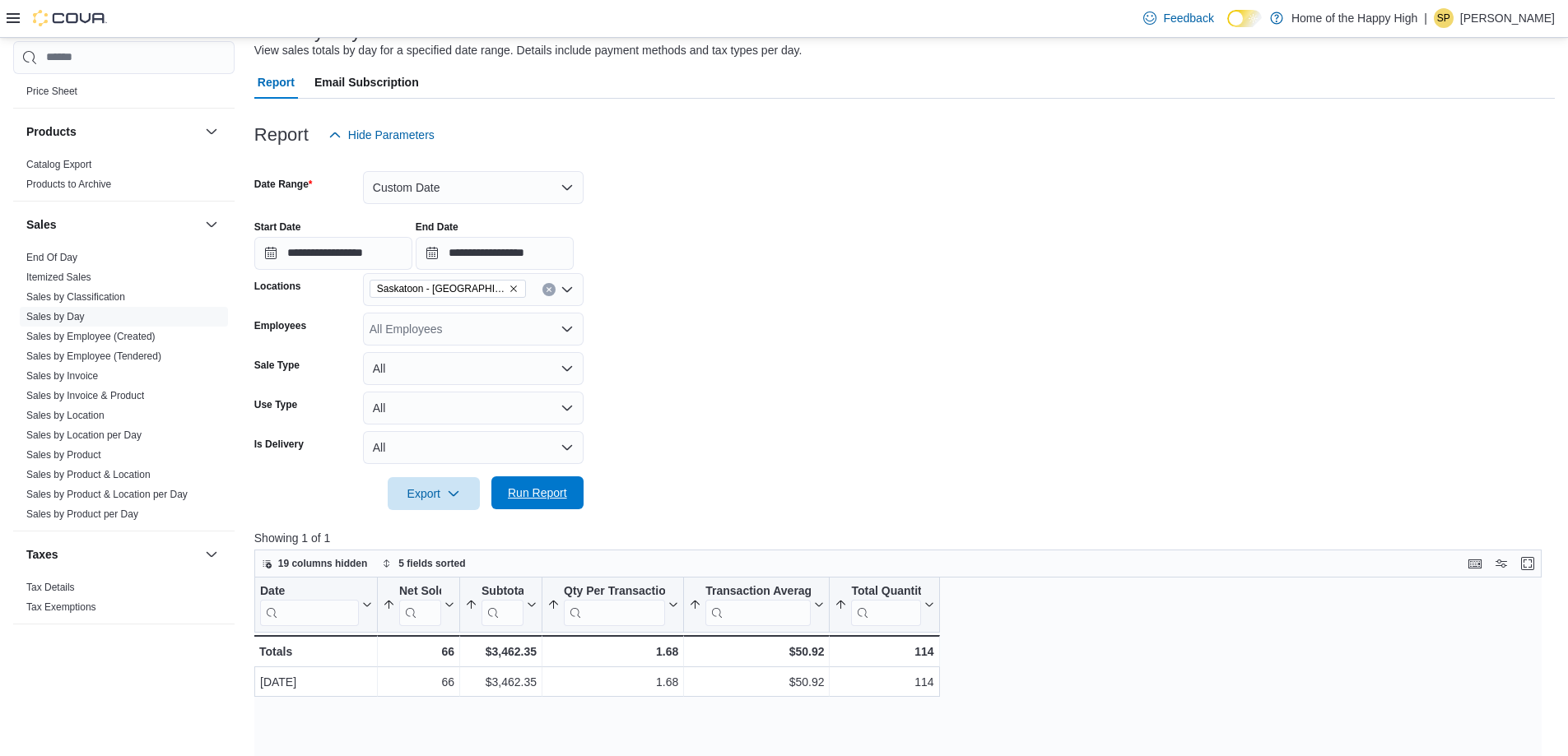
click at [566, 495] on span "Run Report" at bounding box center [537, 492] width 59 height 17
click at [571, 252] on input "**********" at bounding box center [494, 254] width 158 height 33
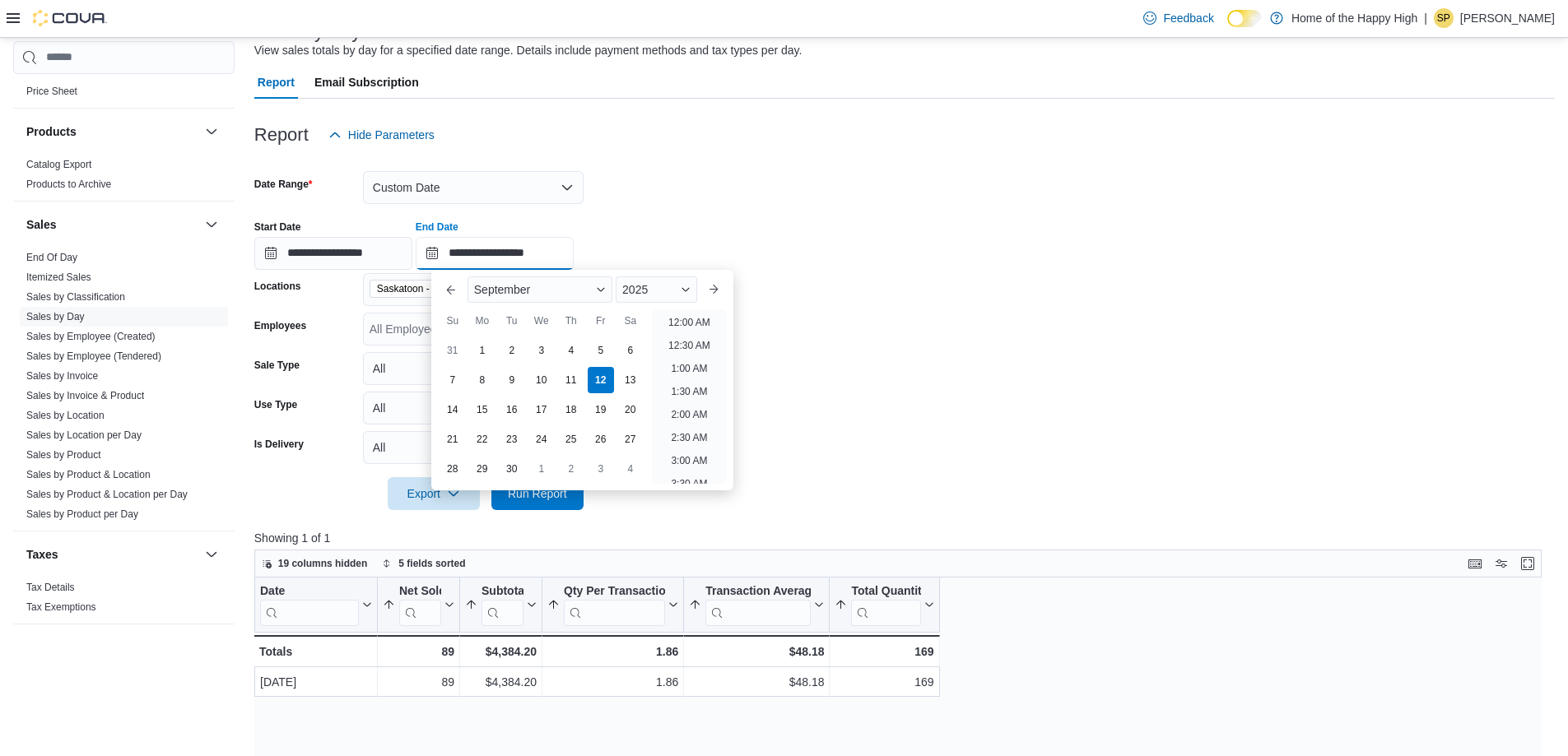
scroll to position [742, 0]
click at [690, 321] on li "4:00 PM" at bounding box center [690, 317] width 51 height 19
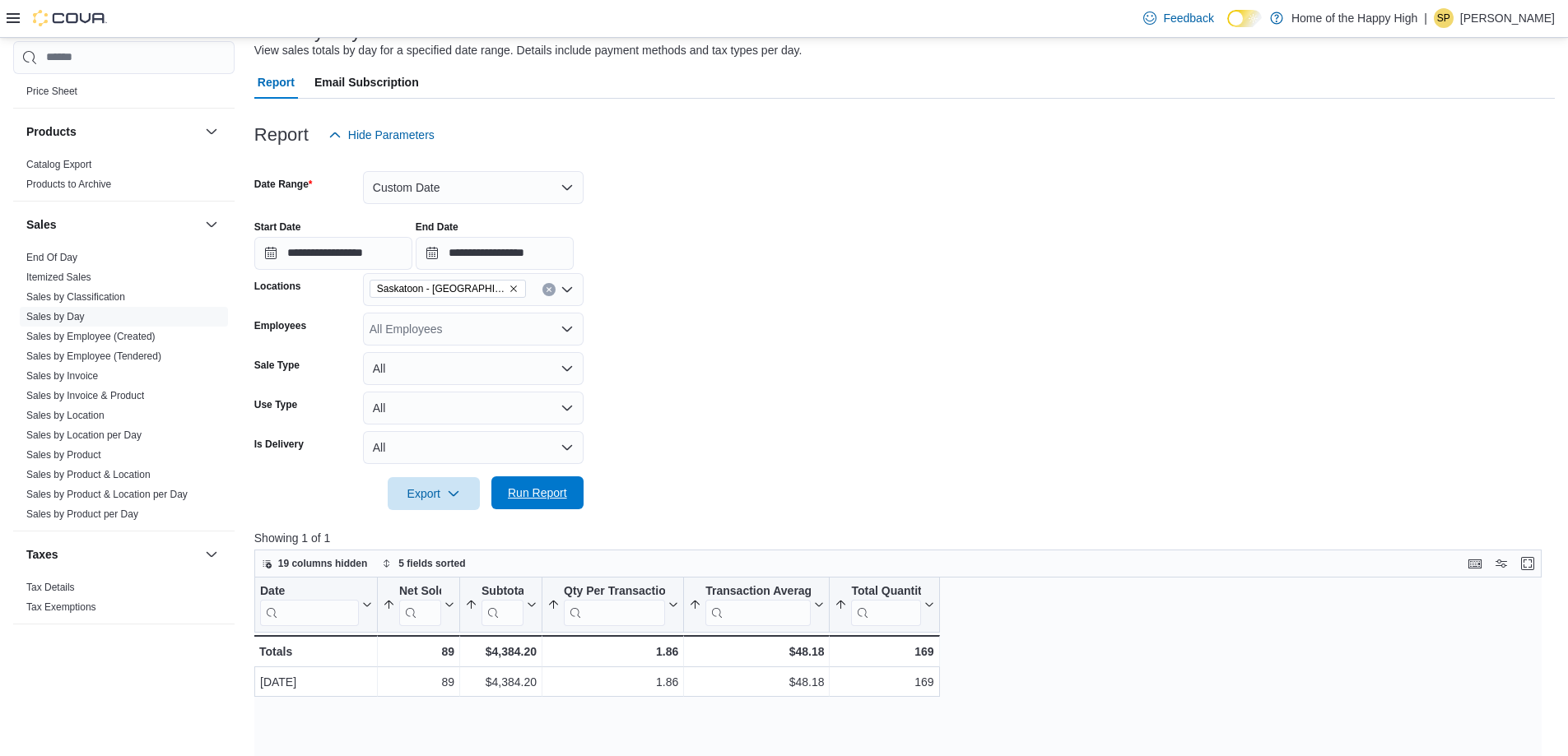
click at [545, 502] on span "Run Report" at bounding box center [537, 493] width 72 height 33
click at [562, 266] on input "**********" at bounding box center [494, 254] width 158 height 33
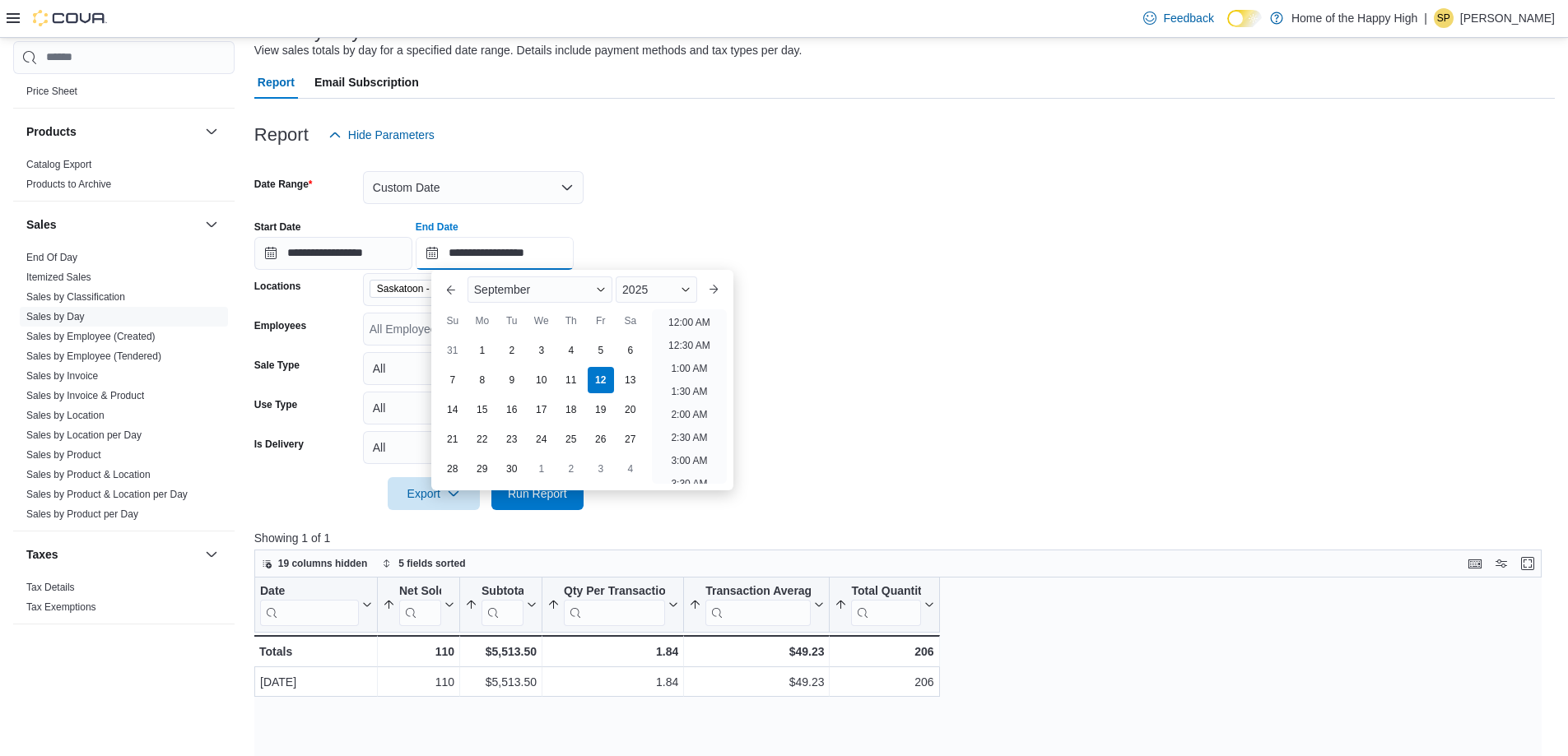
scroll to position [788, 0]
click at [681, 320] on li "5:00 PM" at bounding box center [690, 317] width 51 height 19
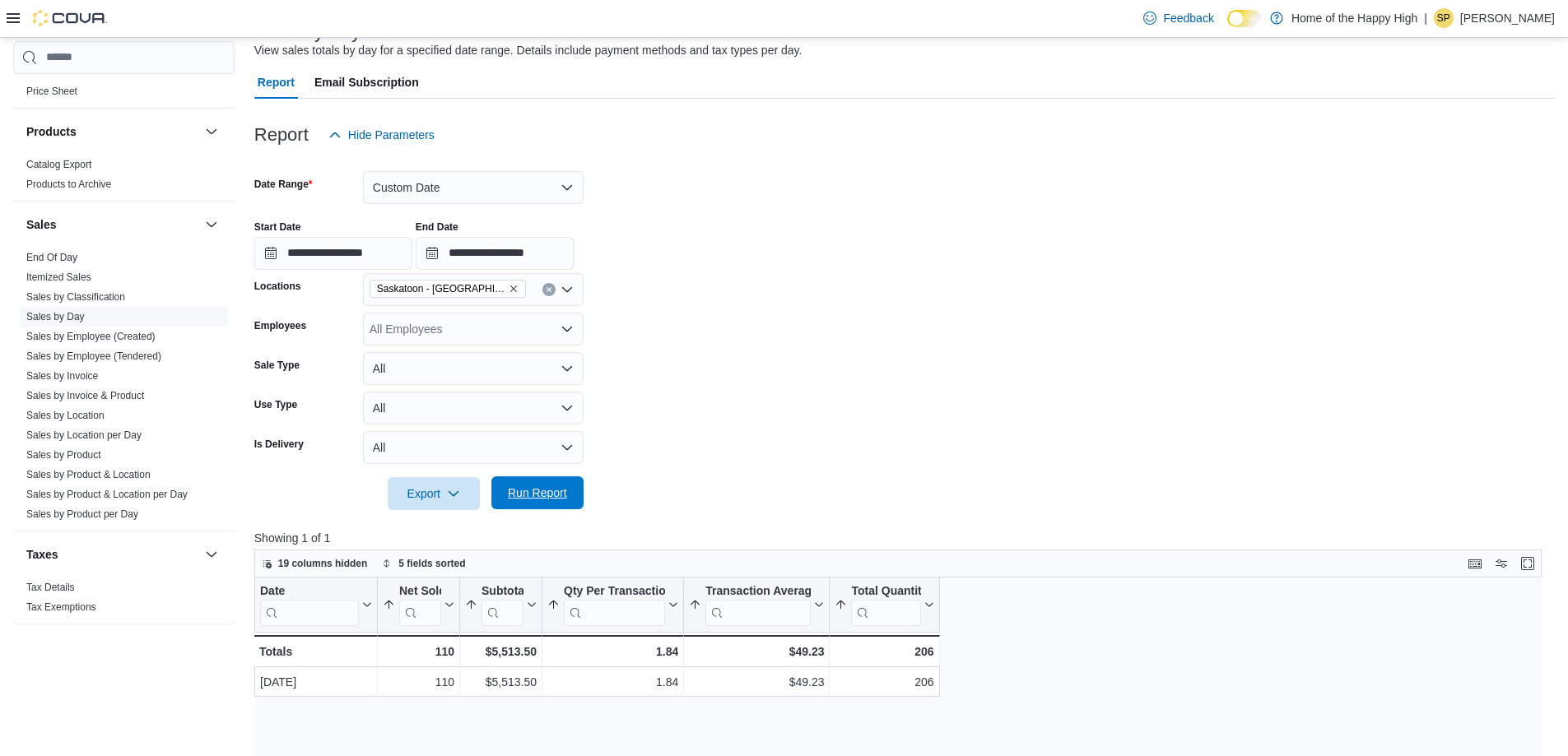
click at [565, 478] on span "Run Report" at bounding box center [537, 493] width 72 height 33
click at [539, 268] on input "**********" at bounding box center [494, 254] width 158 height 33
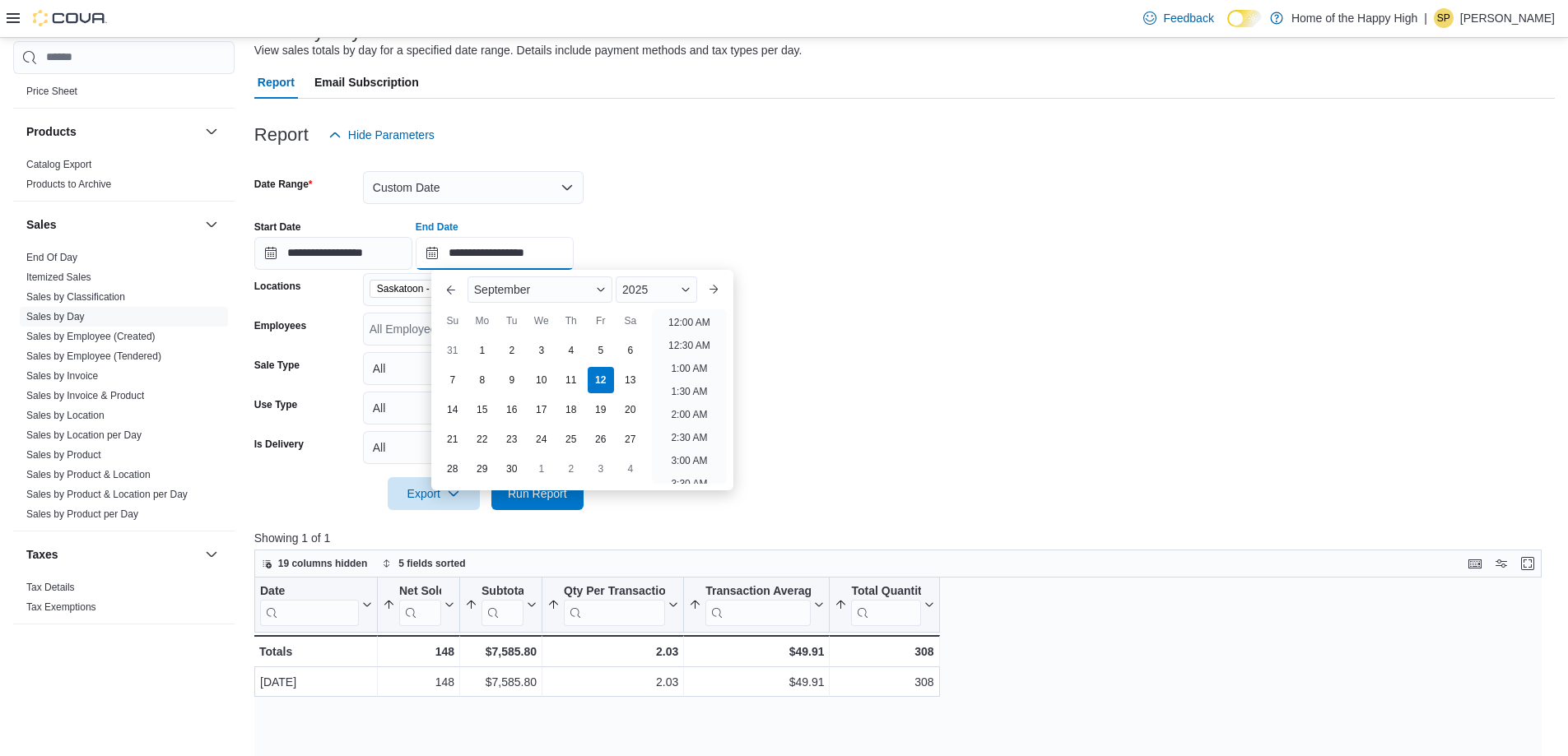
scroll to position [835, 0]
drag, startPoint x: 706, startPoint y: 327, endPoint x: 690, endPoint y: 325, distance: 16.1
click at [704, 327] on li "6:00 PM" at bounding box center [690, 317] width 51 height 19
type input "**********"
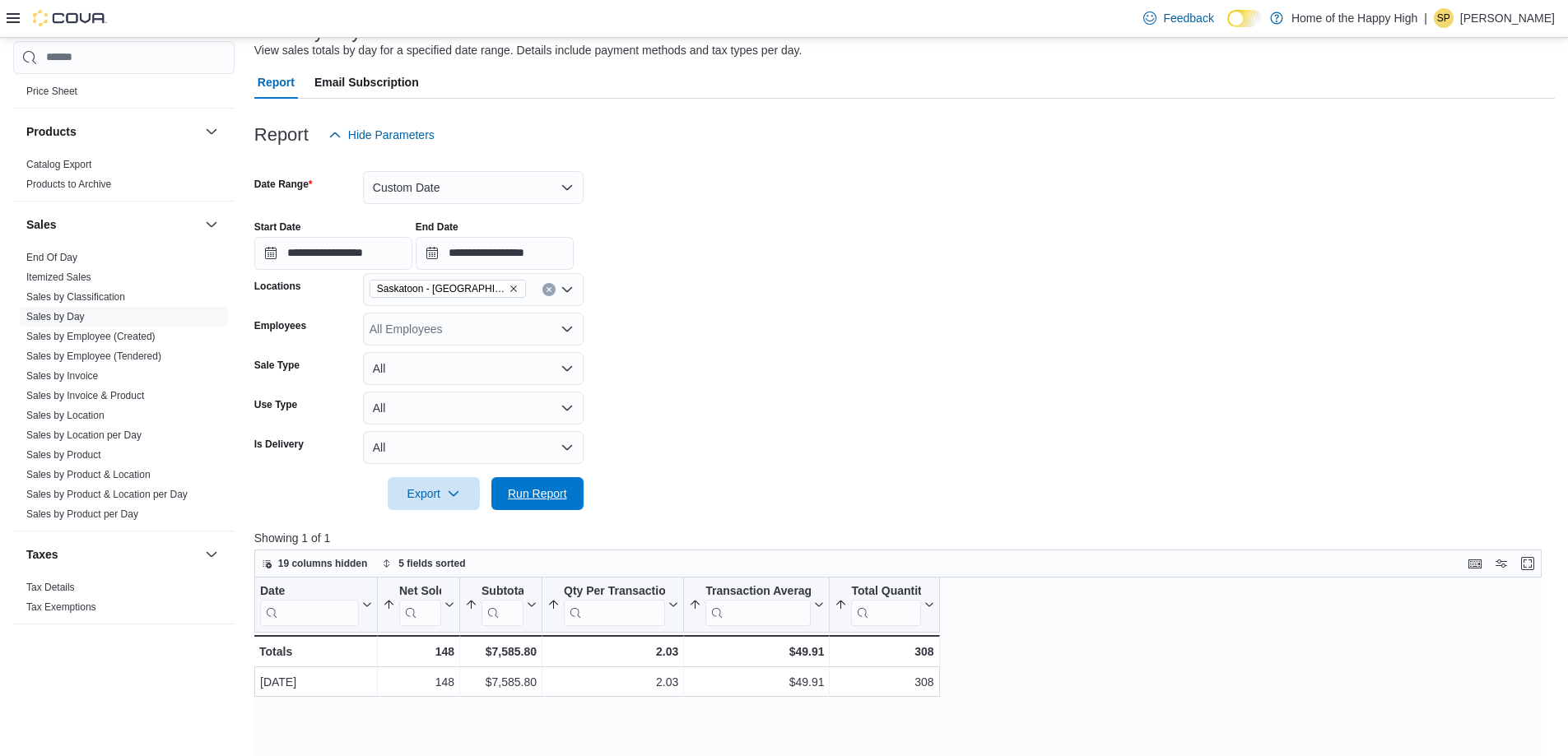
click at [565, 481] on span "Run Report" at bounding box center [537, 494] width 72 height 33
click at [131, 361] on link "Sales by Employee (Tendered)" at bounding box center [93, 356] width 135 height 12
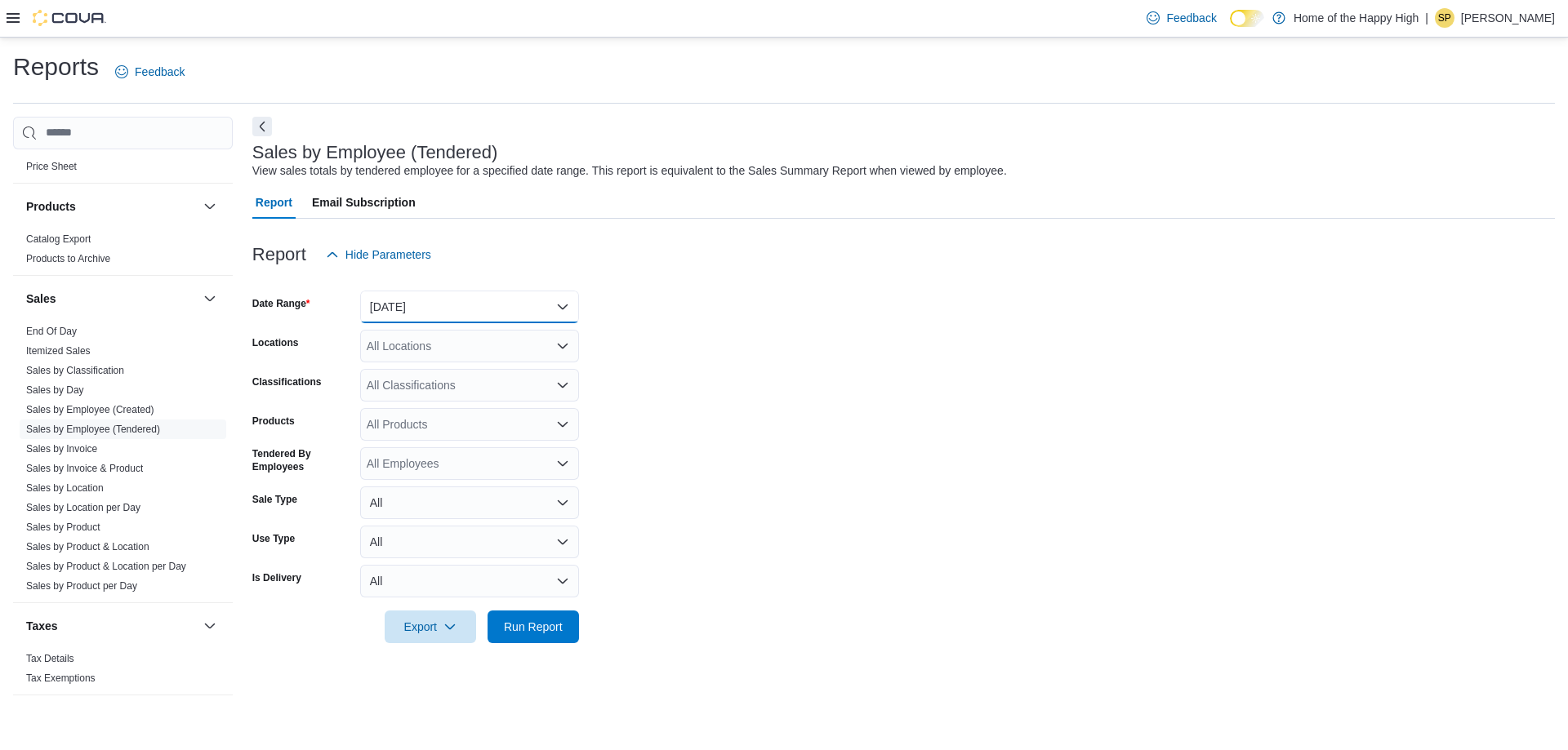
click at [472, 313] on button "[DATE]" at bounding box center [469, 307] width 219 height 33
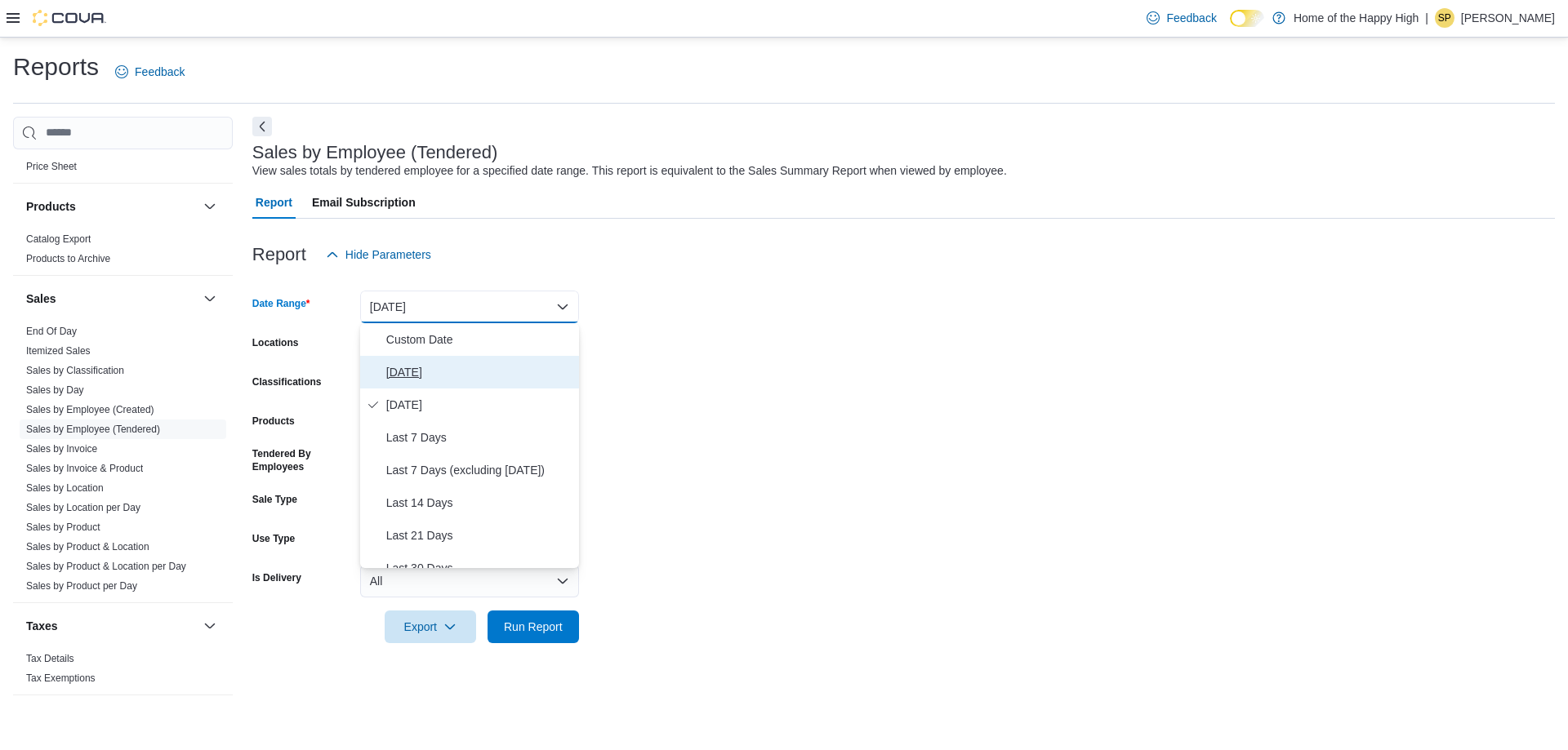
click at [423, 368] on span "[DATE]" at bounding box center [479, 373] width 186 height 19
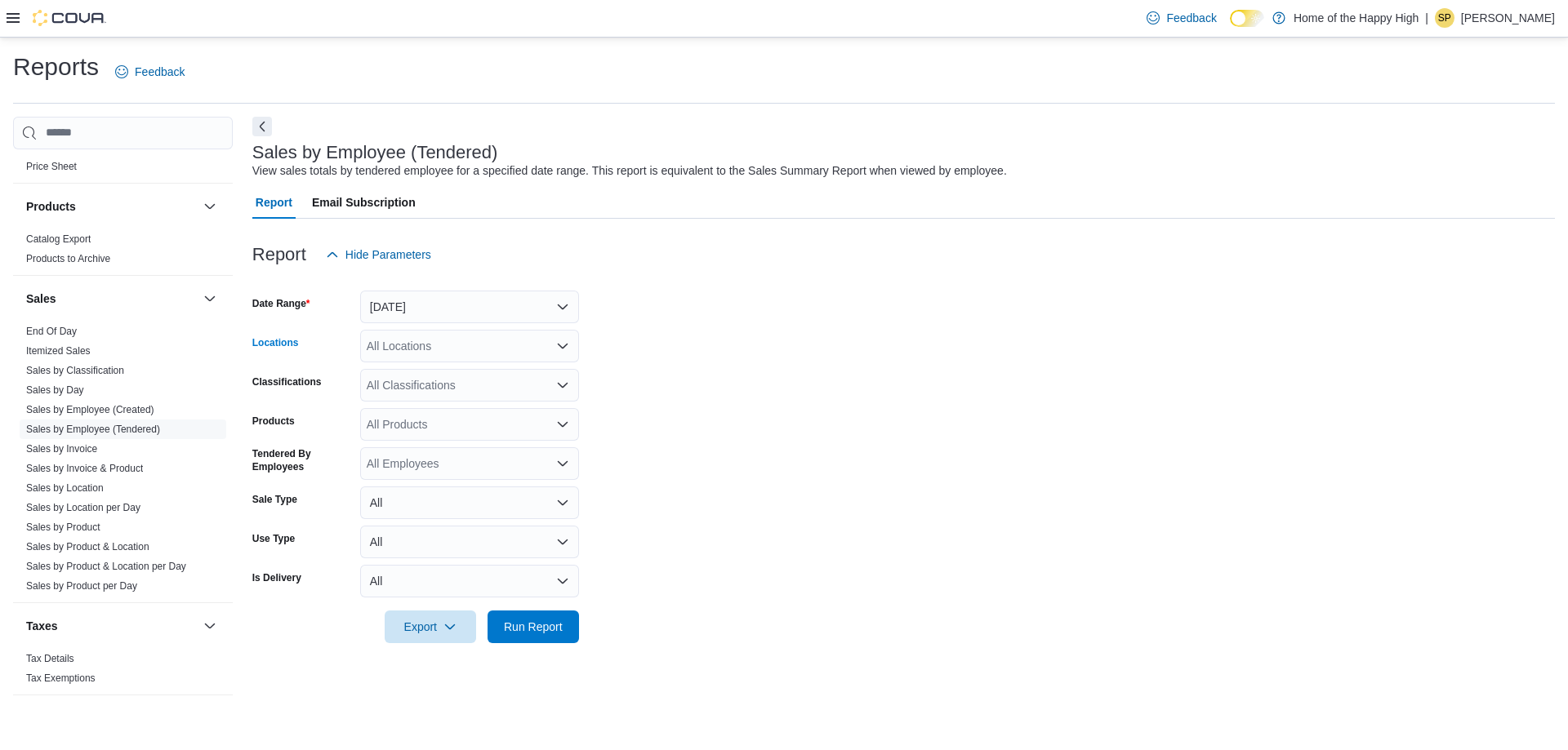
click at [404, 347] on div "All Locations" at bounding box center [469, 347] width 219 height 33
type input "****"
click at [441, 370] on span "Saskatoon - [GEOGRAPHIC_DATA] - Fire & Flower" at bounding box center [558, 374] width 262 height 16
click at [783, 371] on form "Date Range [DATE] Locations [GEOGRAPHIC_DATA] - [GEOGRAPHIC_DATA] - Fire & Flow…" at bounding box center [903, 458] width 1302 height 373
click at [550, 625] on span "Run Report" at bounding box center [533, 625] width 59 height 16
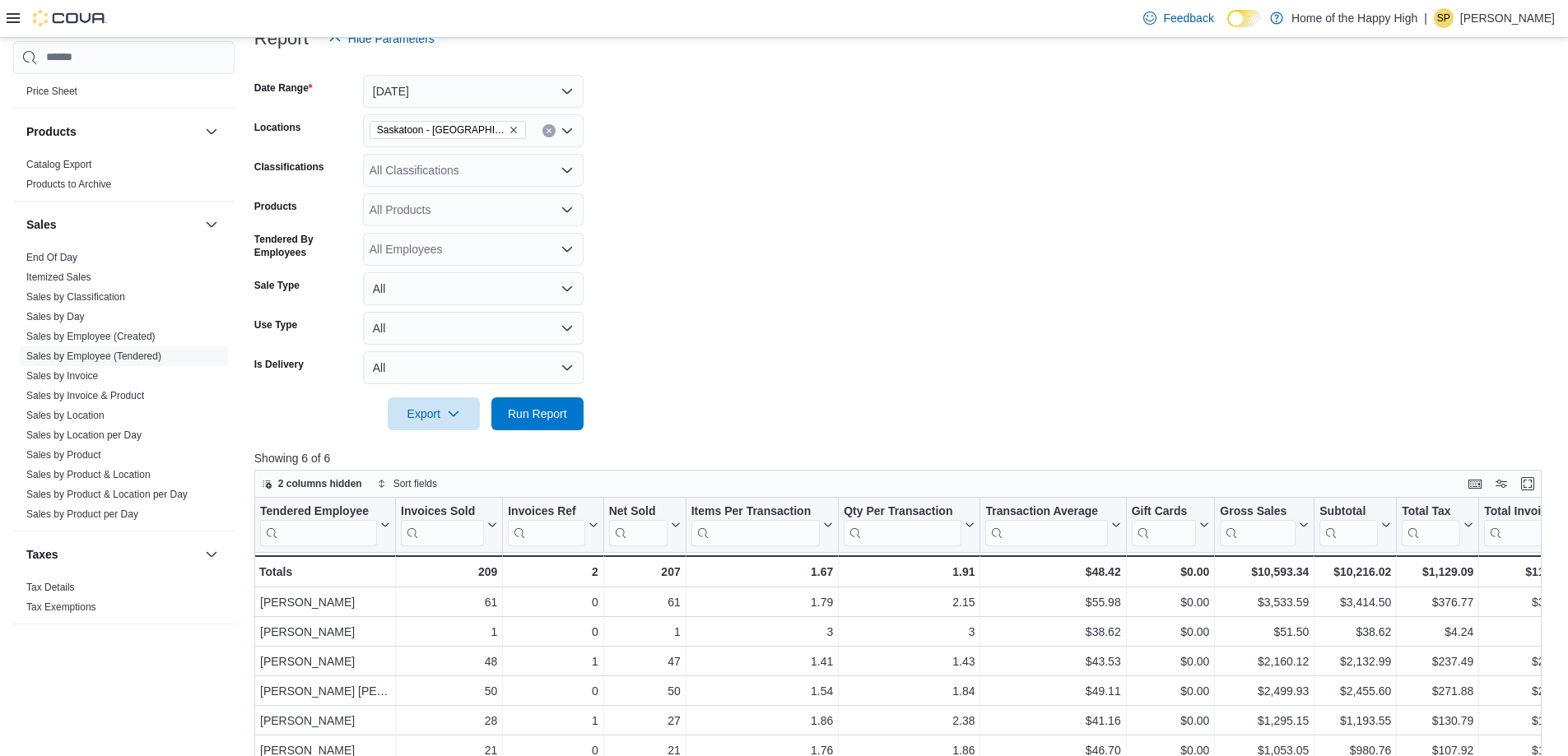
scroll to position [329, 0]
